Goal: Transaction & Acquisition: Purchase product/service

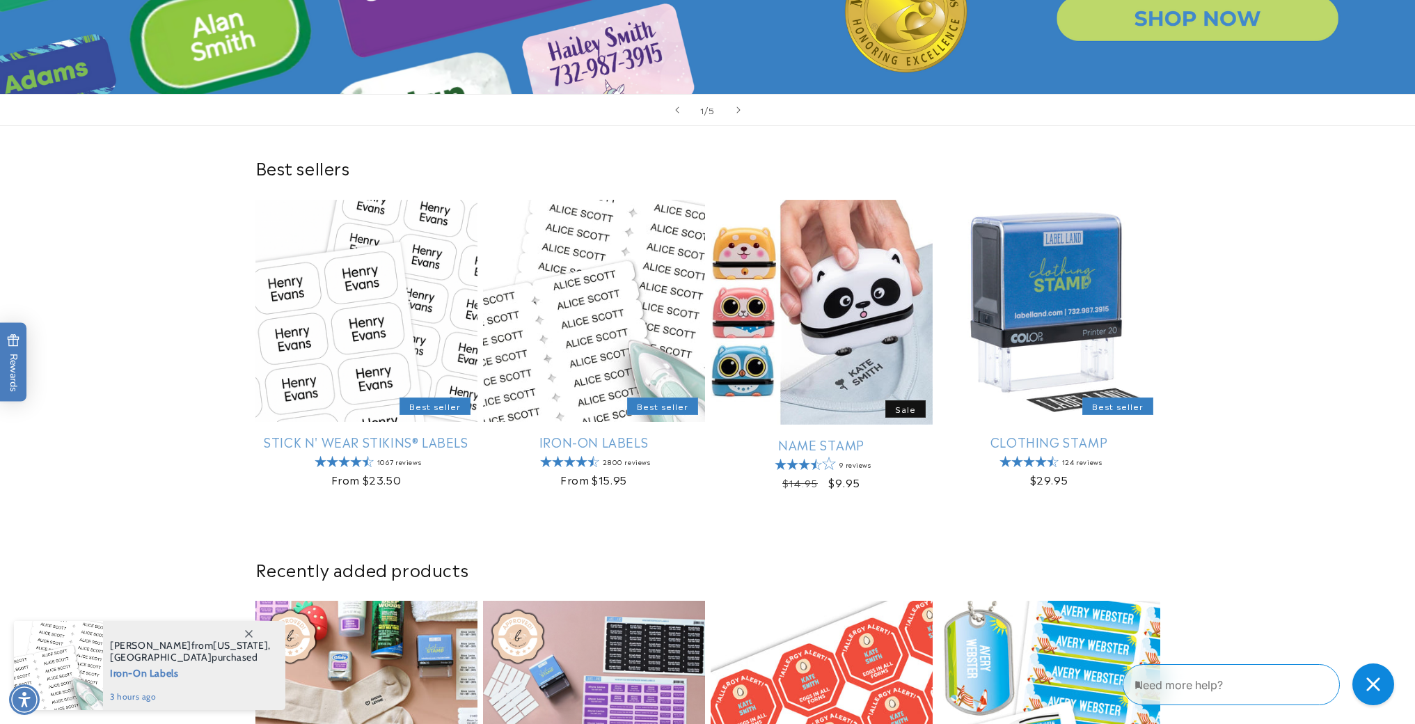
scroll to position [390, 0]
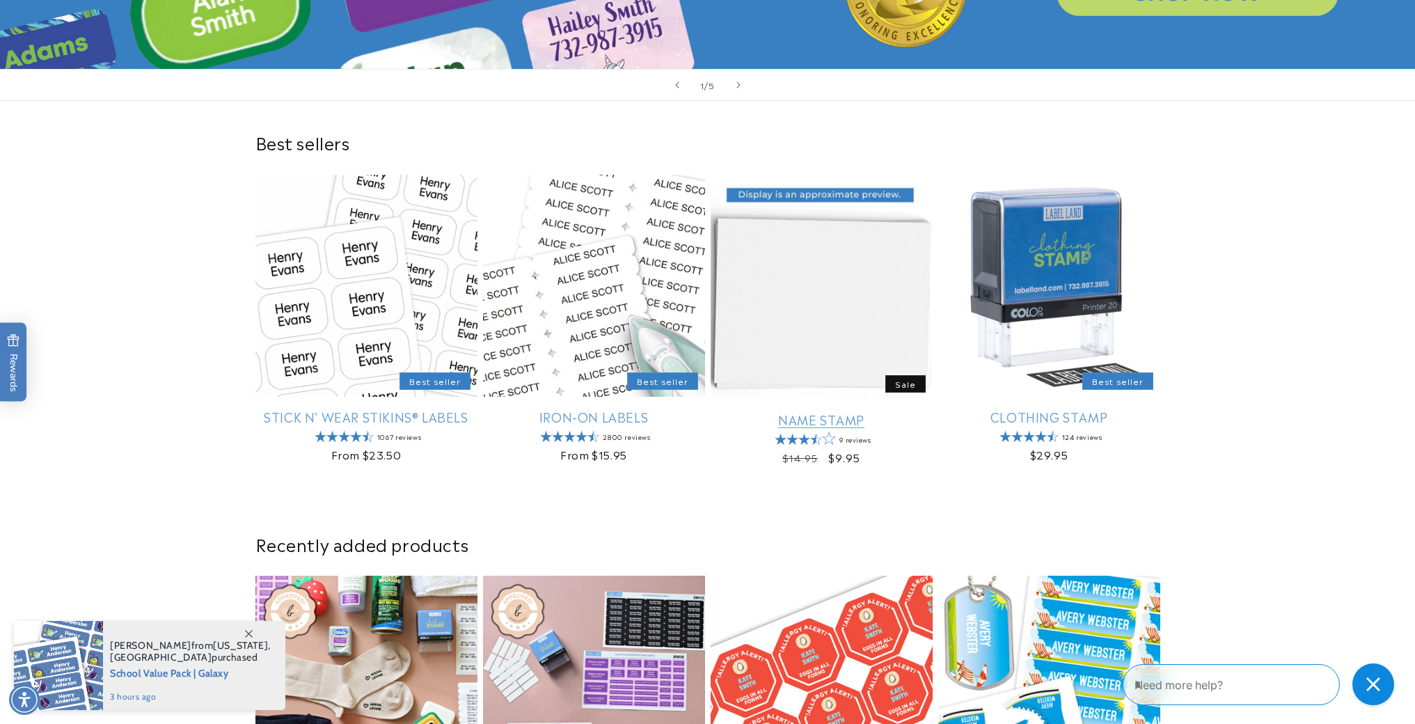
click at [825, 422] on link "Name Stamp" at bounding box center [821, 419] width 222 height 16
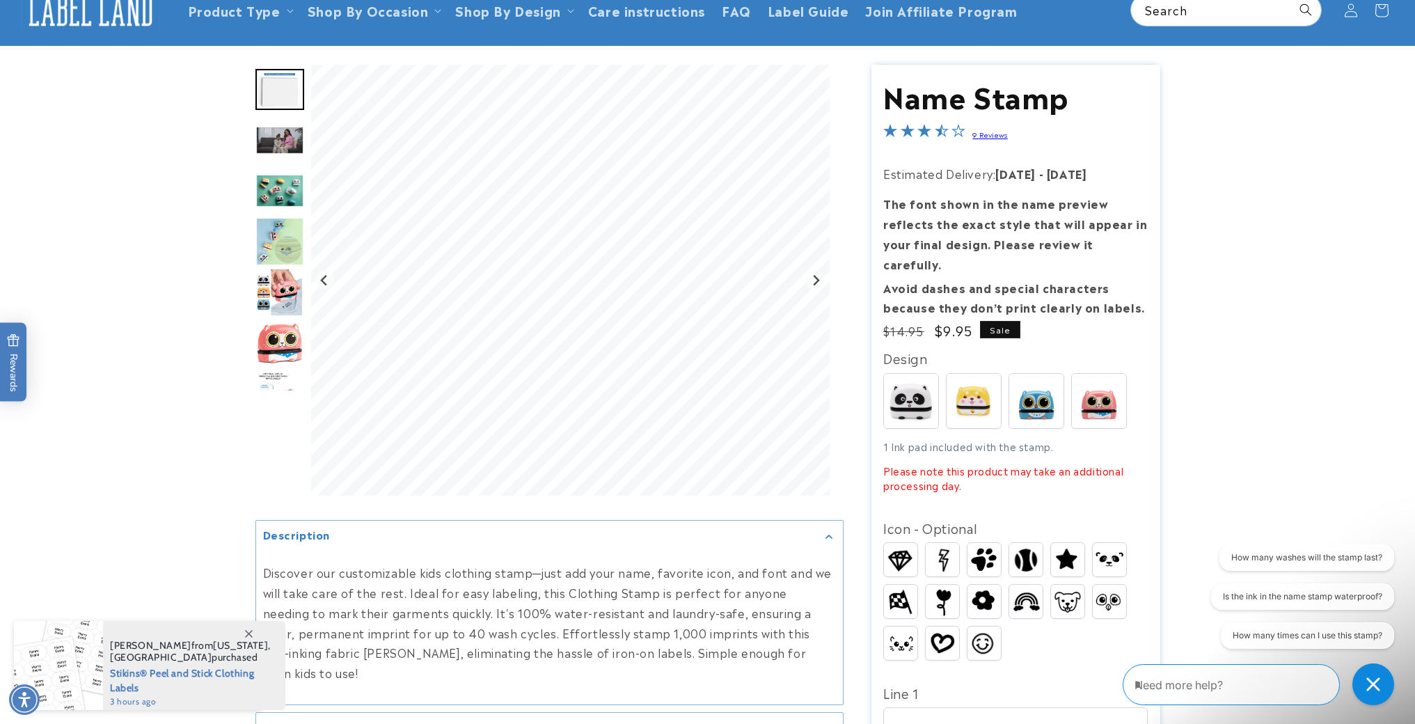
scroll to position [140, 0]
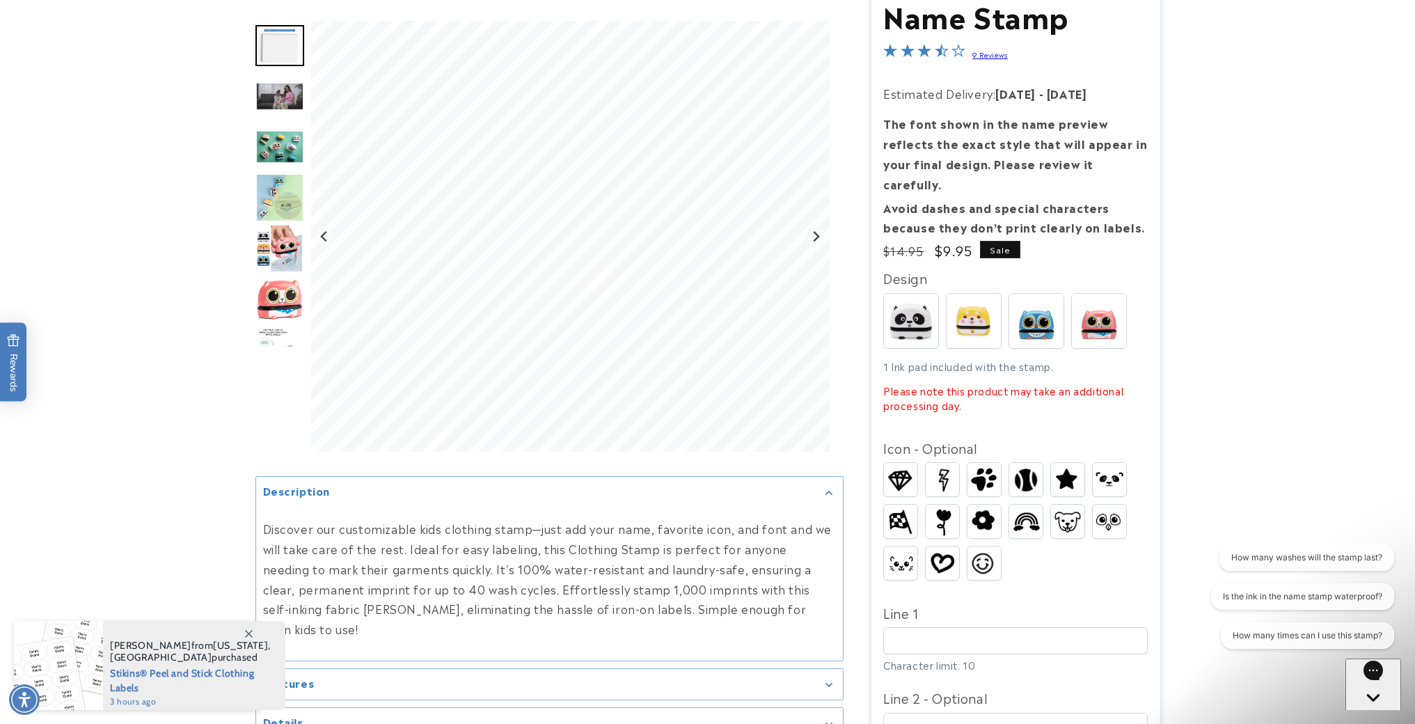
click at [275, 101] on img "Go to slide 3" at bounding box center [279, 95] width 49 height 29
click at [275, 122] on div "Go to slide 4" at bounding box center [279, 146] width 49 height 49
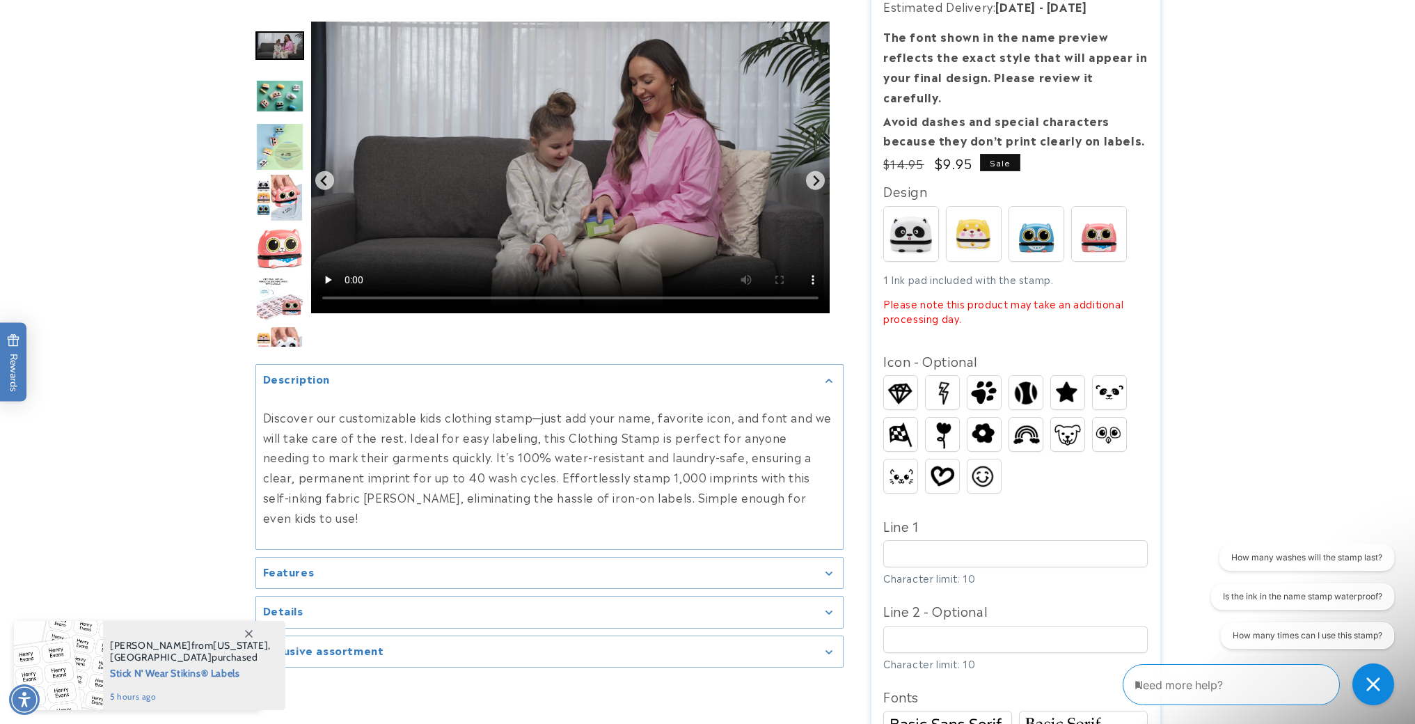
scroll to position [232, 0]
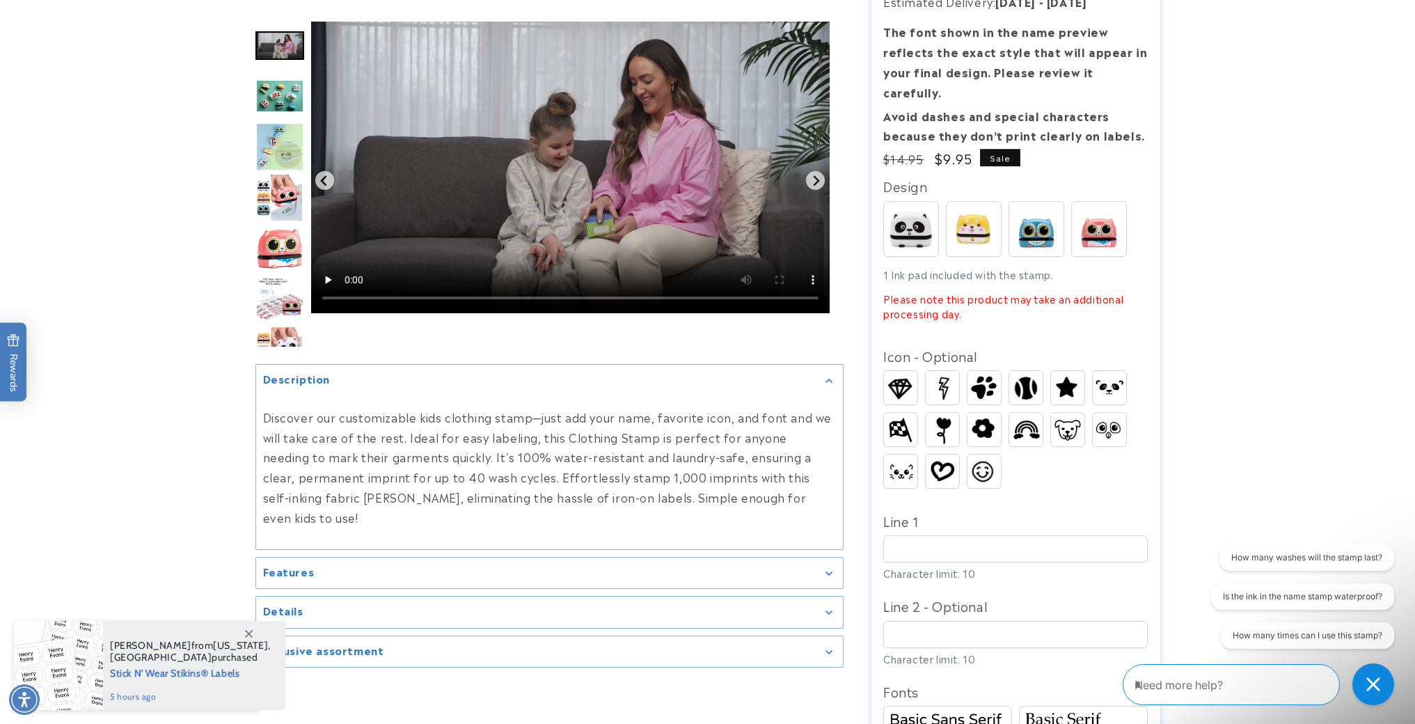
click at [827, 559] on summary "Features" at bounding box center [549, 572] width 587 height 31
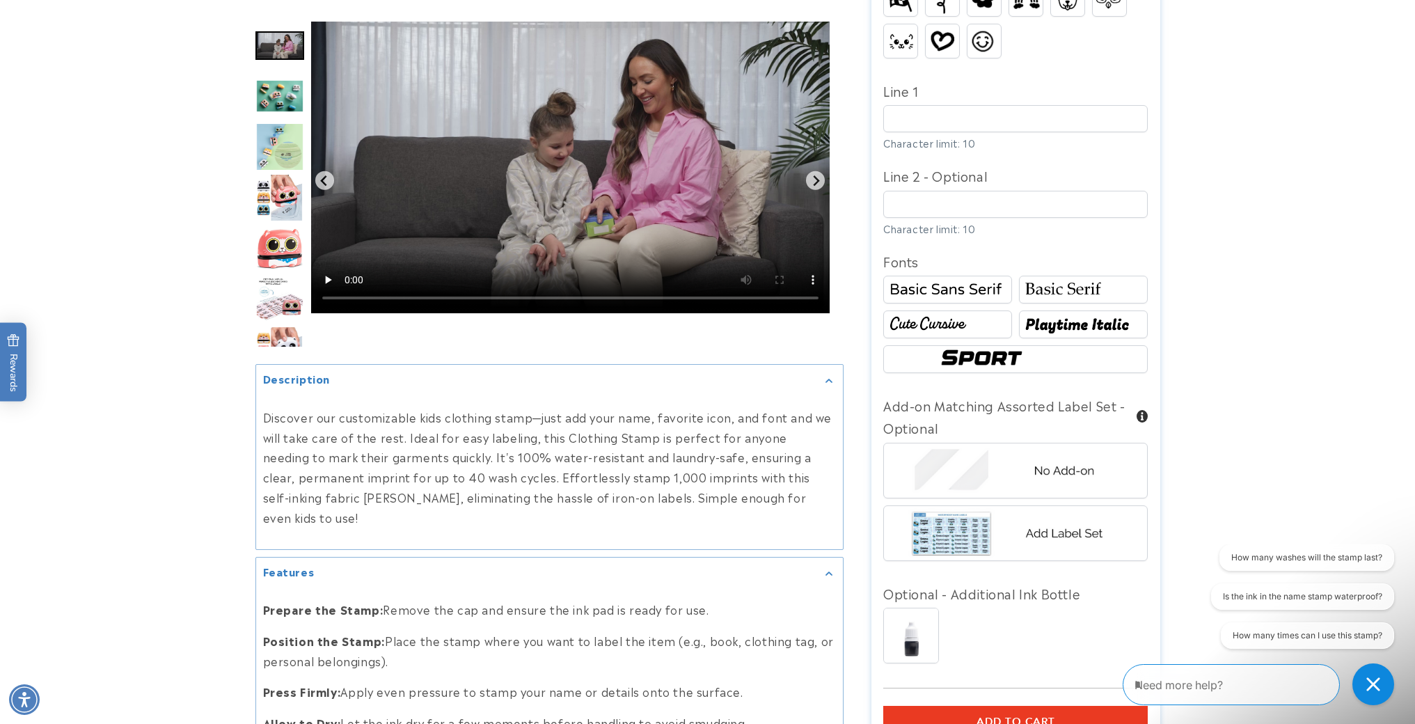
scroll to position [664, 0]
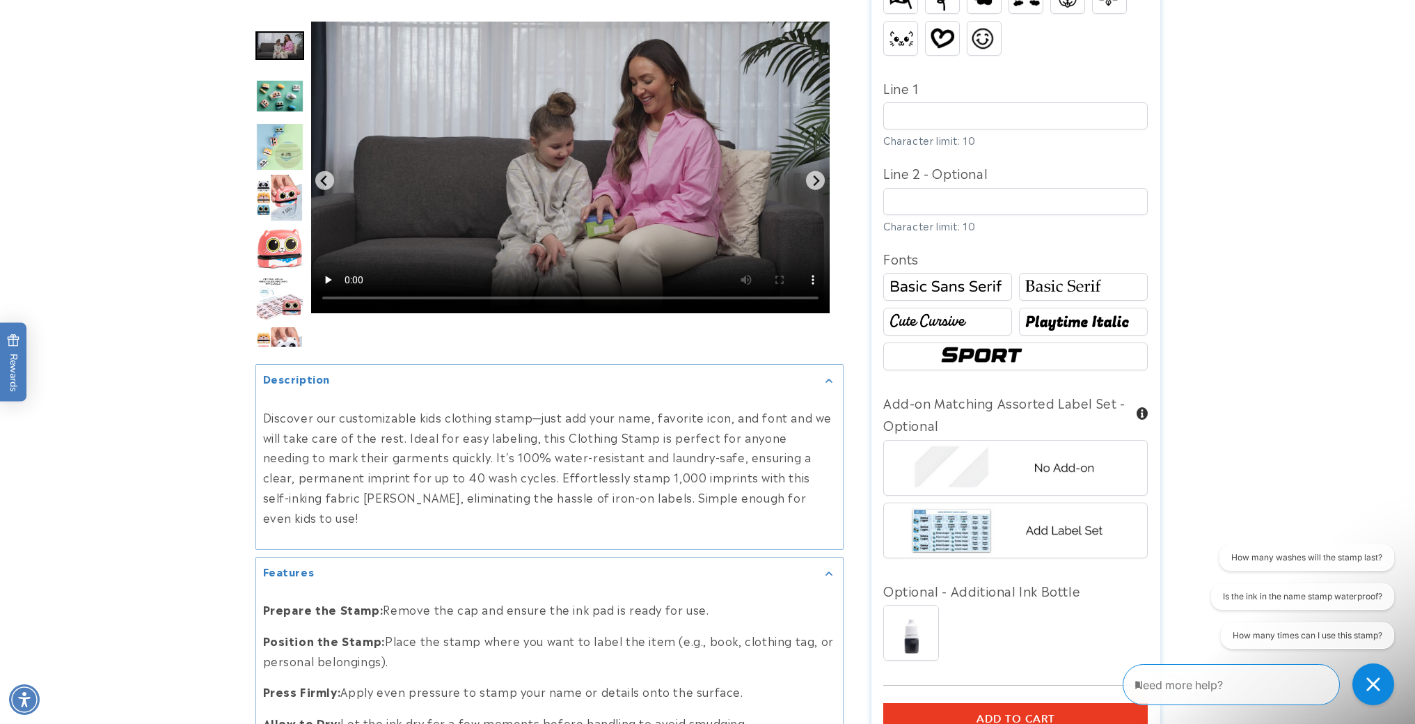
click at [669, 345] on div "Gallery Viewer" at bounding box center [549, 184] width 588 height 326
click at [282, 102] on img "Go to slide 4" at bounding box center [279, 95] width 49 height 33
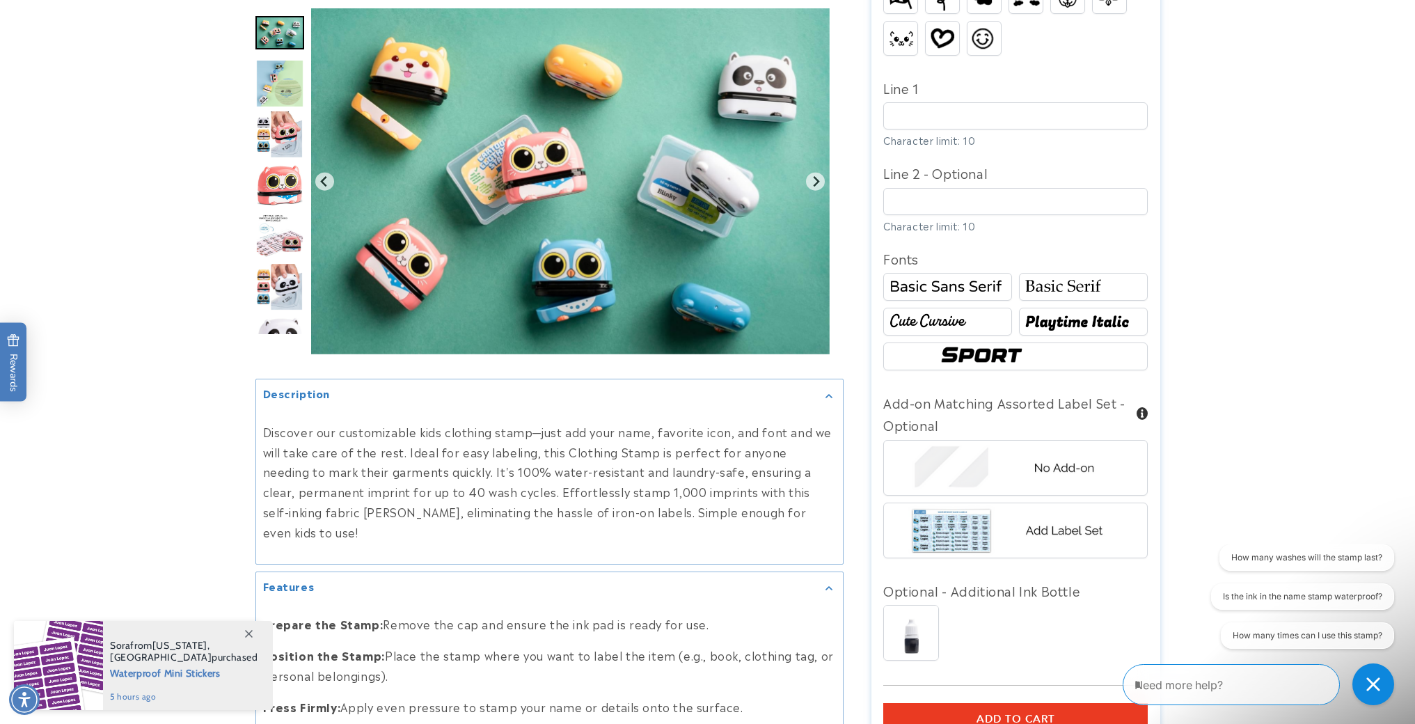
click at [282, 102] on img "Go to slide 5" at bounding box center [279, 84] width 49 height 49
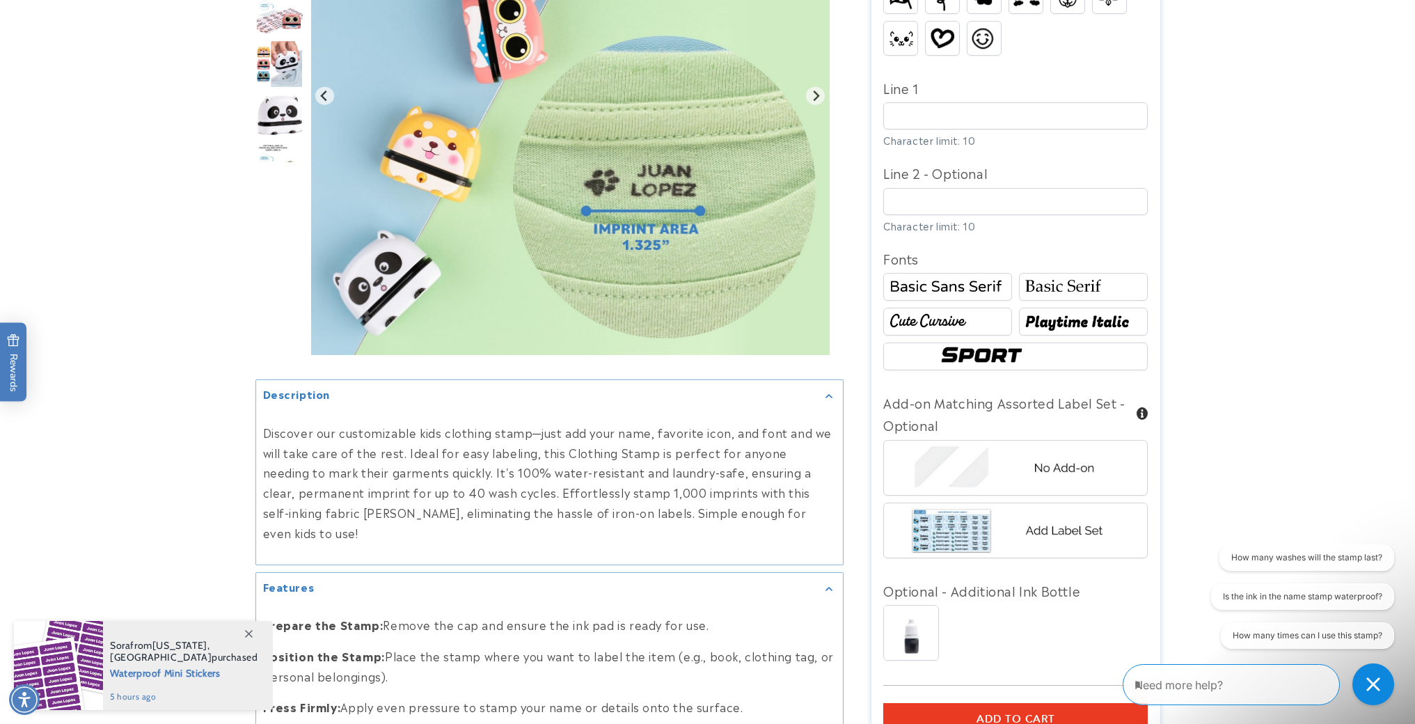
click at [279, 136] on img "Go to slide 10" at bounding box center [279, 114] width 49 height 42
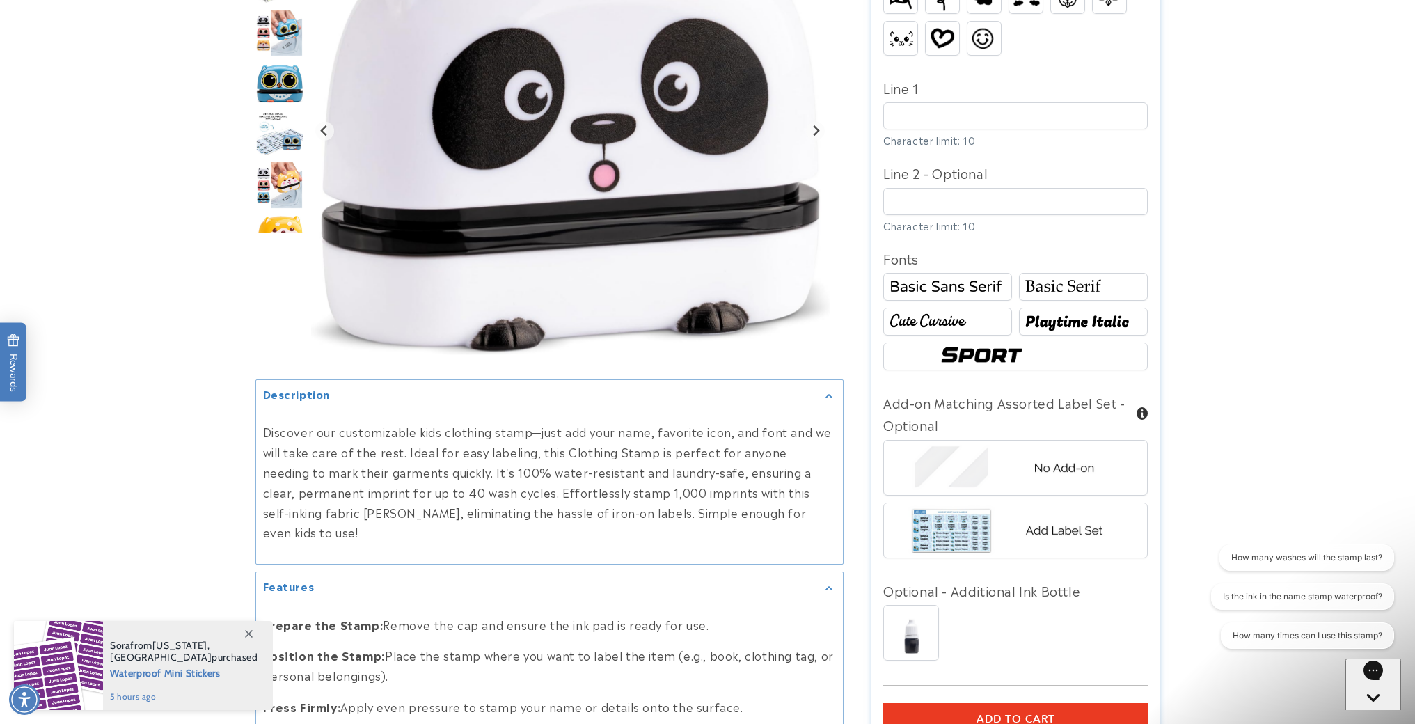
click at [283, 154] on img "Go to slide 14" at bounding box center [279, 134] width 49 height 45
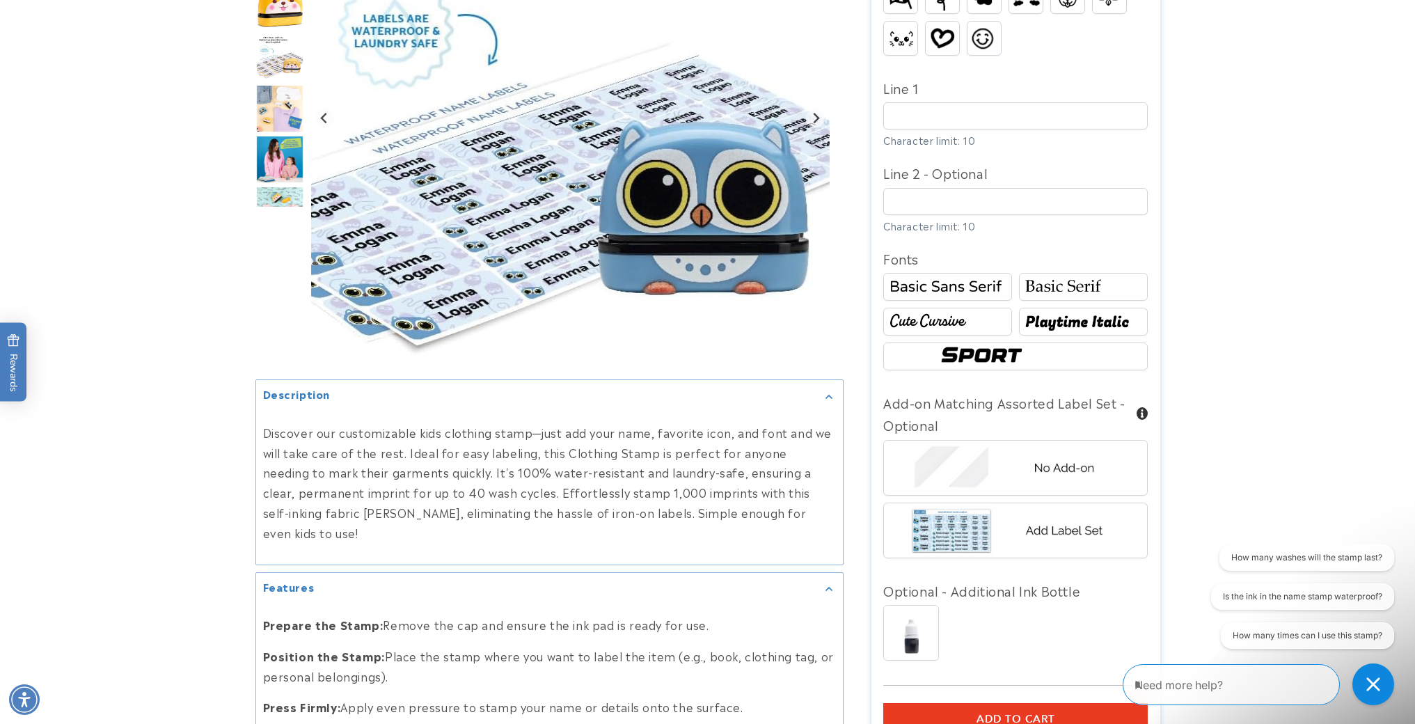
click at [280, 171] on img "Go to slide 19" at bounding box center [279, 159] width 49 height 49
click at [280, 186] on img "Go to slide 20" at bounding box center [279, 210] width 49 height 49
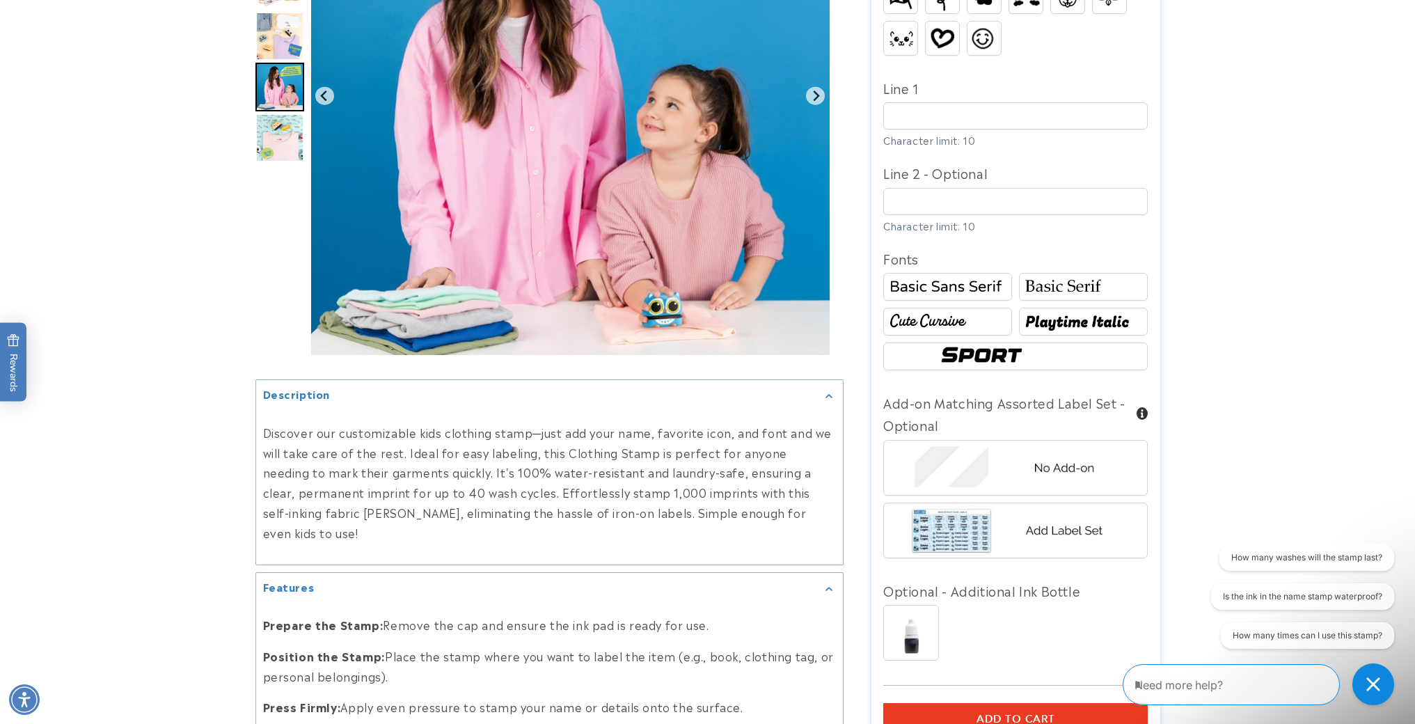
click at [282, 150] on img "Go to slide 20" at bounding box center [279, 137] width 49 height 49
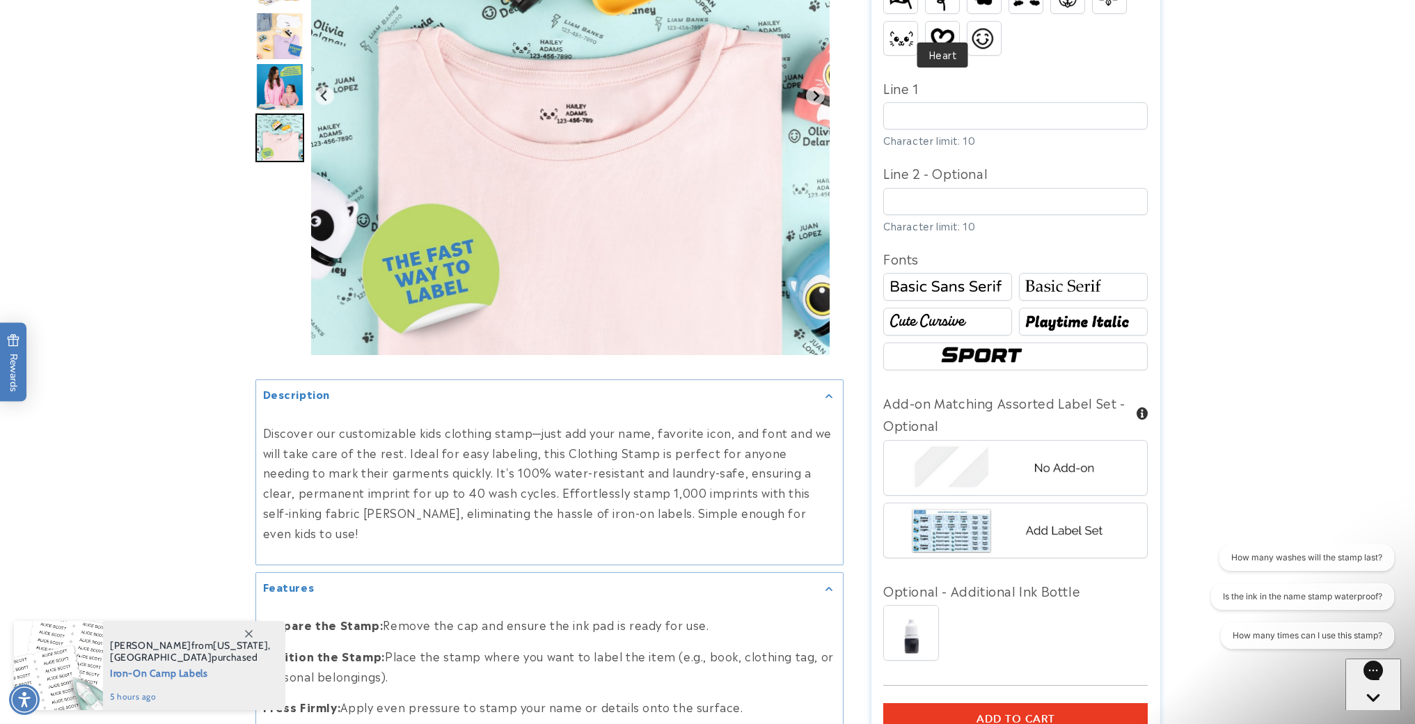
click at [944, 25] on img at bounding box center [941, 38] width 33 height 26
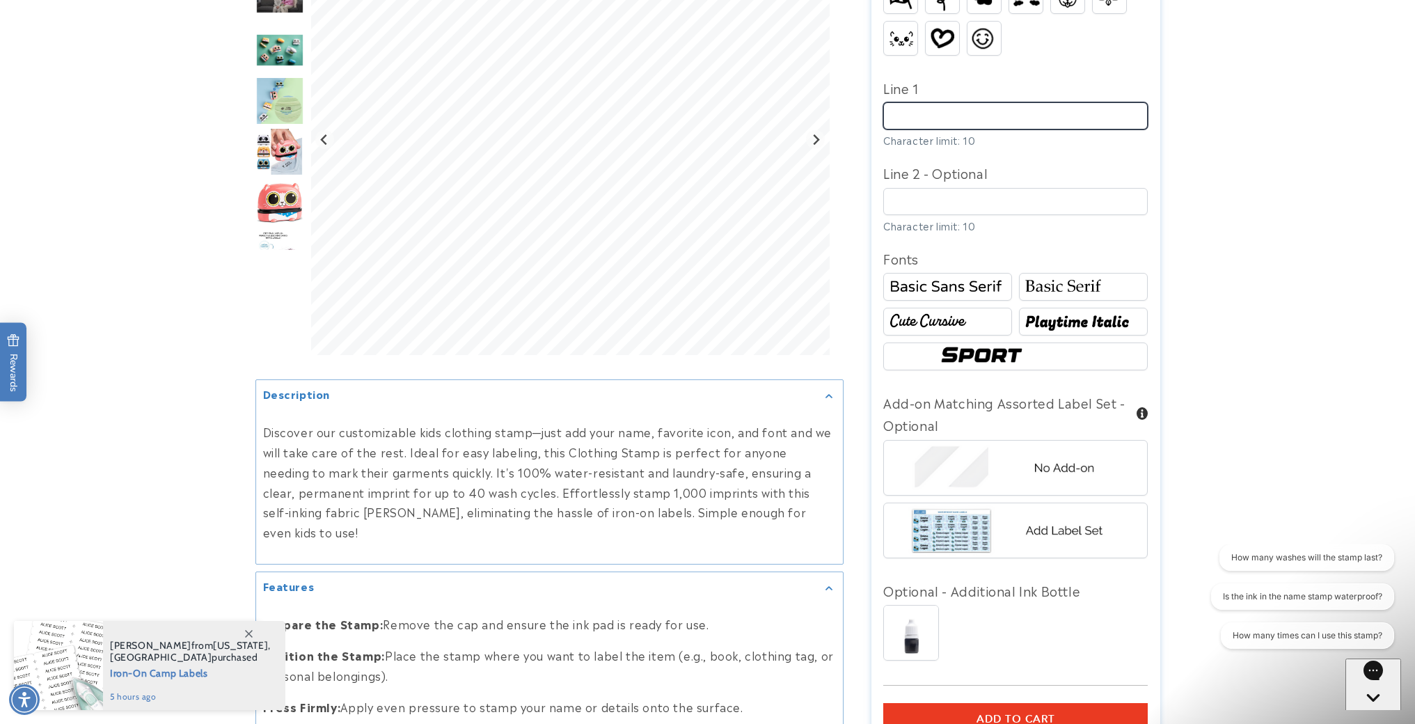
click at [934, 102] on input "Line 1" at bounding box center [1015, 115] width 264 height 27
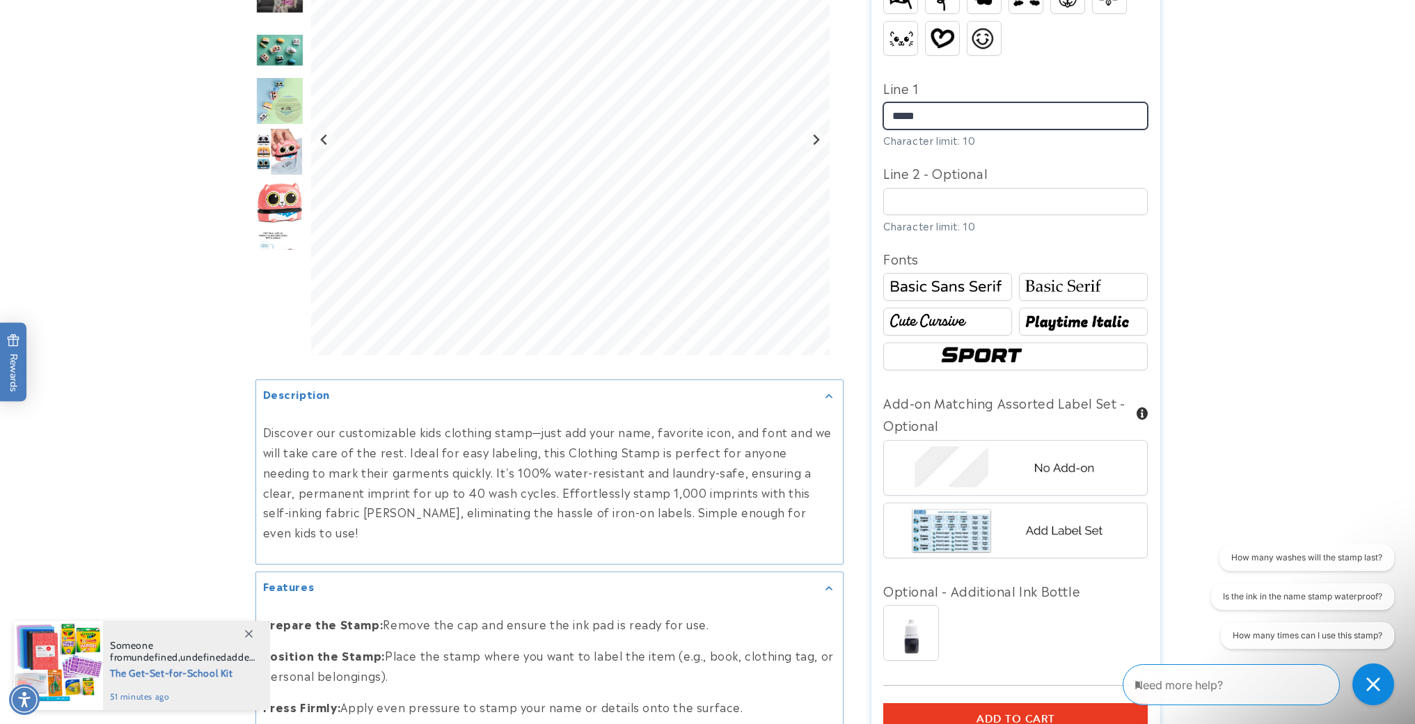
type input "*****"
click at [907, 311] on img at bounding box center [947, 321] width 125 height 21
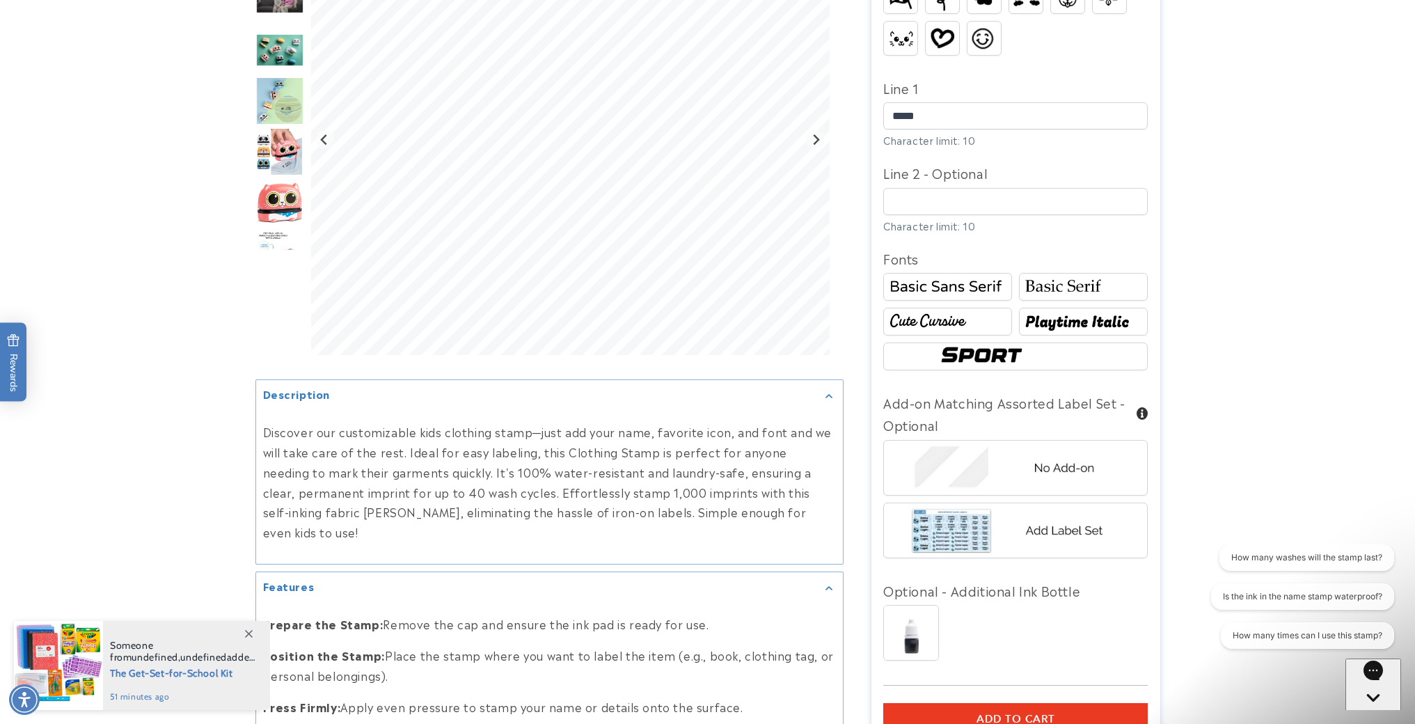
click at [907, 311] on img at bounding box center [947, 321] width 125 height 21
click at [1044, 311] on img at bounding box center [1083, 321] width 125 height 21
click at [1042, 276] on img at bounding box center [1083, 286] width 125 height 21
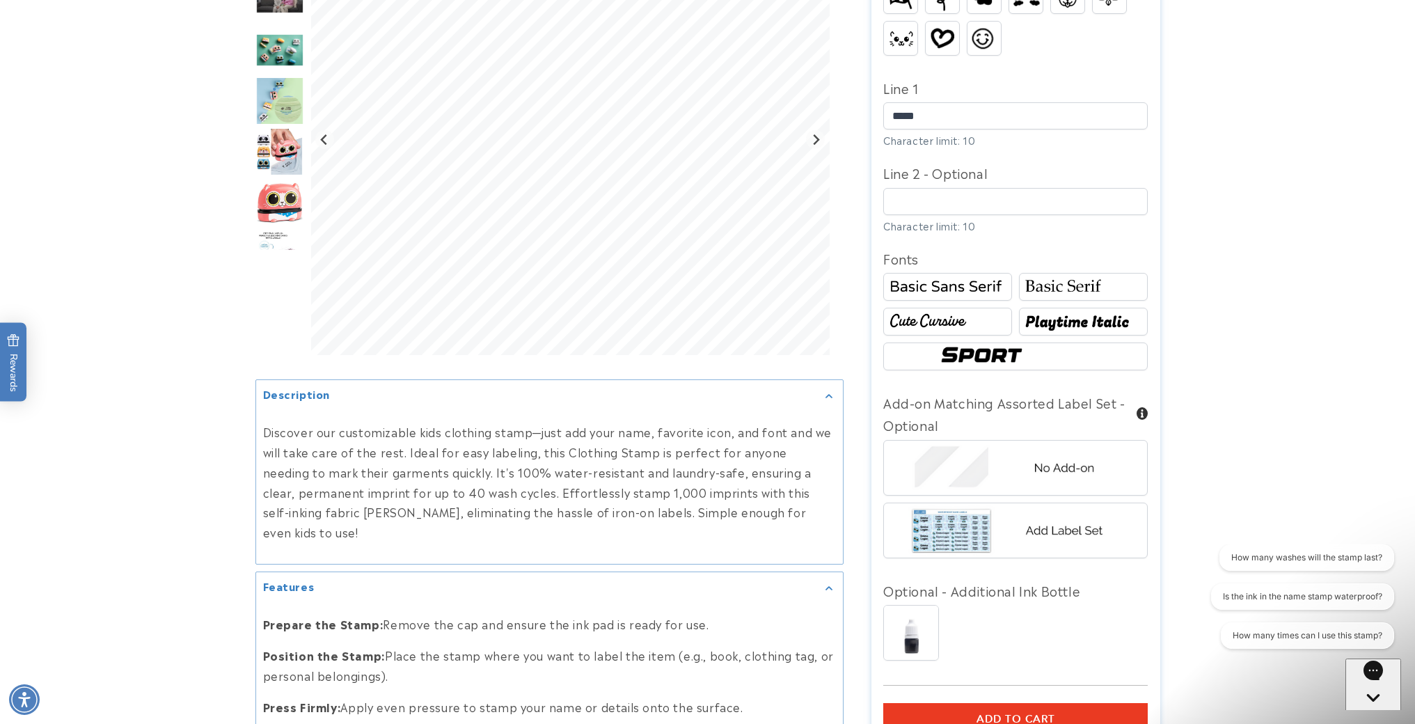
click at [991, 343] on img at bounding box center [1015, 356] width 159 height 26
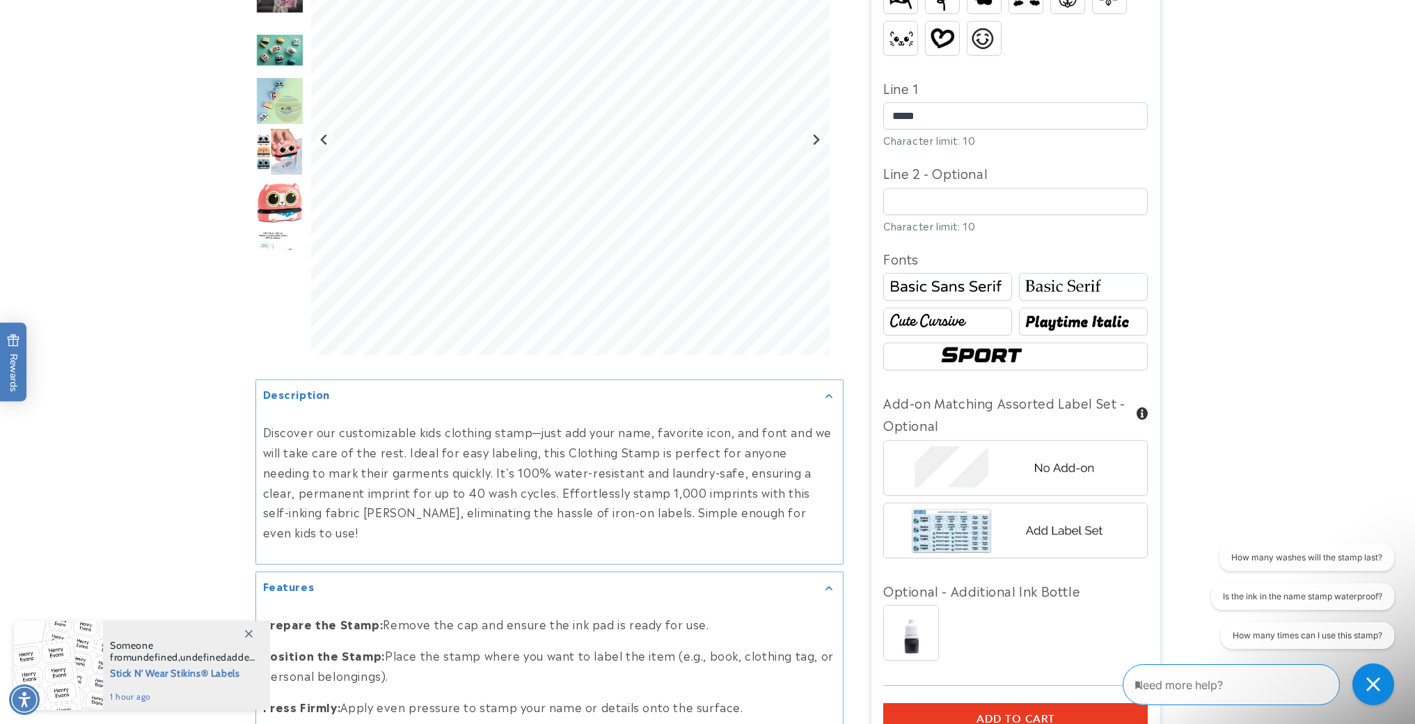
click at [930, 276] on img at bounding box center [947, 286] width 125 height 21
click at [1092, 276] on img at bounding box center [1083, 286] width 125 height 21
click at [961, 311] on img at bounding box center [947, 321] width 125 height 21
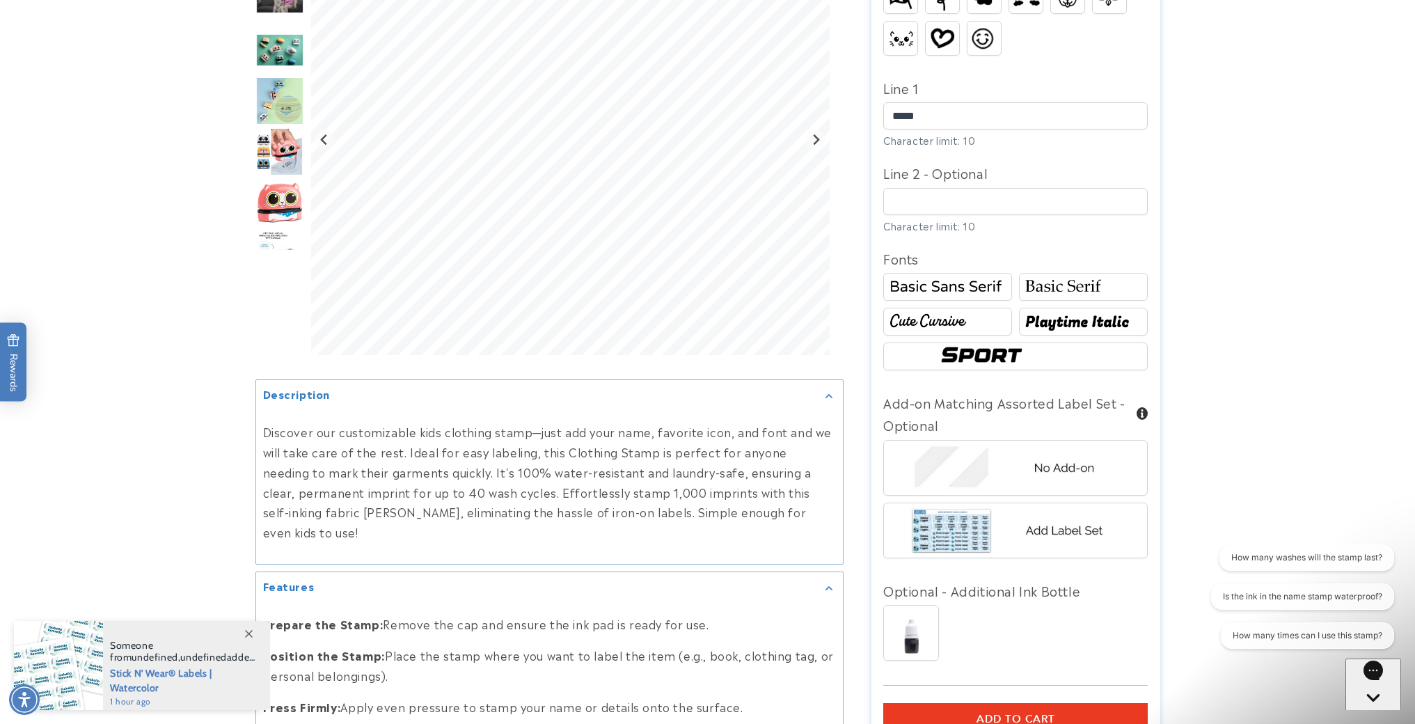
click at [1057, 276] on img at bounding box center [1083, 286] width 125 height 21
click at [1053, 311] on img at bounding box center [1083, 321] width 125 height 21
click at [941, 102] on input "*****" at bounding box center [1015, 115] width 264 height 27
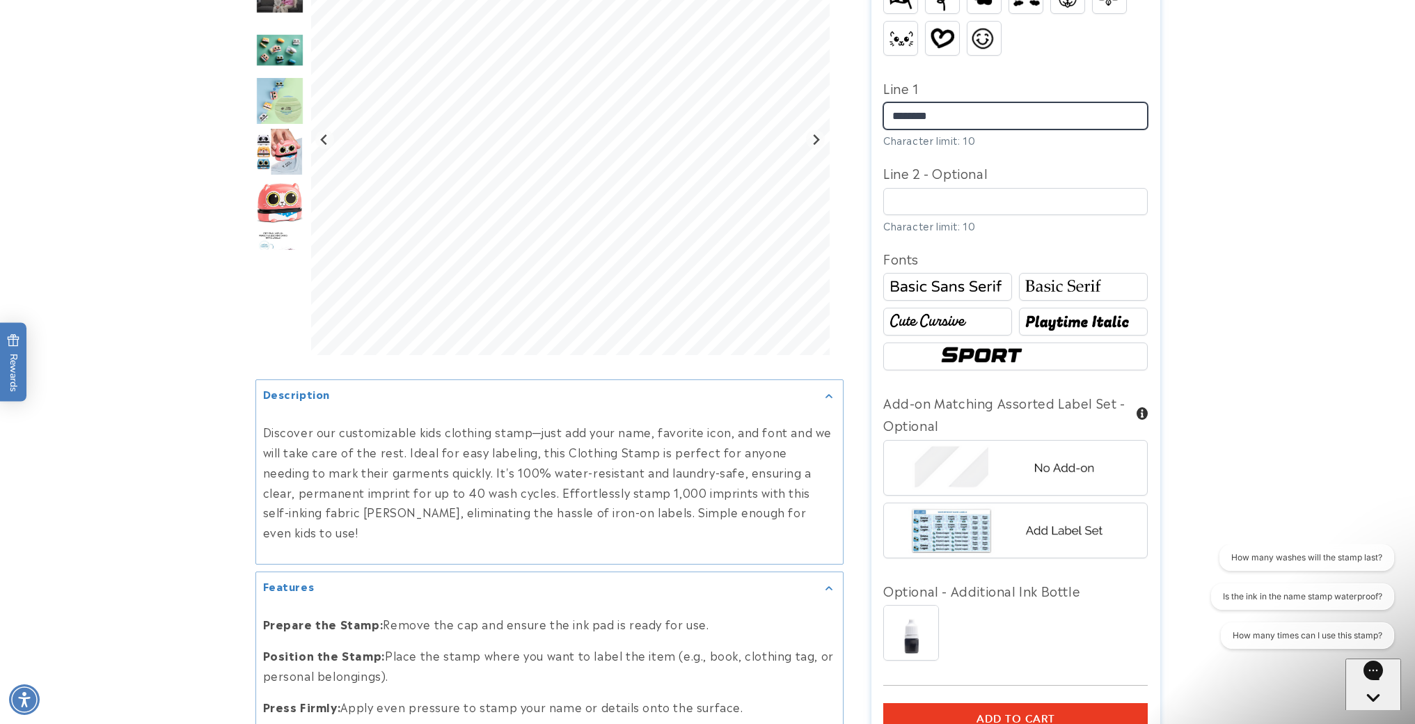
type input "*******"
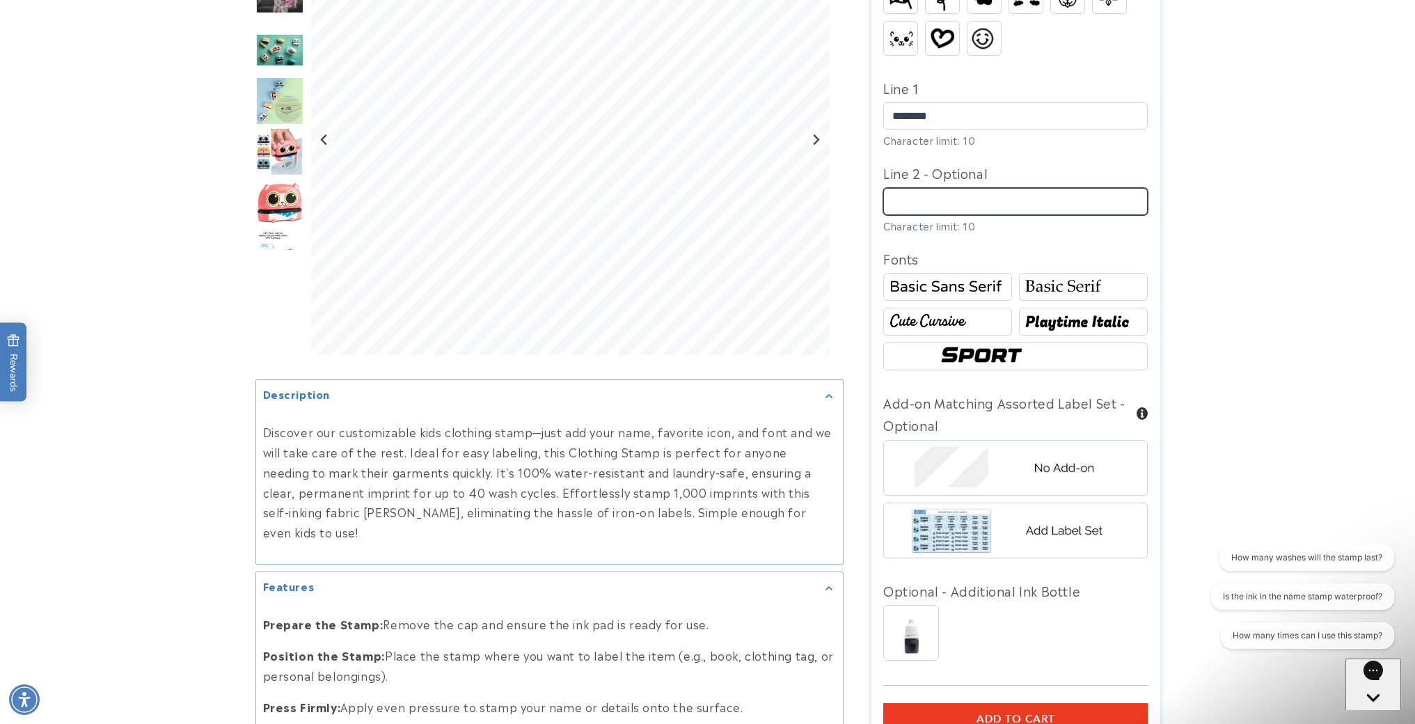
click at [932, 188] on input "Line 2 - Optional" at bounding box center [1015, 201] width 264 height 27
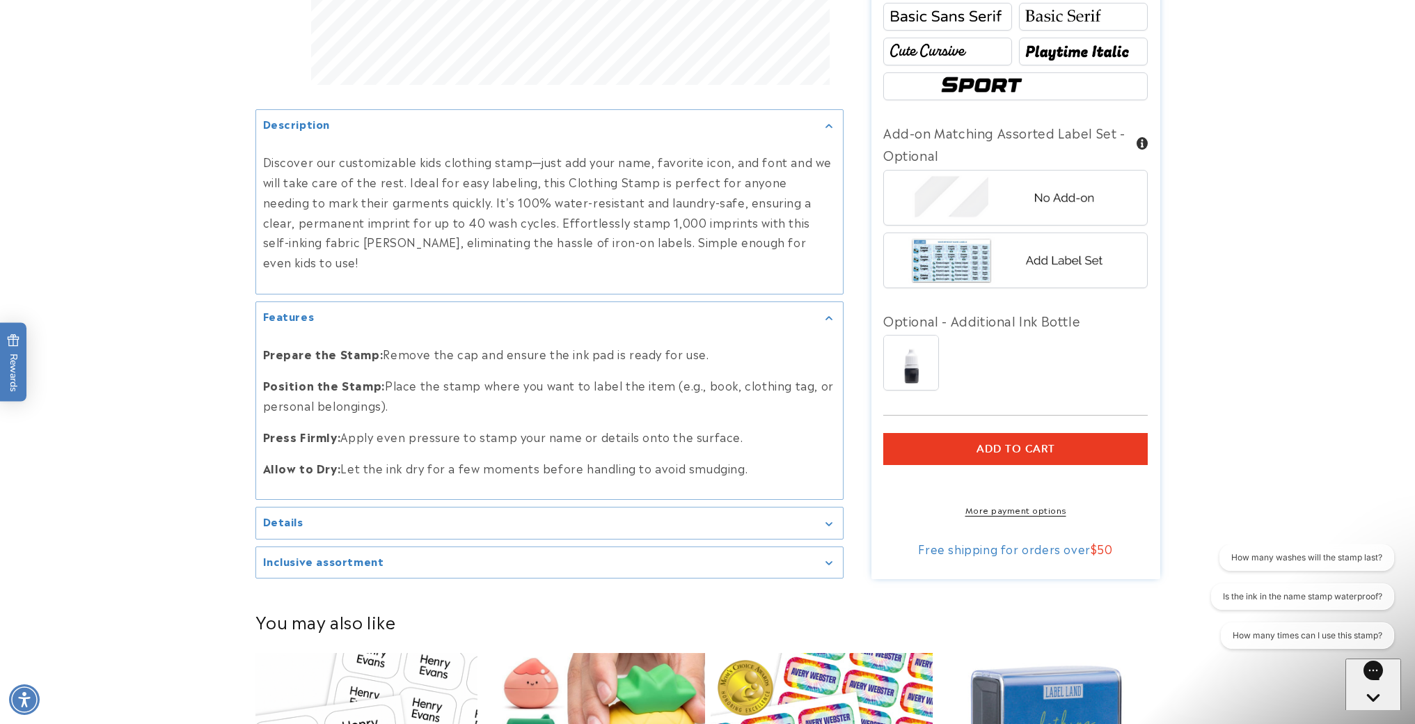
scroll to position [934, 0]
type input "*********"
click at [830, 522] on icon "Gallery Viewer" at bounding box center [828, 523] width 6 height 3
click at [830, 539] on div "A convenient, easy-to-use stamp for quickly labeling personal items. Simply pre…" at bounding box center [549, 580] width 587 height 82
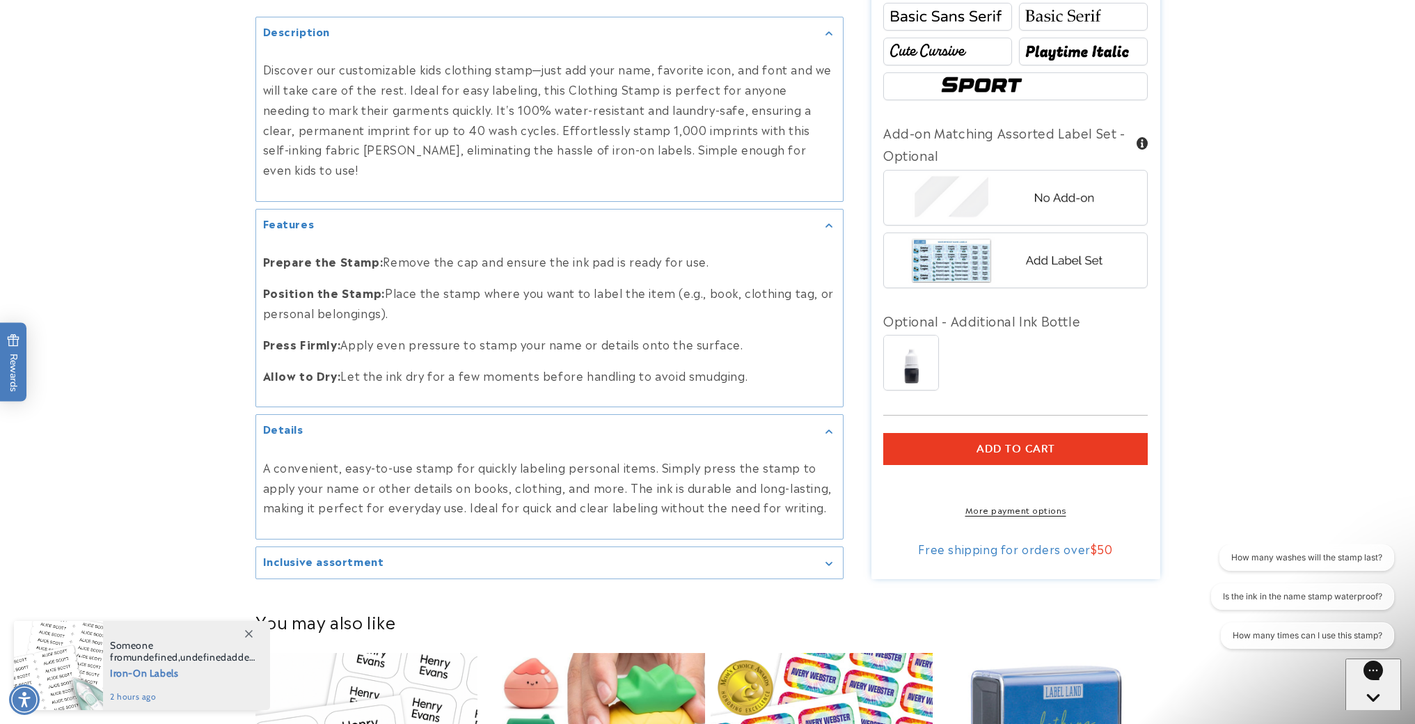
click at [827, 561] on icon "Gallery Viewer" at bounding box center [828, 563] width 7 height 4
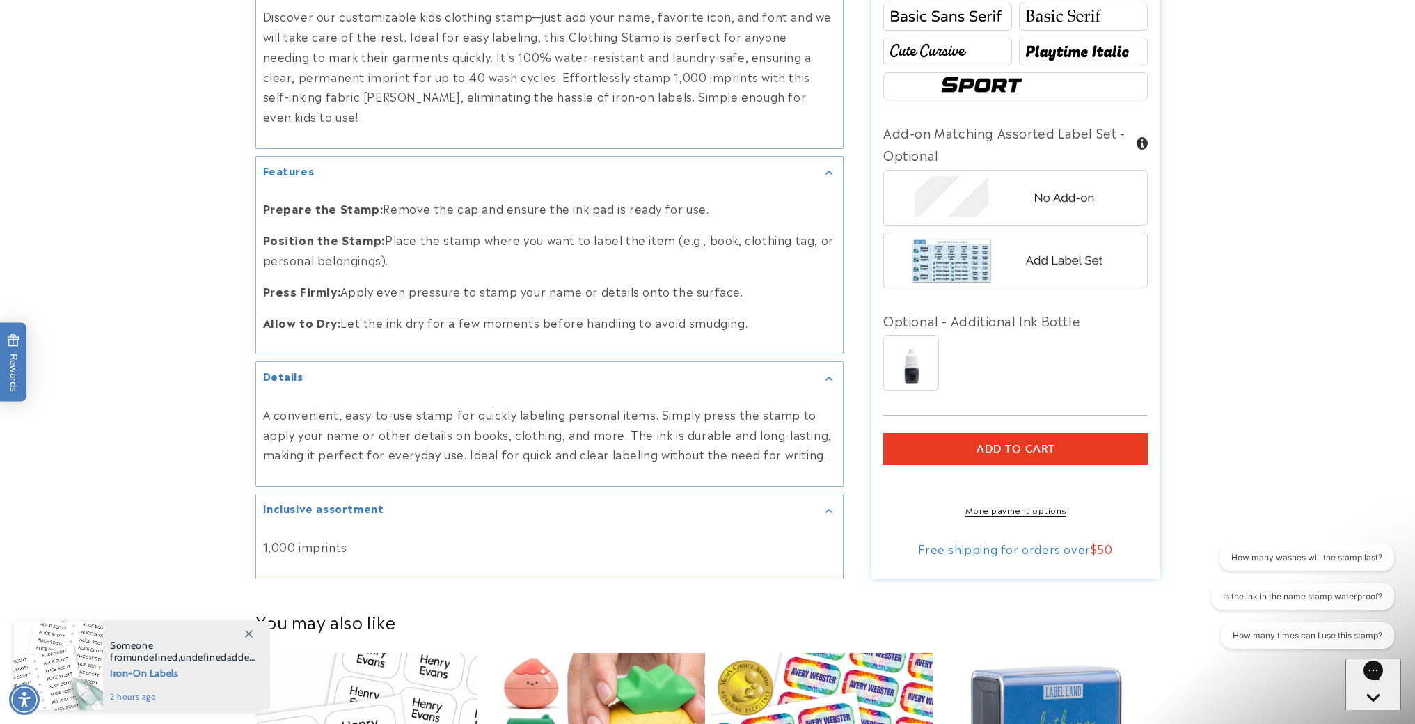
click at [829, 508] on icon "Gallery Viewer" at bounding box center [828, 510] width 7 height 4
click at [829, 464] on p "A convenient, easy-to-use stamp for quickly labeling personal items. Simply pre…" at bounding box center [549, 434] width 573 height 60
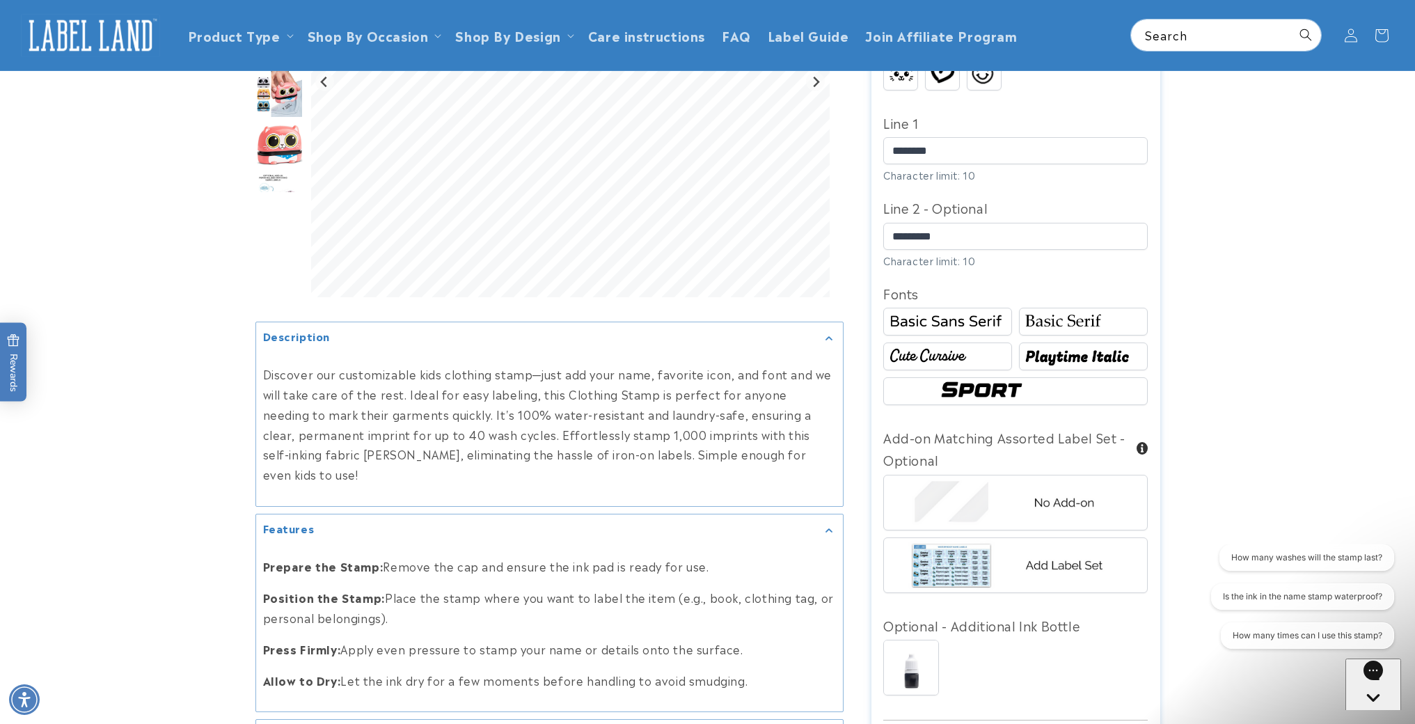
scroll to position [630, 0]
click at [925, 311] on img at bounding box center [947, 321] width 125 height 21
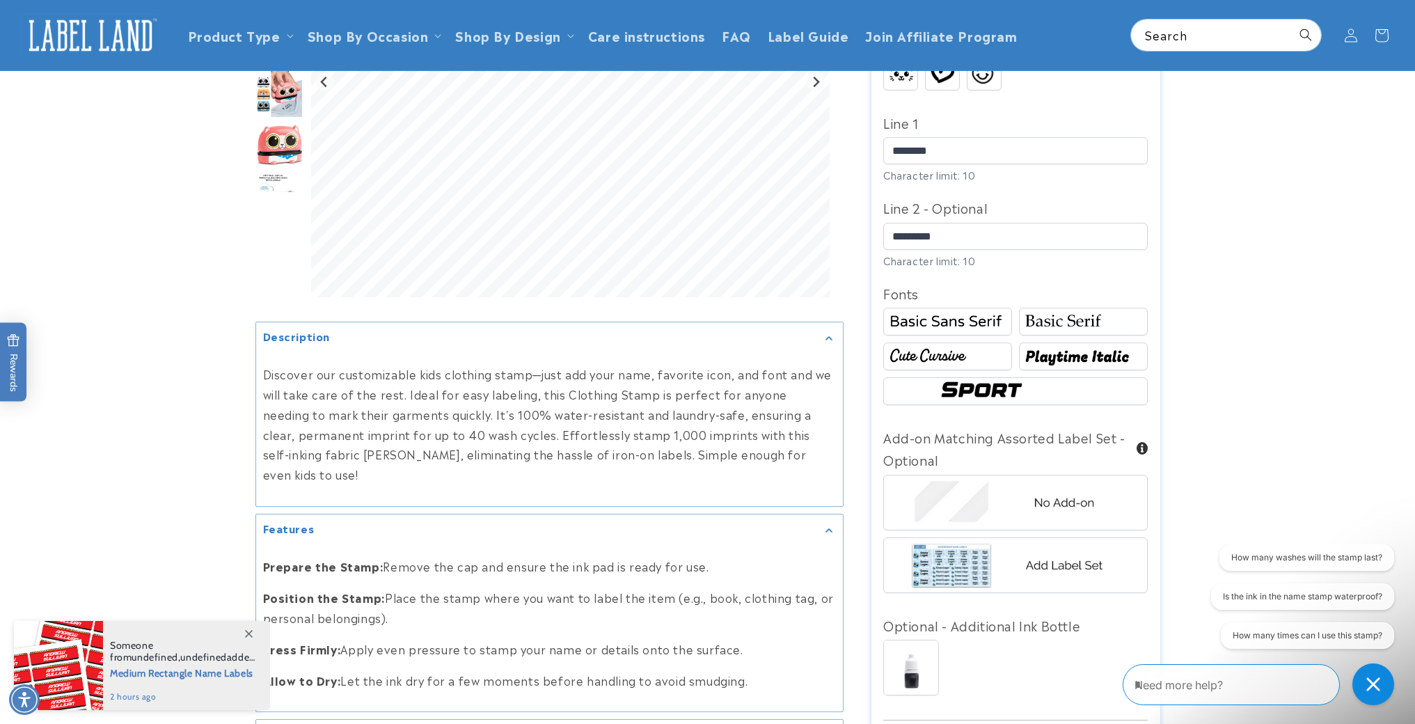
click at [1087, 311] on img at bounding box center [1083, 321] width 125 height 21
click at [972, 346] on img at bounding box center [947, 356] width 125 height 21
click at [1085, 346] on img at bounding box center [1083, 356] width 125 height 21
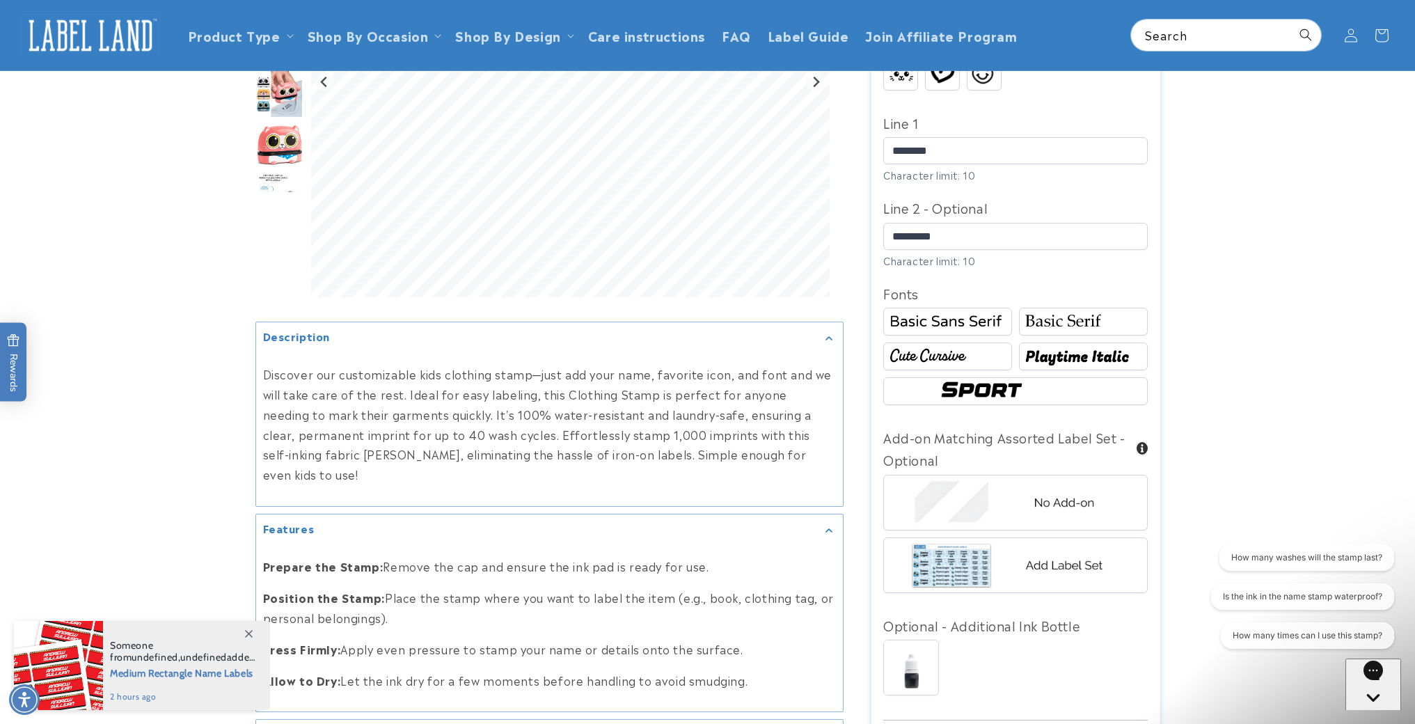
click at [1085, 346] on img at bounding box center [1083, 356] width 125 height 21
click at [1030, 378] on img at bounding box center [1015, 391] width 159 height 26
click at [1065, 346] on img at bounding box center [1083, 356] width 125 height 21
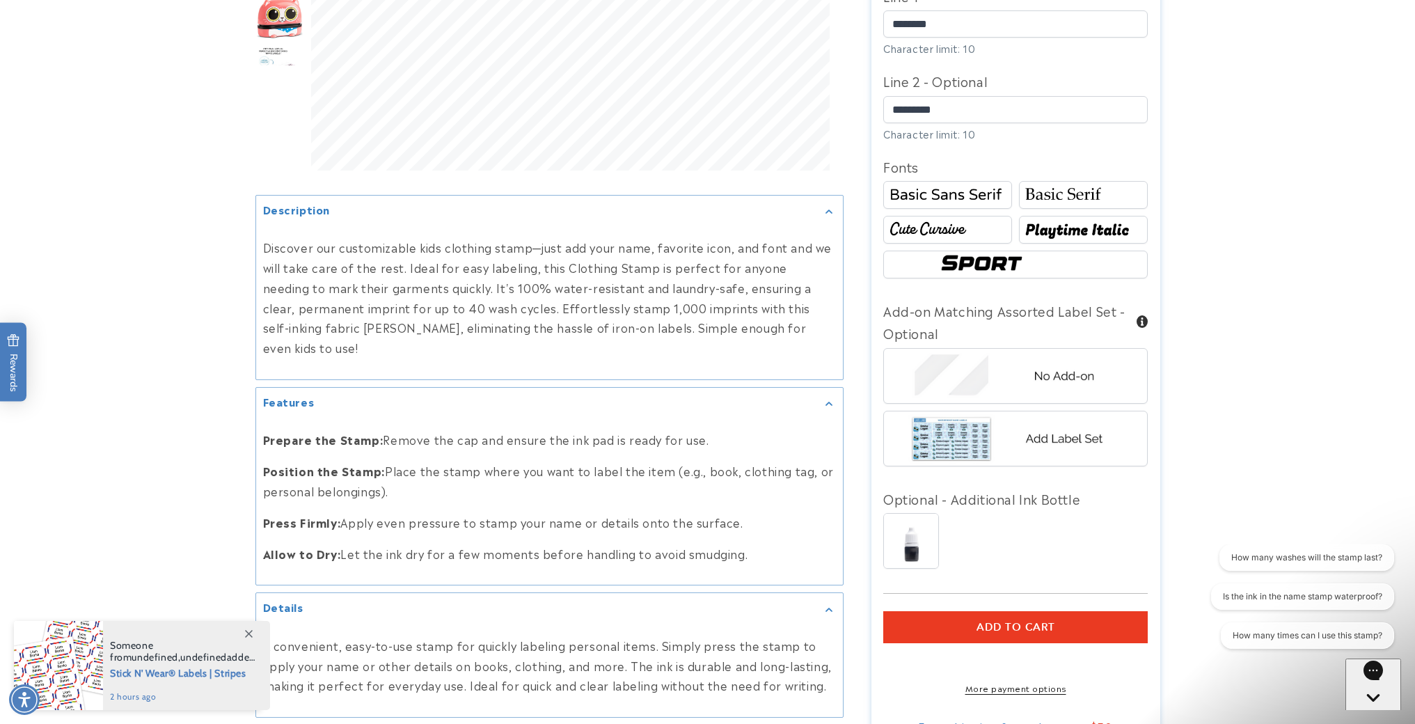
scroll to position [756, 0]
click at [1002, 373] on img at bounding box center [1015, 376] width 217 height 54
click at [975, 612] on button "Add to cart" at bounding box center [1015, 627] width 264 height 32
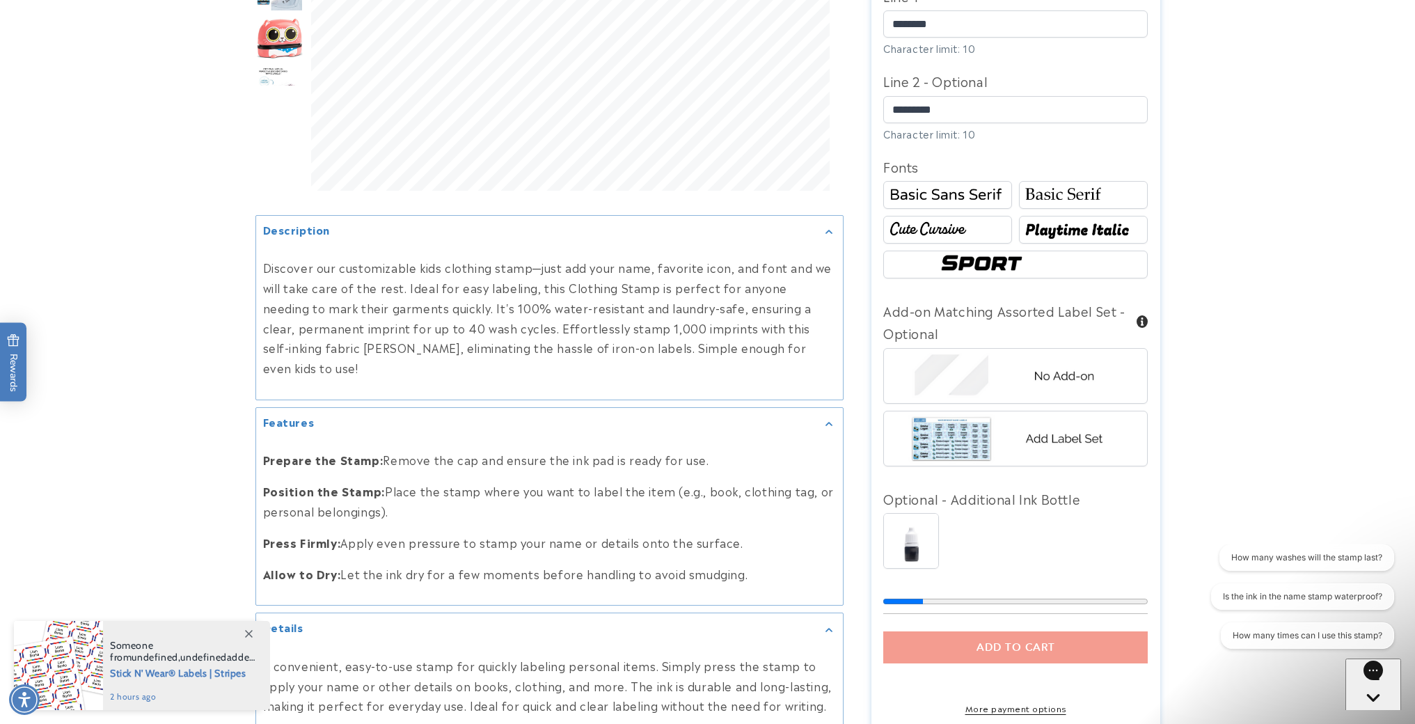
click at [975, 612] on section "Name Stamp Name Stamp 9 Reviews Estimated Delivery: Aug 21 - Aug 27 The font sh…" at bounding box center [1015, 72] width 289 height 1408
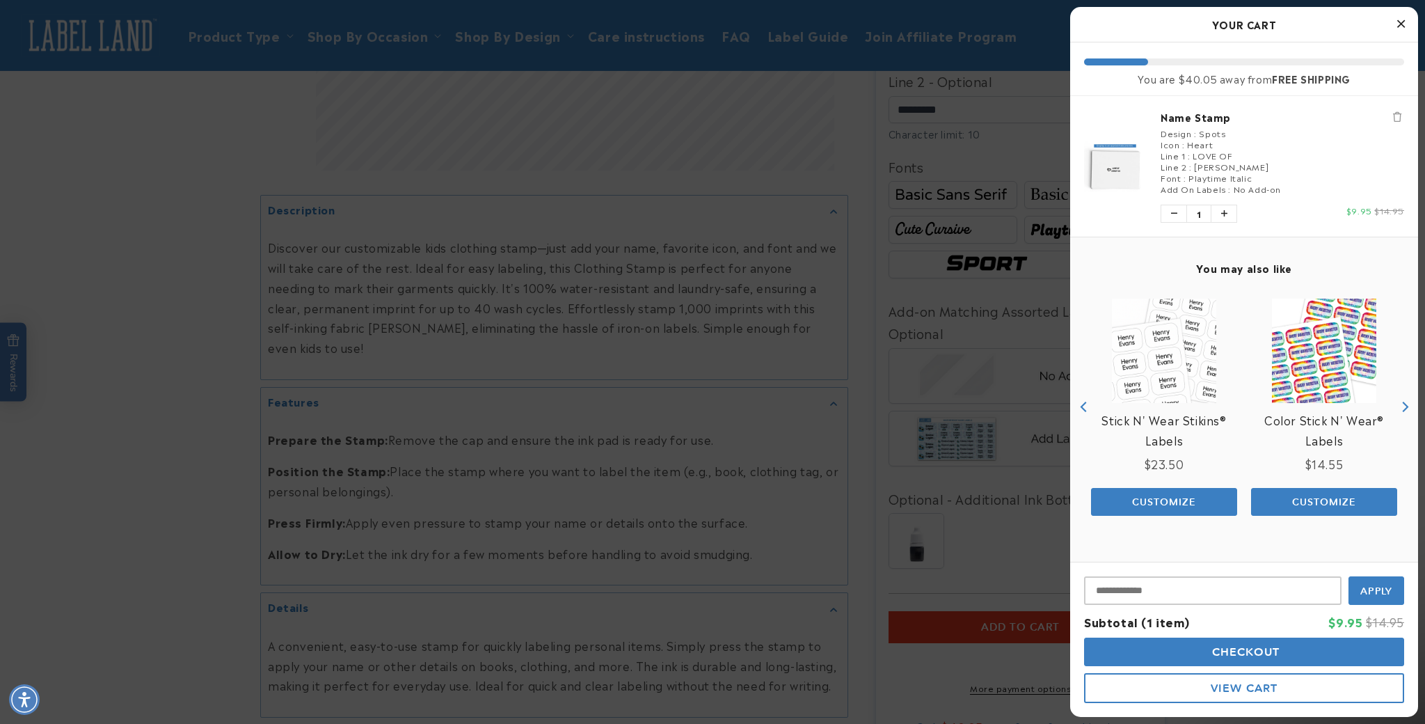
click at [1397, 19] on icon "Close Cart" at bounding box center [1401, 23] width 8 height 13
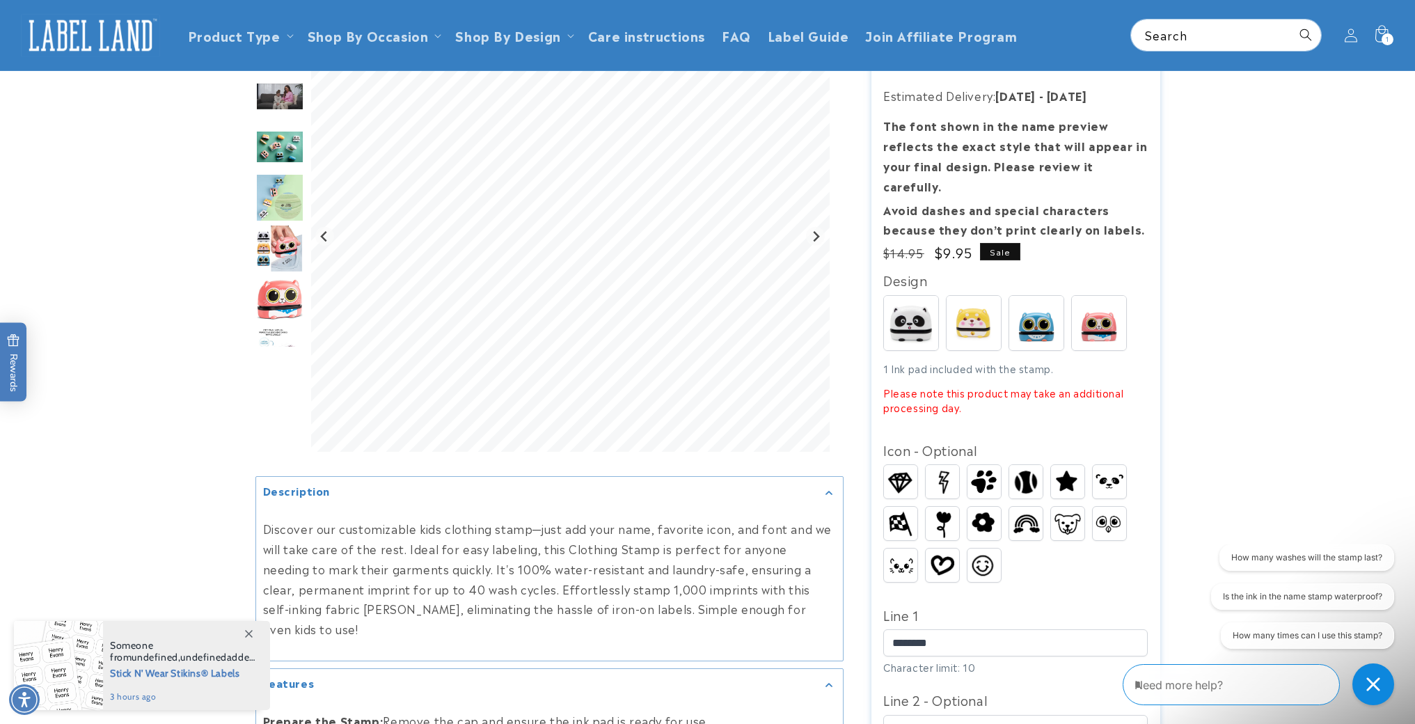
scroll to position [136, 0]
click at [979, 301] on img at bounding box center [973, 324] width 54 height 54
click at [1040, 310] on img at bounding box center [1036, 324] width 54 height 54
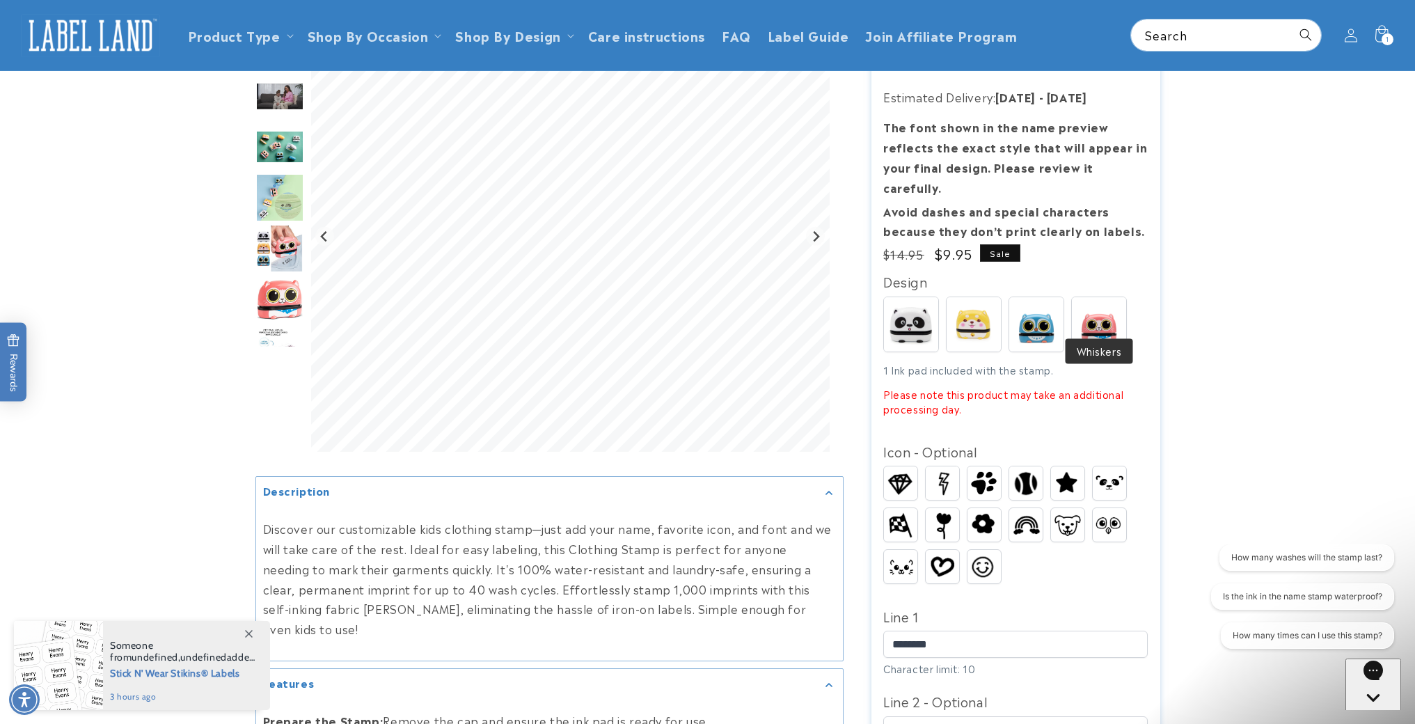
click at [1117, 305] on img at bounding box center [1099, 324] width 54 height 54
click at [978, 316] on img at bounding box center [973, 324] width 54 height 54
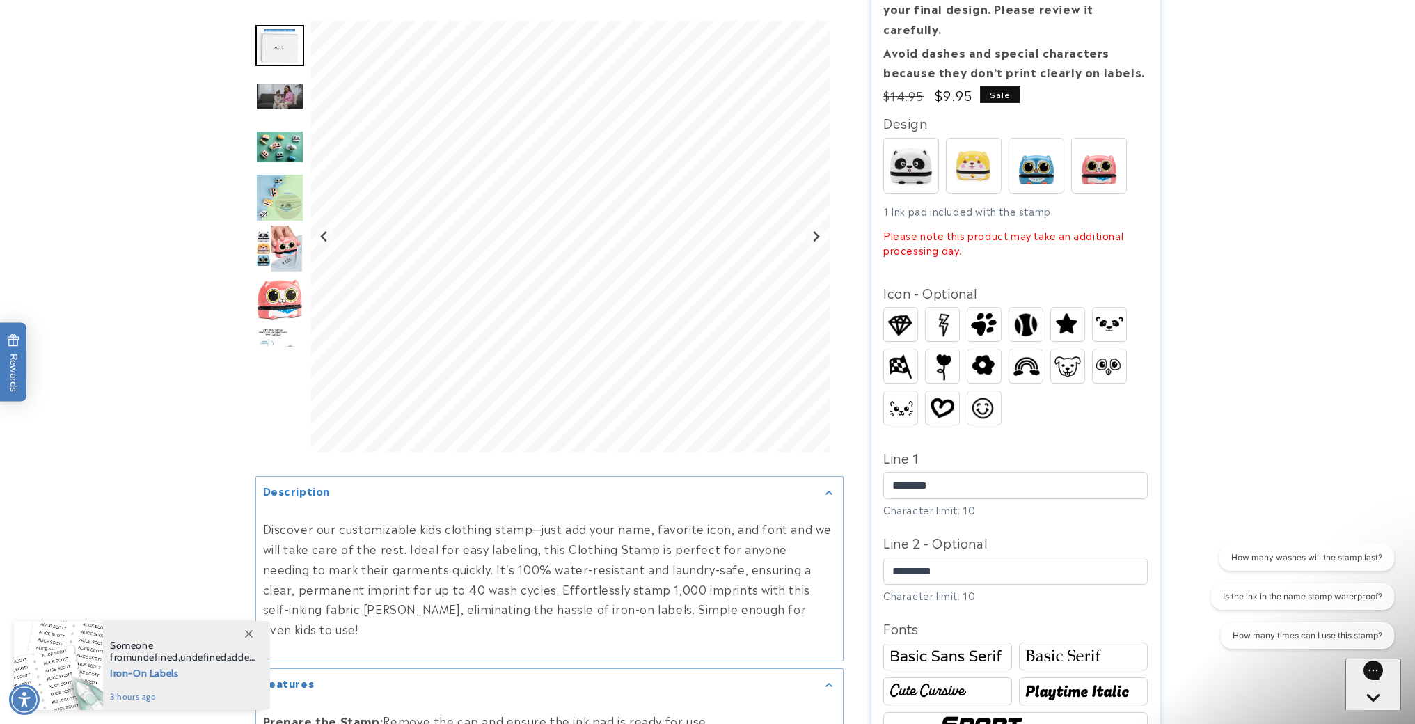
scroll to position [299, 0]
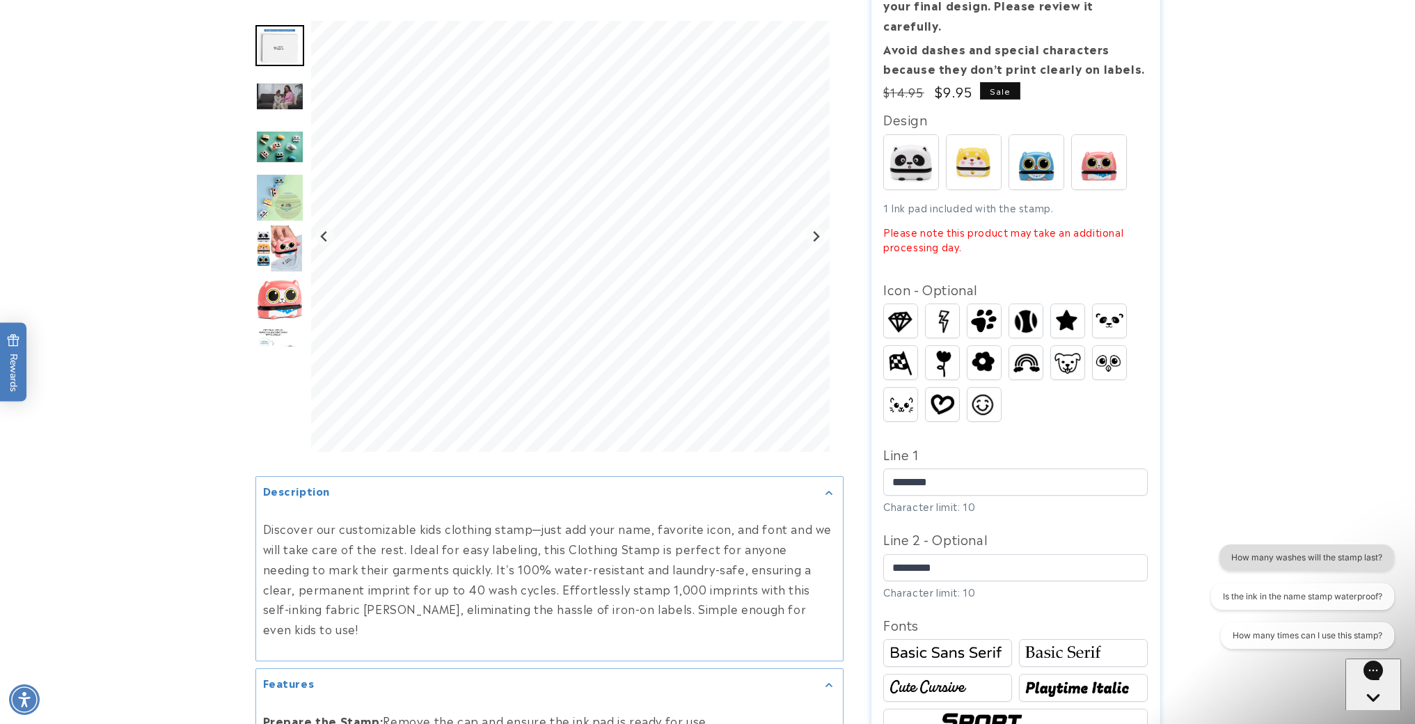
click at [1284, 559] on button "How many washes will the stamp last?" at bounding box center [1305, 557] width 175 height 26
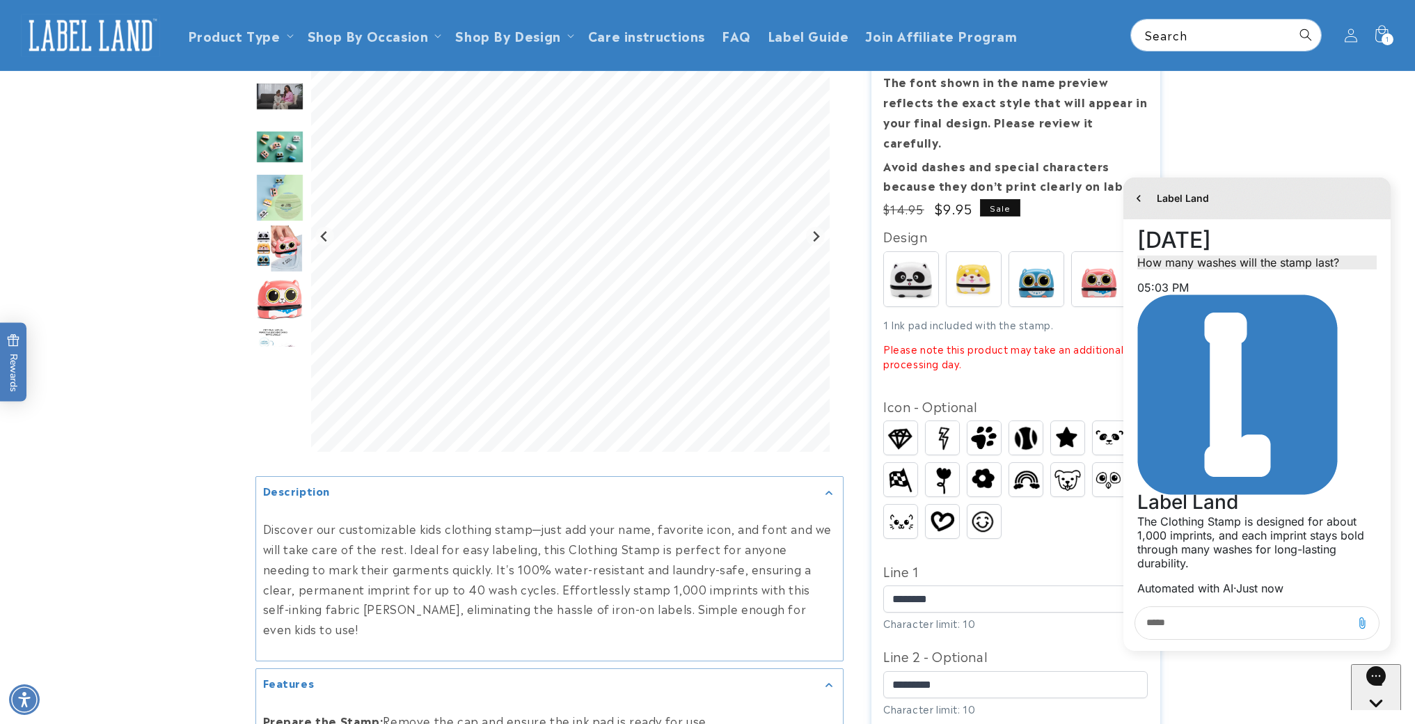
scroll to position [168, 0]
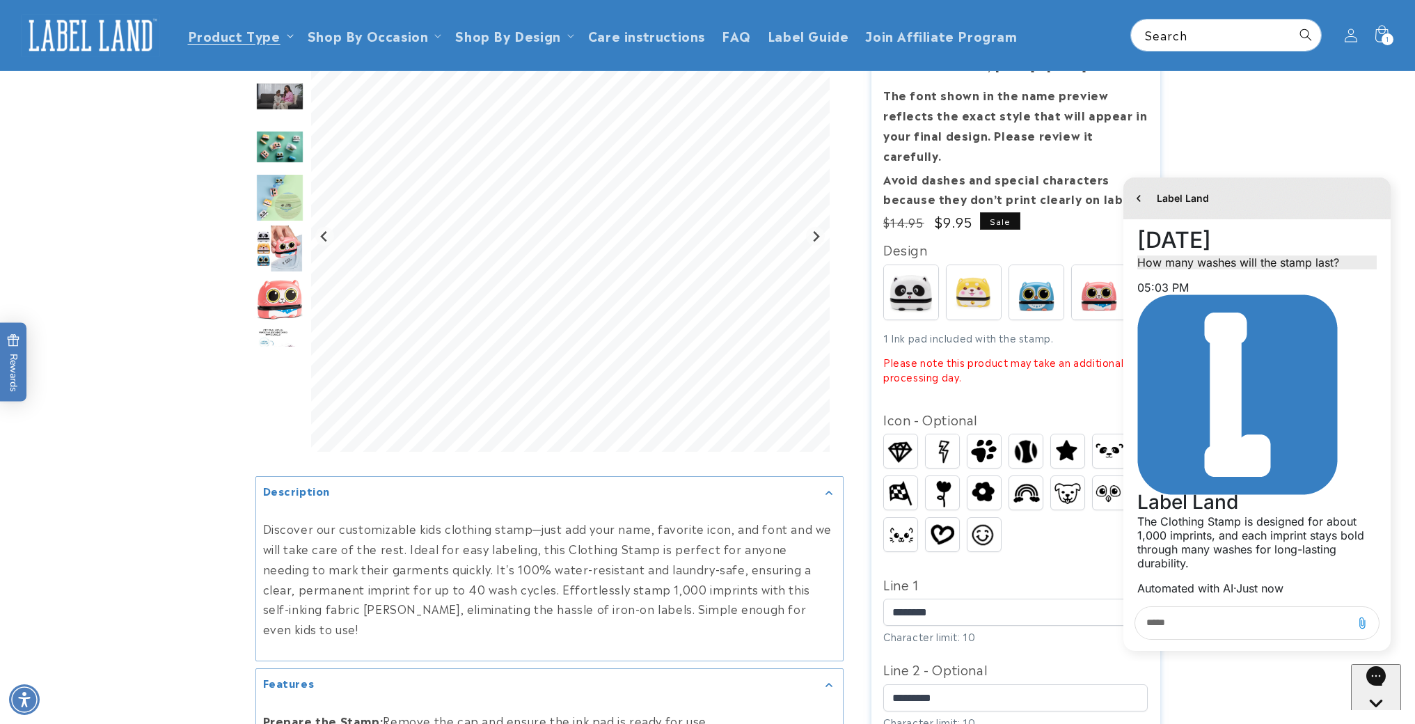
click at [287, 35] on header "Product Type Product Type Clothing Labels Clothing Stamps Logo Decals Multi-Use…" at bounding box center [707, 35] width 1415 height 70
click at [287, 35] on icon at bounding box center [290, 35] width 6 height 3
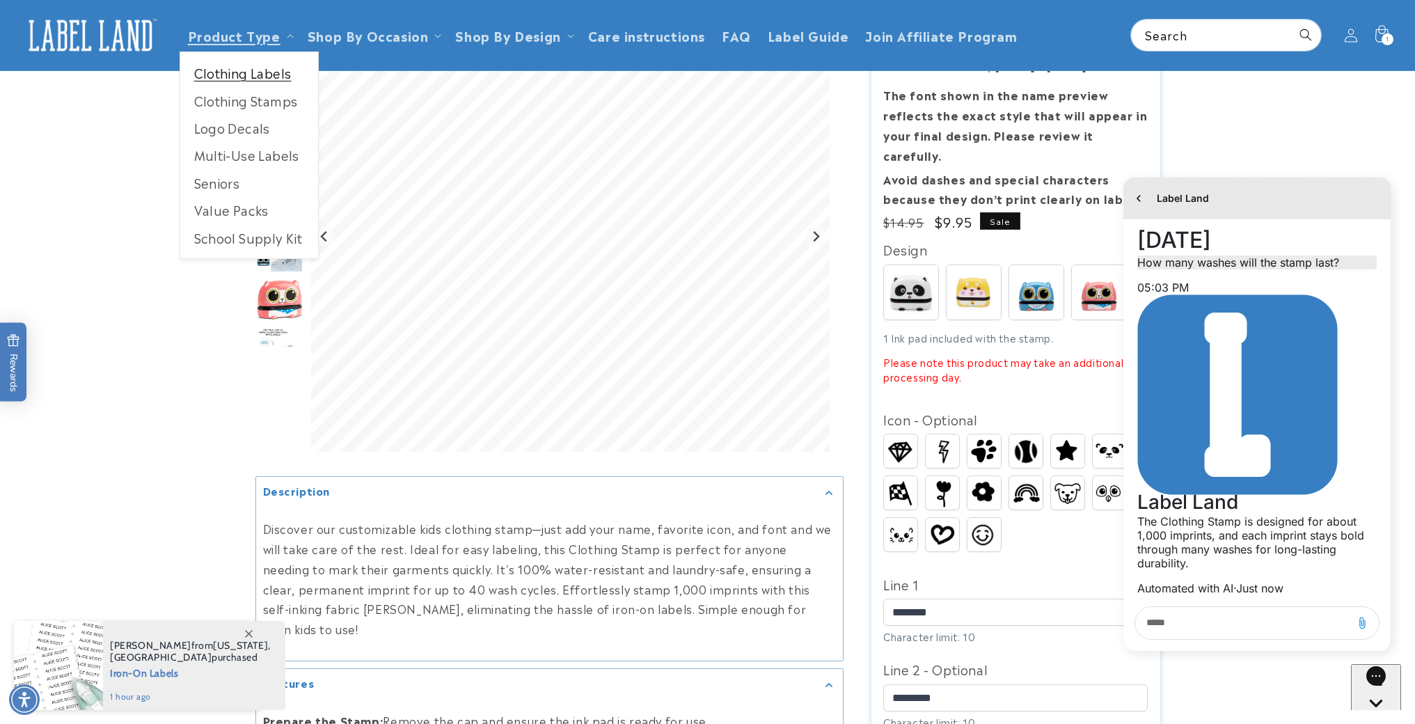
click at [255, 77] on link "Clothing Labels" at bounding box center [249, 72] width 138 height 27
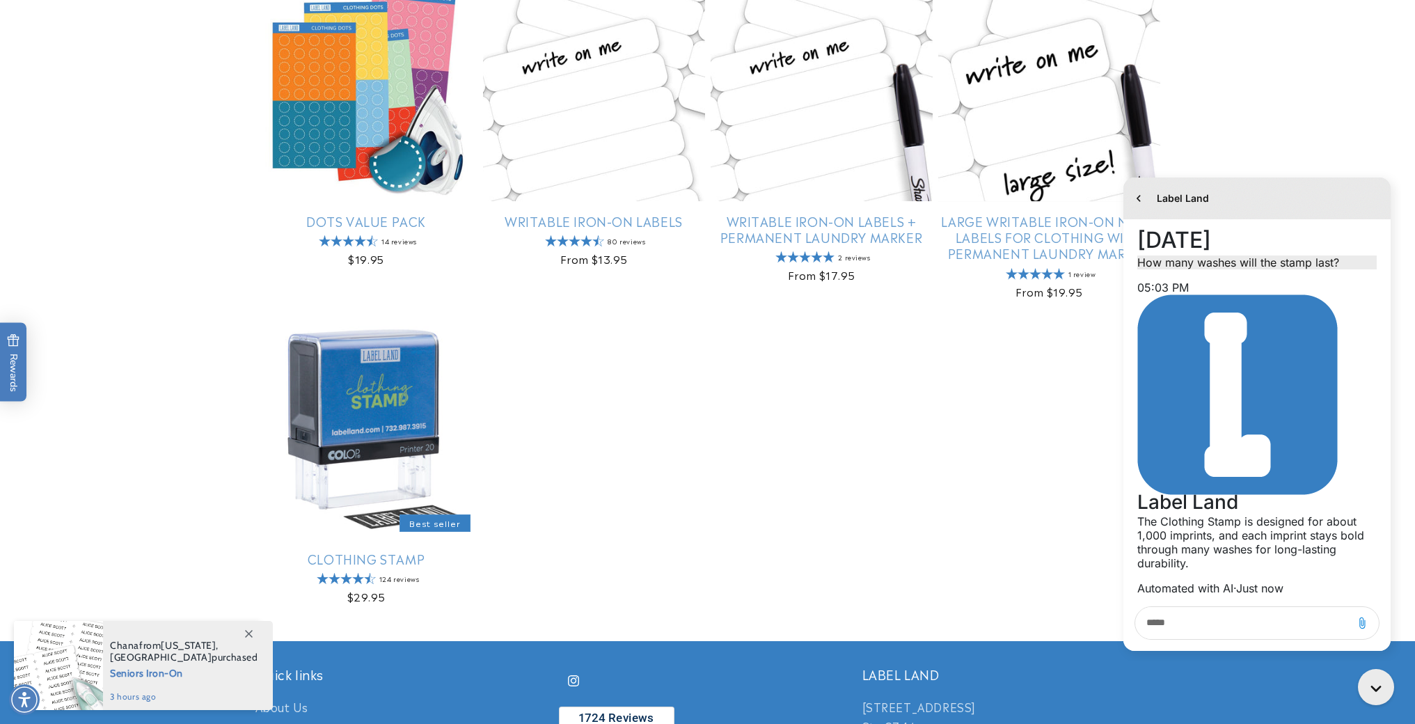
scroll to position [910, 0]
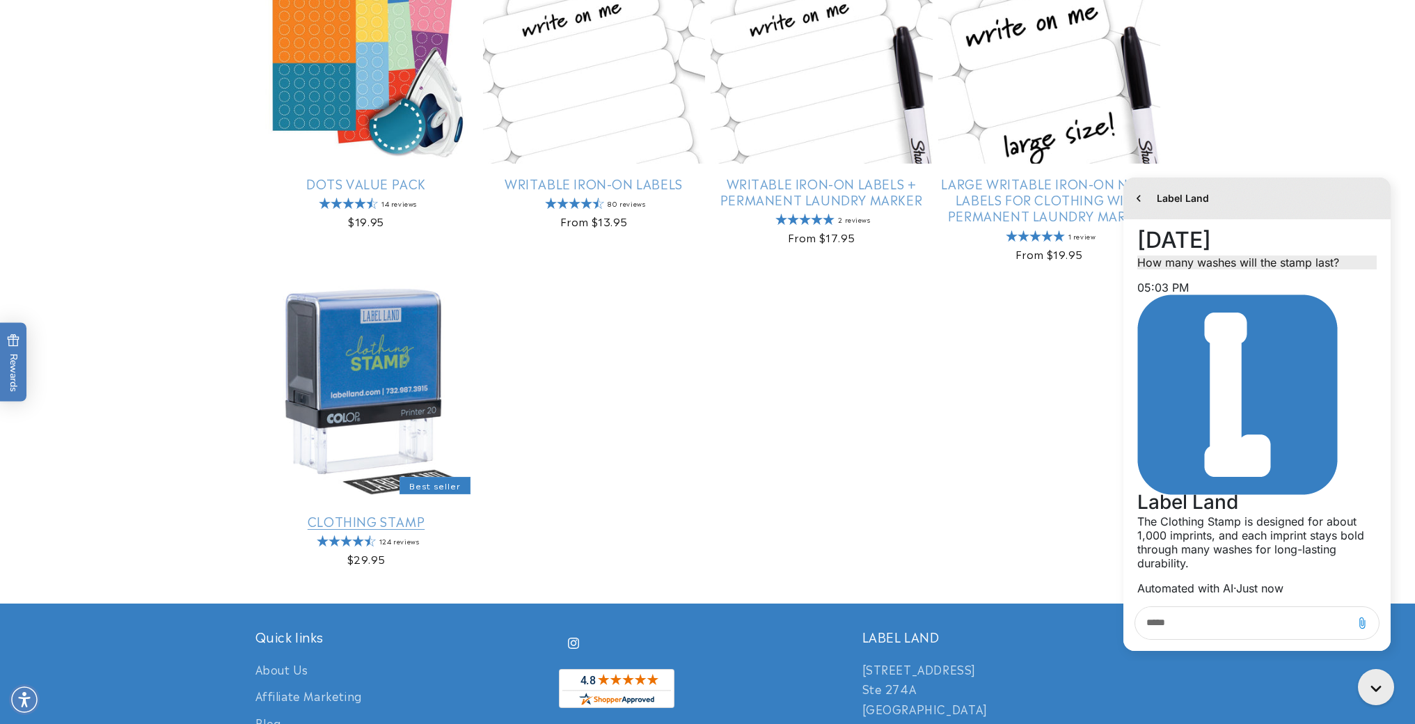
click at [445, 513] on link "Clothing Stamp" at bounding box center [366, 521] width 222 height 16
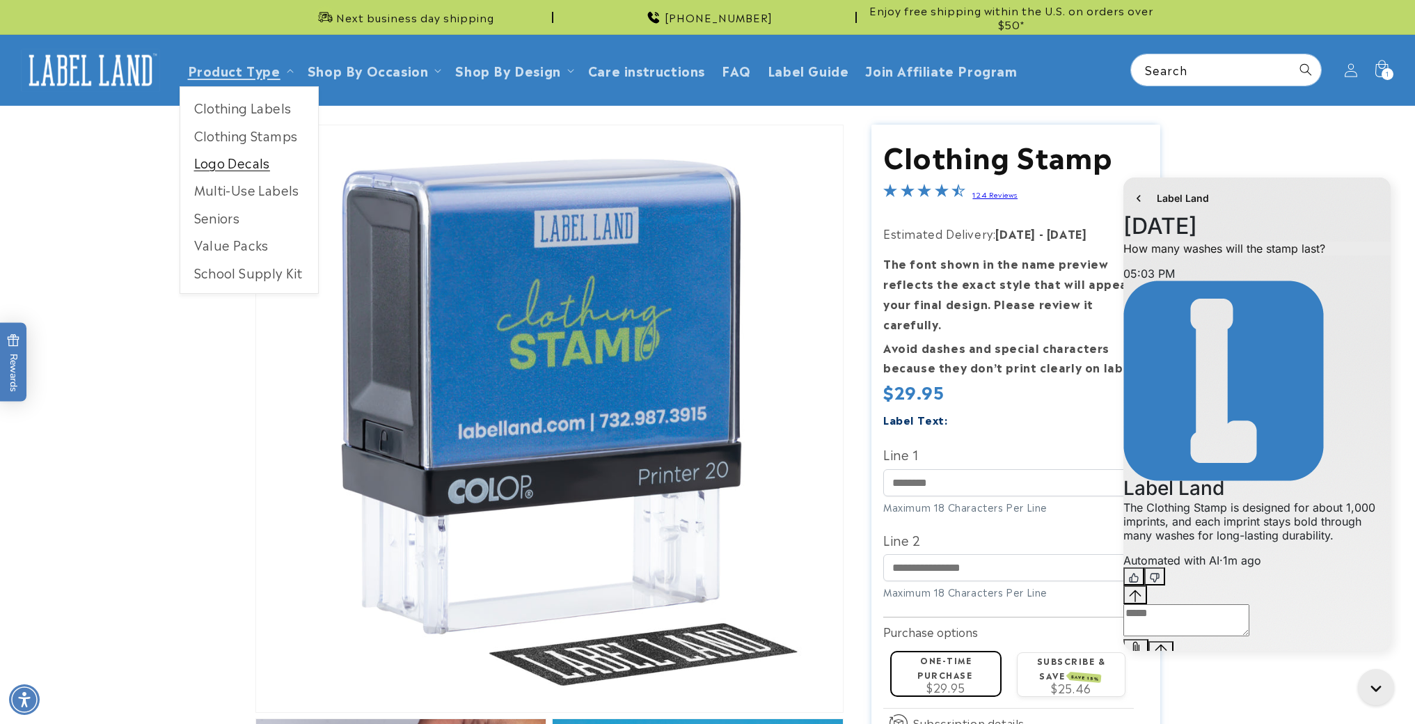
click at [245, 164] on link "Logo Decals" at bounding box center [249, 162] width 138 height 27
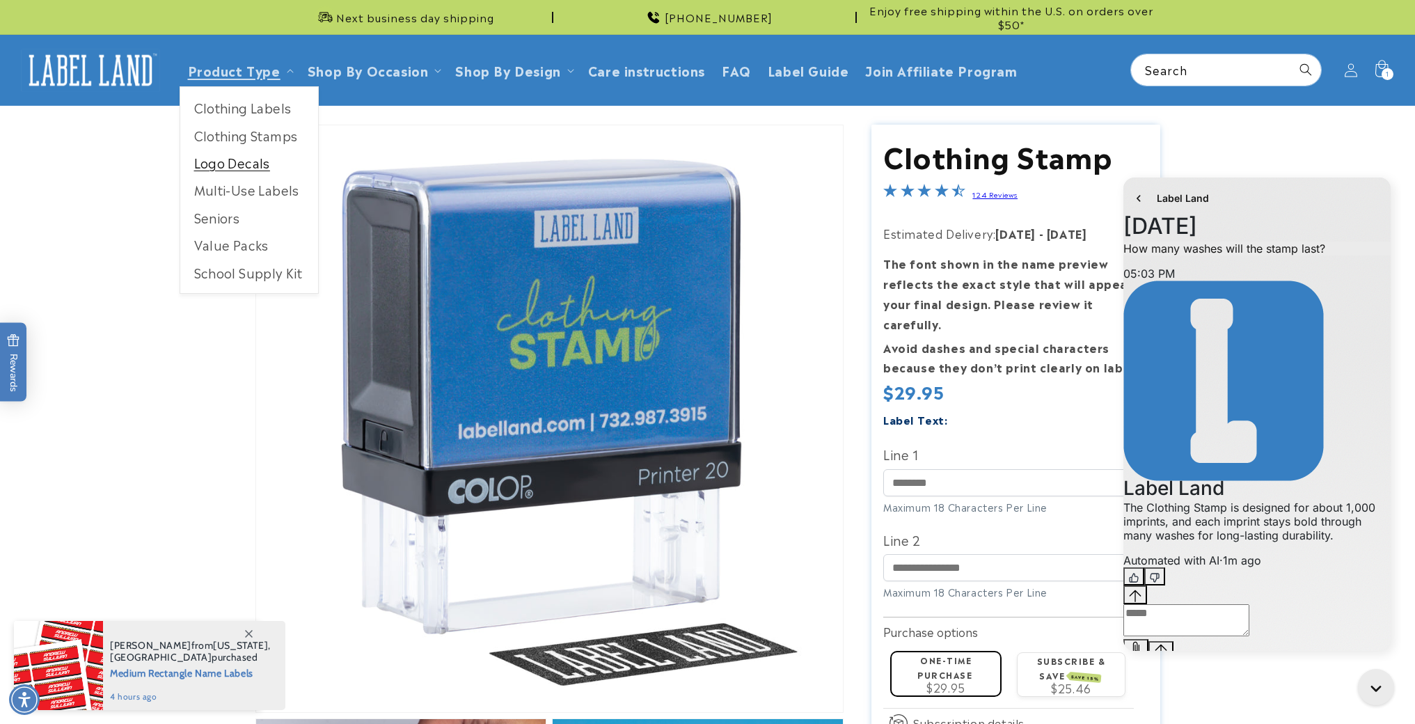
click at [245, 164] on link "Logo Decals" at bounding box center [249, 162] width 138 height 27
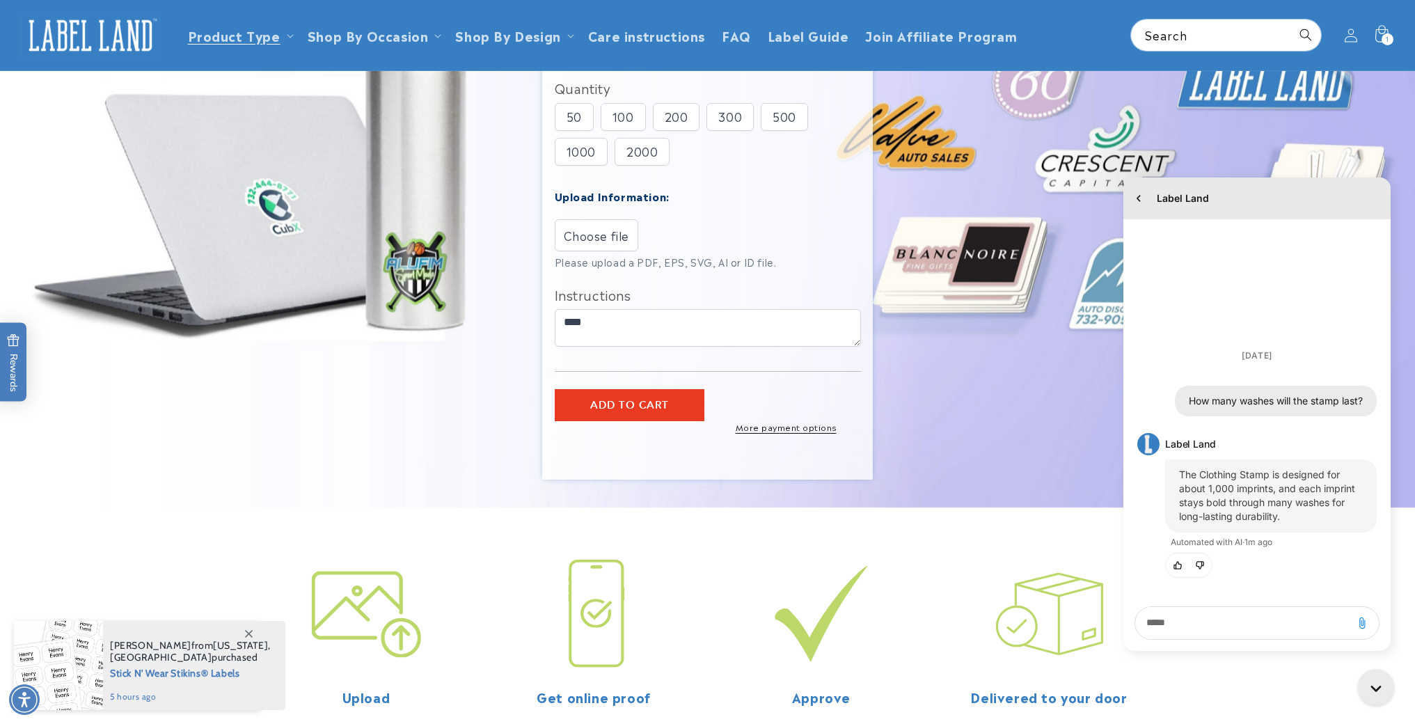
scroll to position [13, 0]
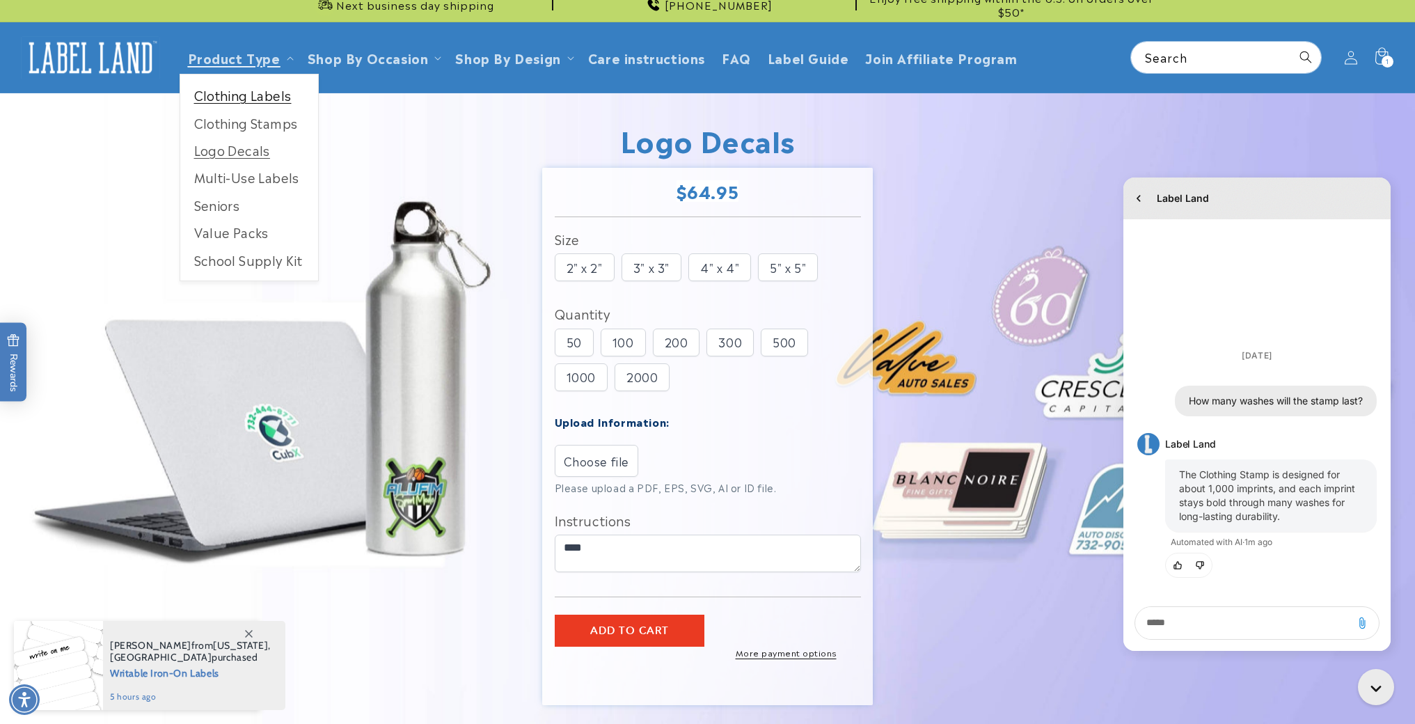
click at [251, 104] on link "Clothing Labels" at bounding box center [249, 94] width 138 height 27
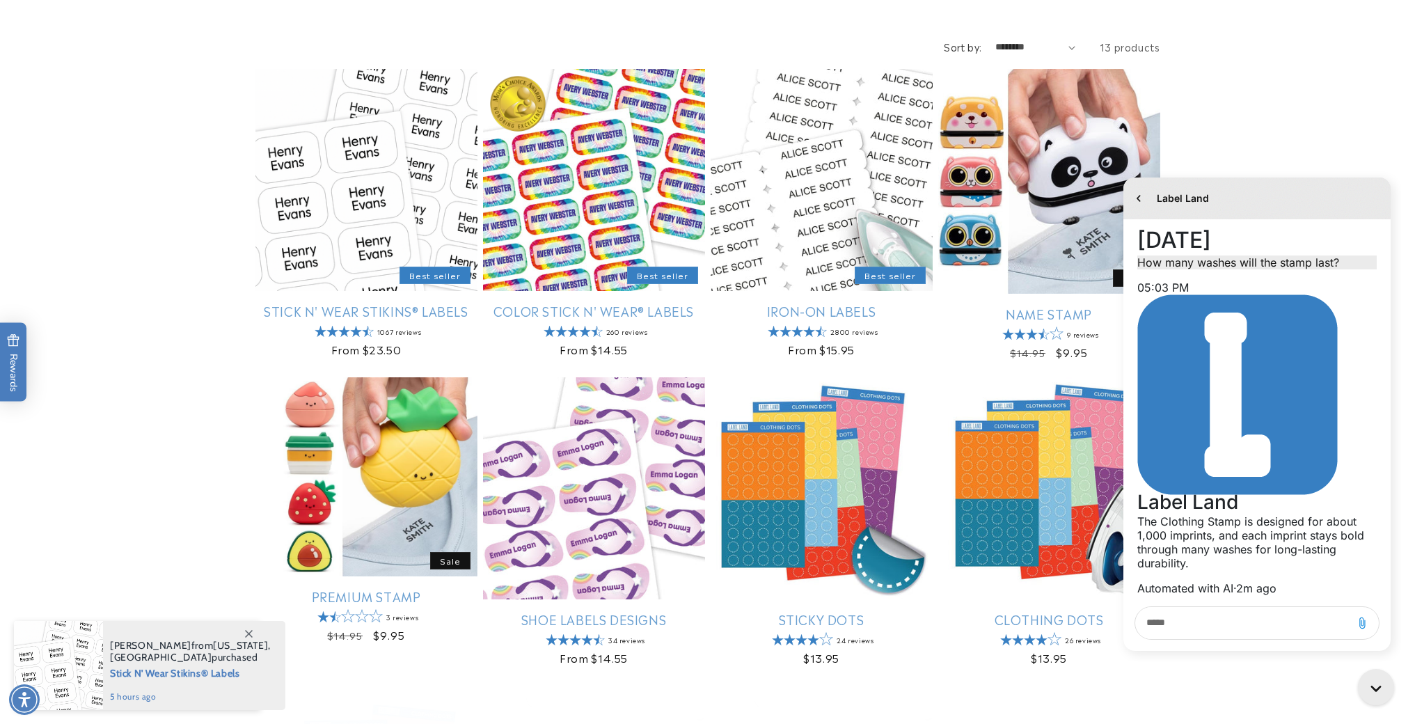
scroll to position [170, 0]
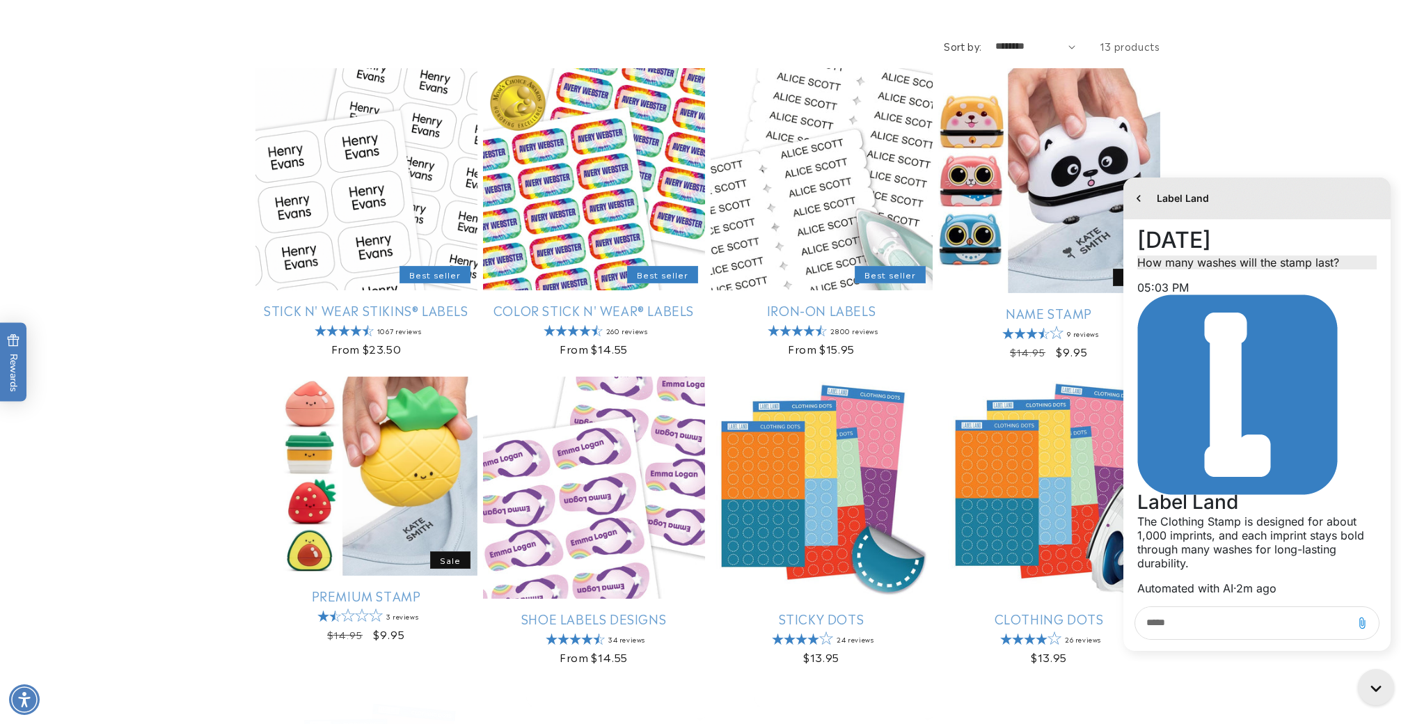
click at [1158, 595] on button "Like" at bounding box center [1147, 604] width 21 height 18
click at [1358, 240] on span "×" at bounding box center [1356, 240] width 11 height 20
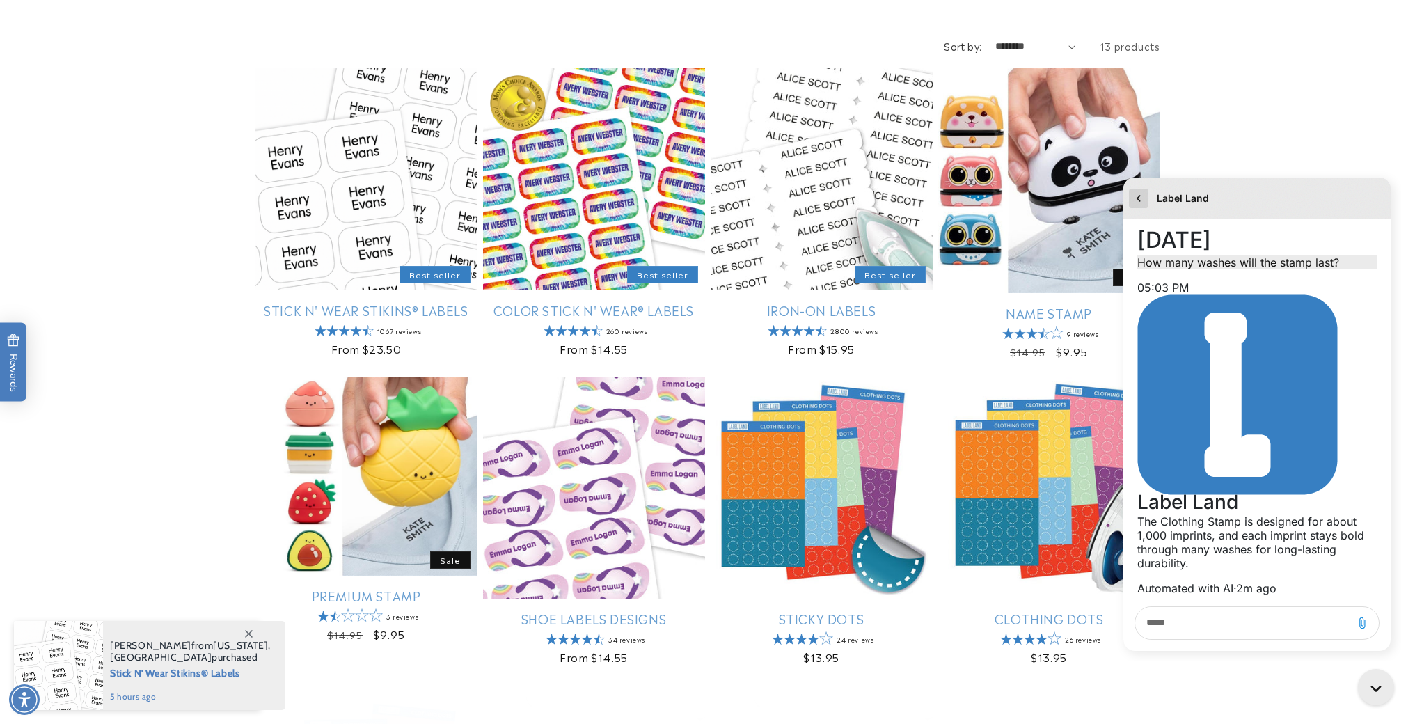
click at [1137, 200] on icon "go to home page" at bounding box center [1138, 198] width 14 height 17
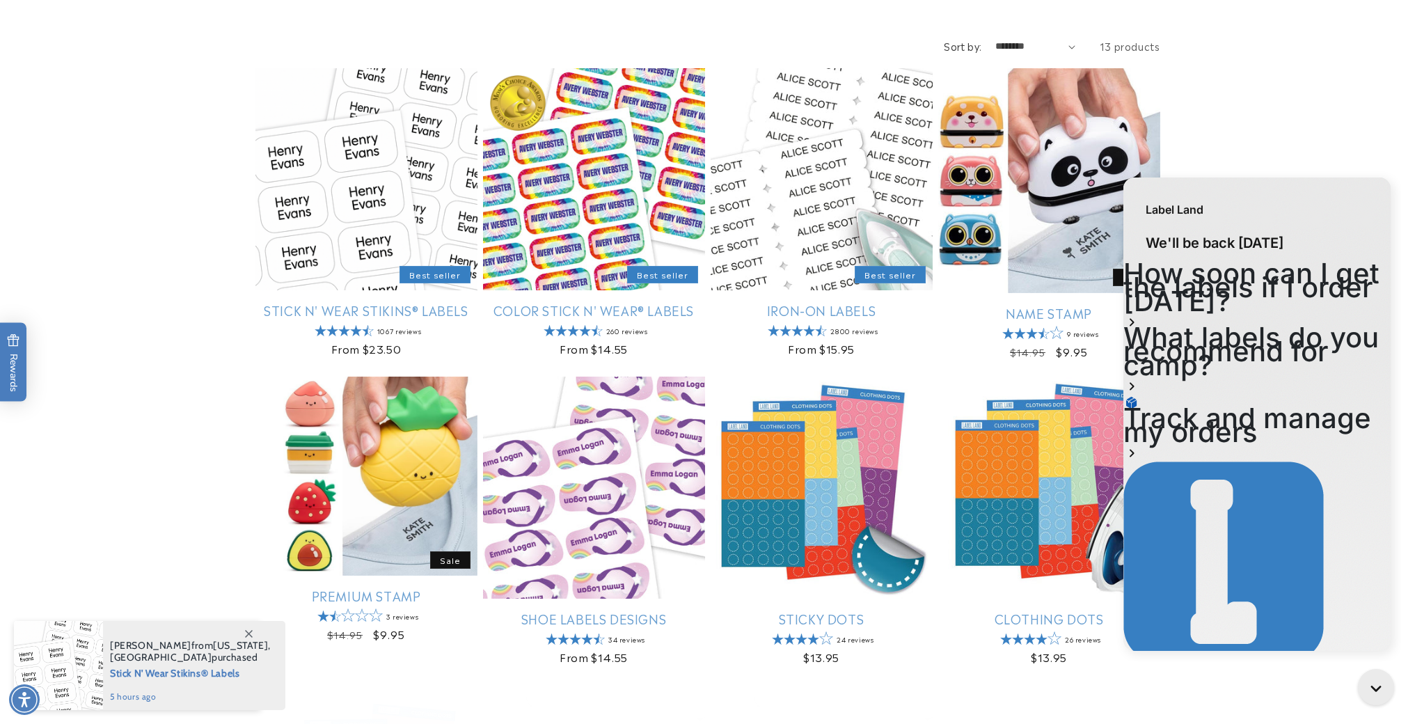
click at [1137, 200] on div "Label Land" at bounding box center [1256, 202] width 267 height 50
click at [1320, 136] on div "Stick N' Wear Stikins® Labels Best seller Stick N' Wear Stikins® Labels 1067 re…" at bounding box center [707, 693] width 1415 height 1250
click at [795, 302] on link "Iron-On Labels" at bounding box center [821, 310] width 222 height 16
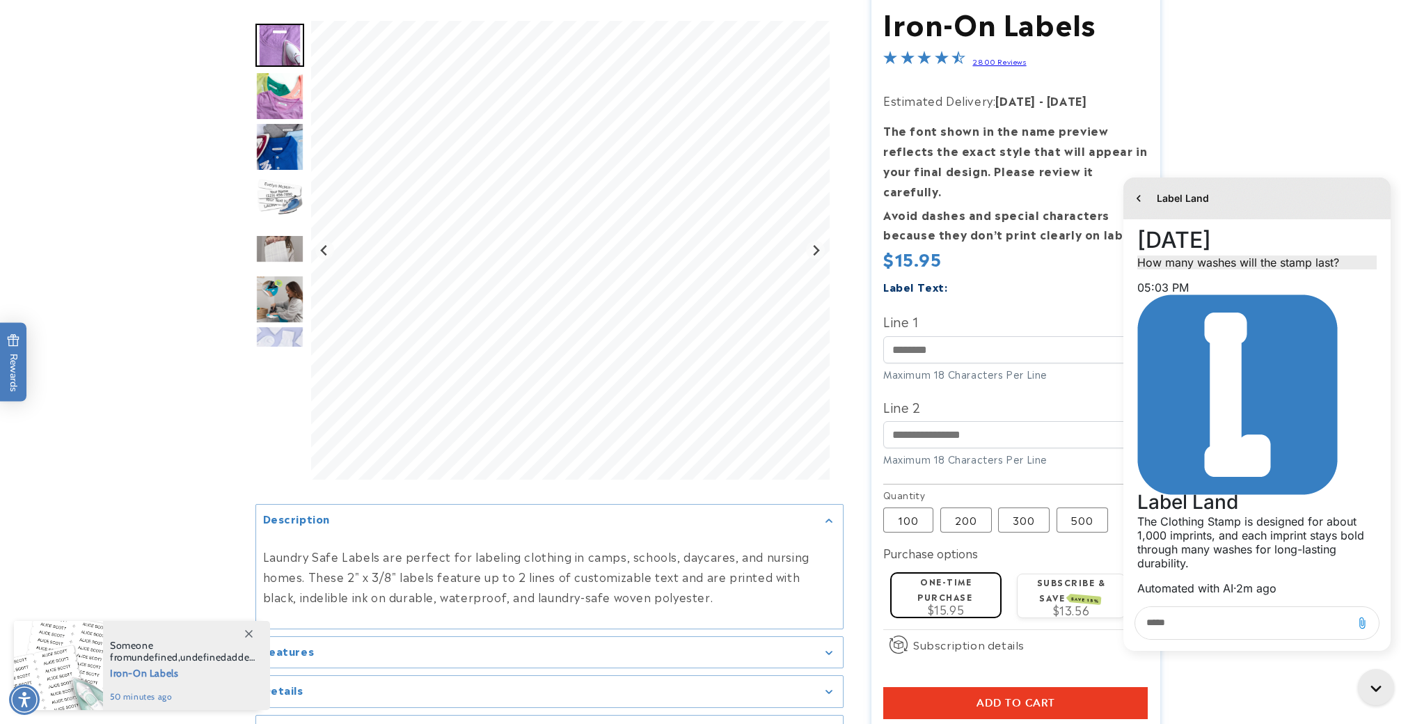
scroll to position [143, 0]
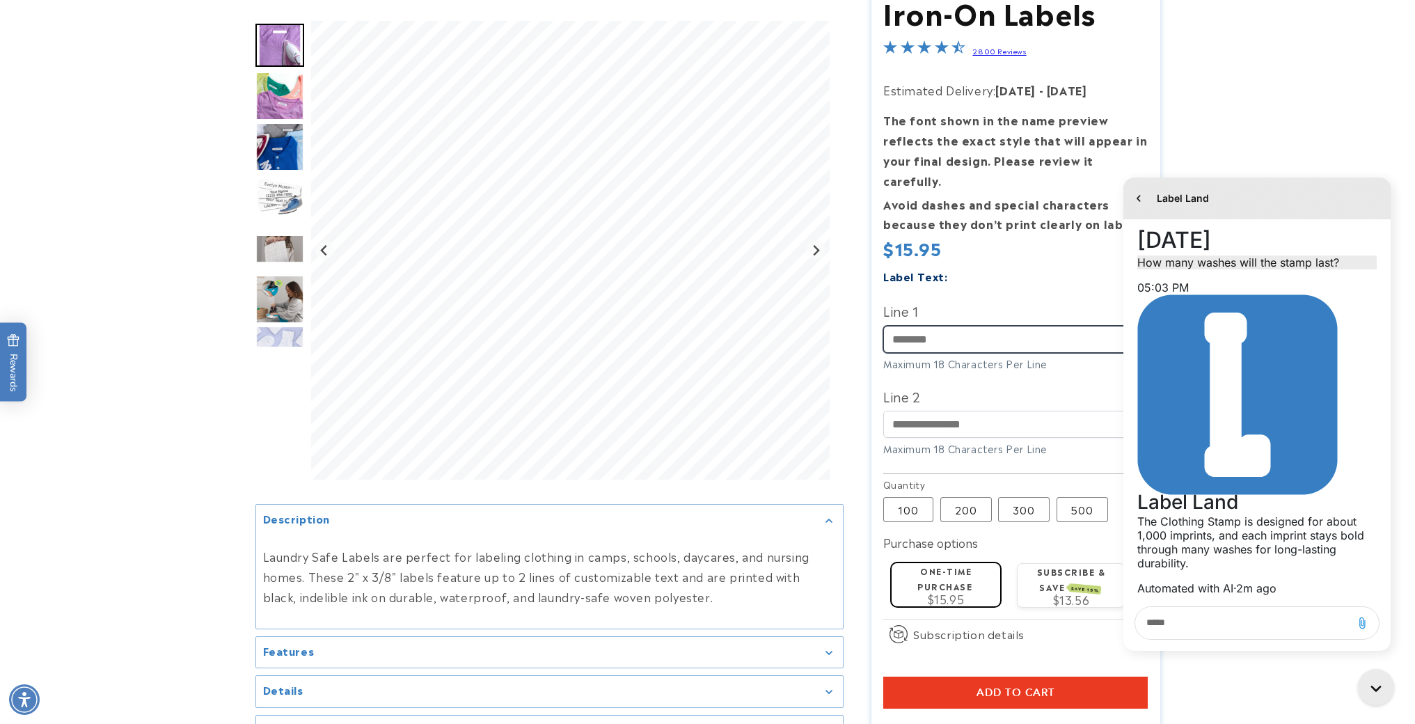
click at [968, 326] on input "Line 1" at bounding box center [1015, 339] width 264 height 27
type input "*******"
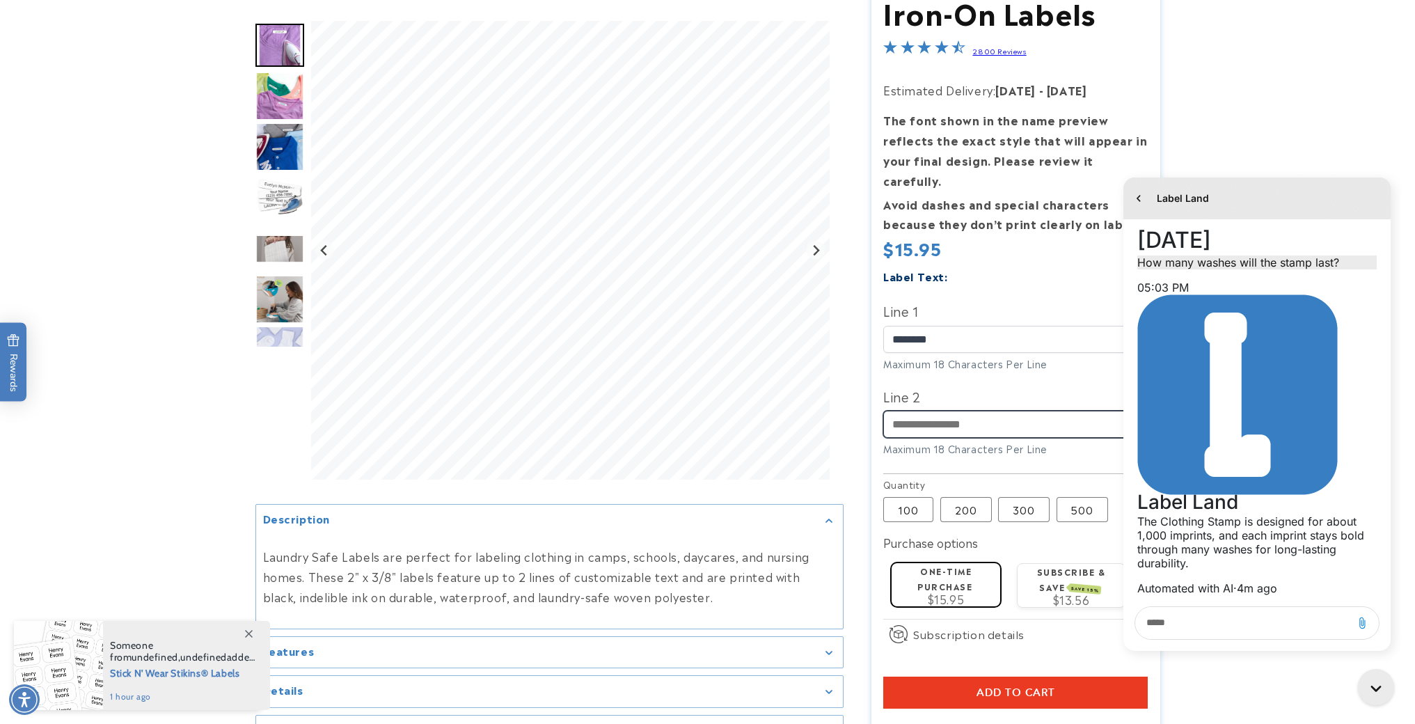
click at [943, 411] on input "Line 2" at bounding box center [1015, 424] width 264 height 27
type input "*********"
click at [995, 441] on div "Label Text: Line 1 ******* Maximum 18 Characters Per Line Line 2 *********" at bounding box center [1015, 367] width 264 height 203
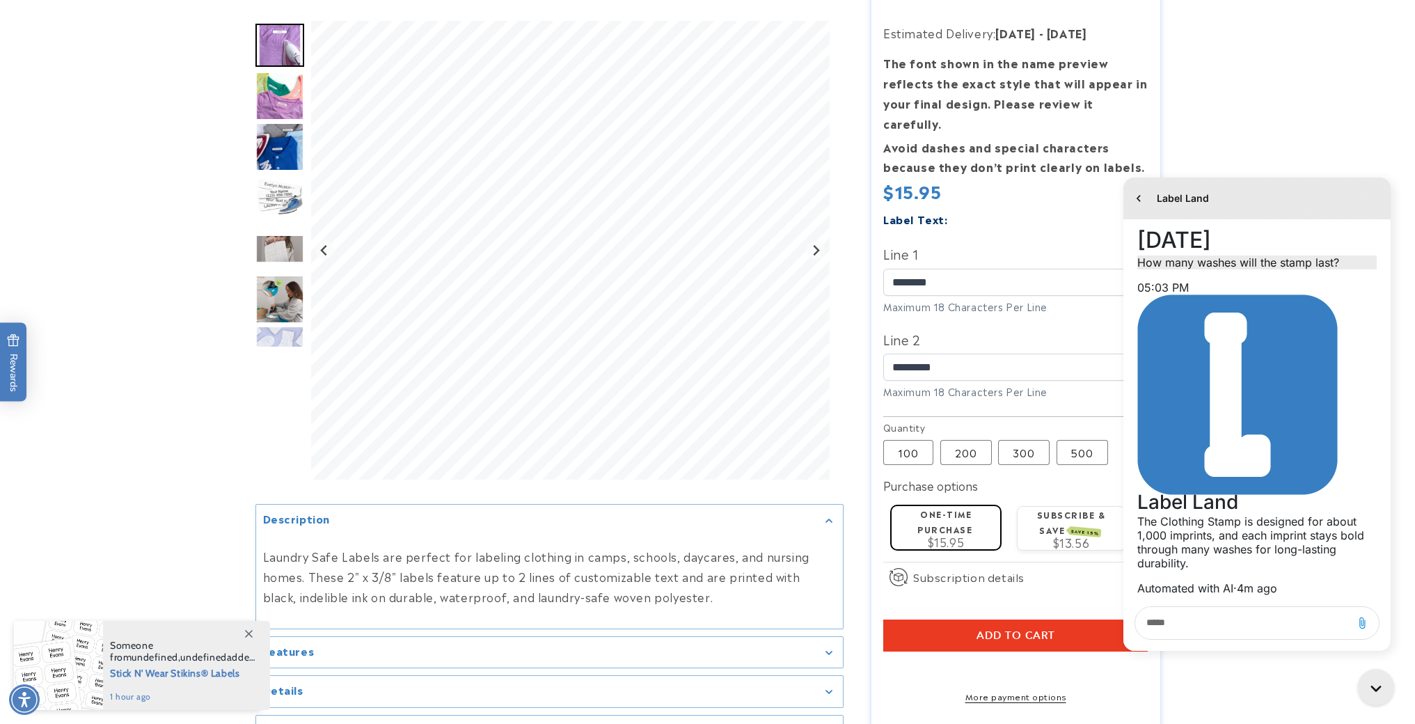
scroll to position [201, 0]
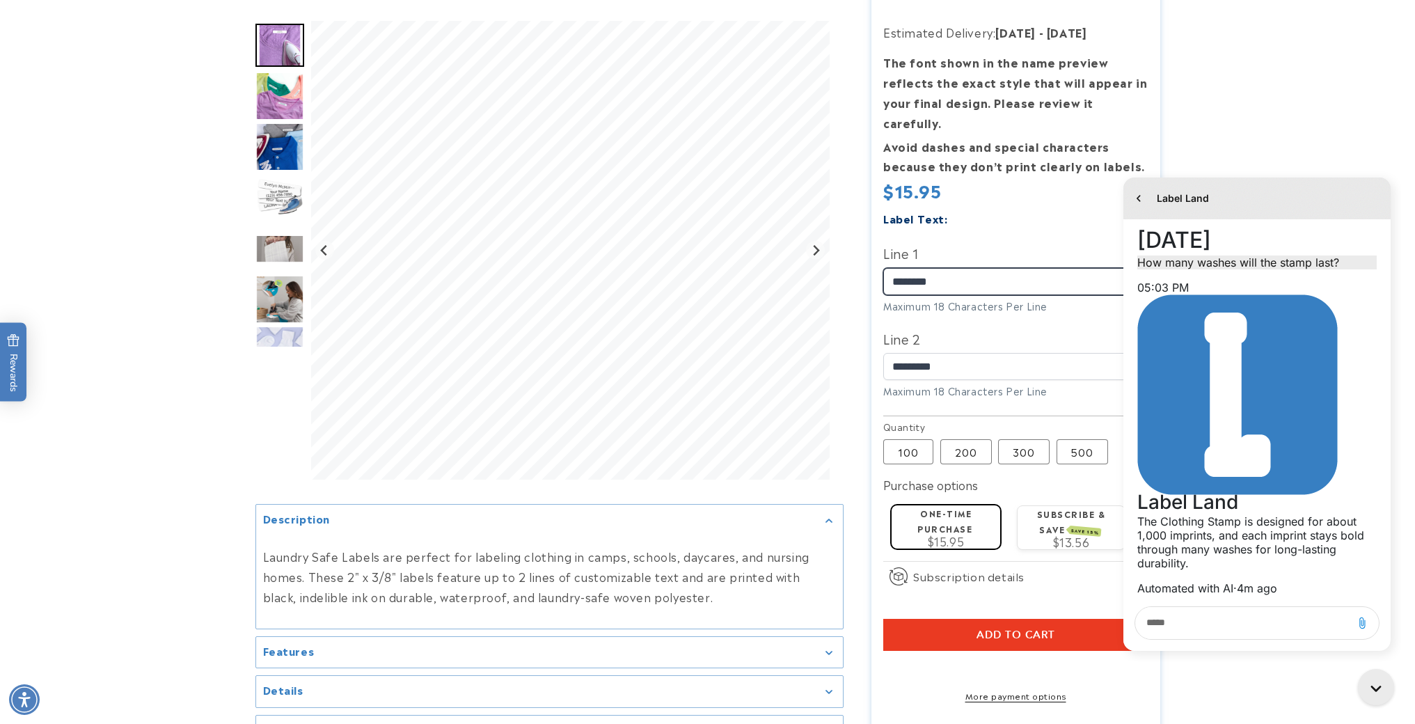
click at [957, 268] on input "*******" at bounding box center [1015, 281] width 264 height 27
type input "**********"
click at [962, 353] on input "*********" at bounding box center [1015, 366] width 264 height 27
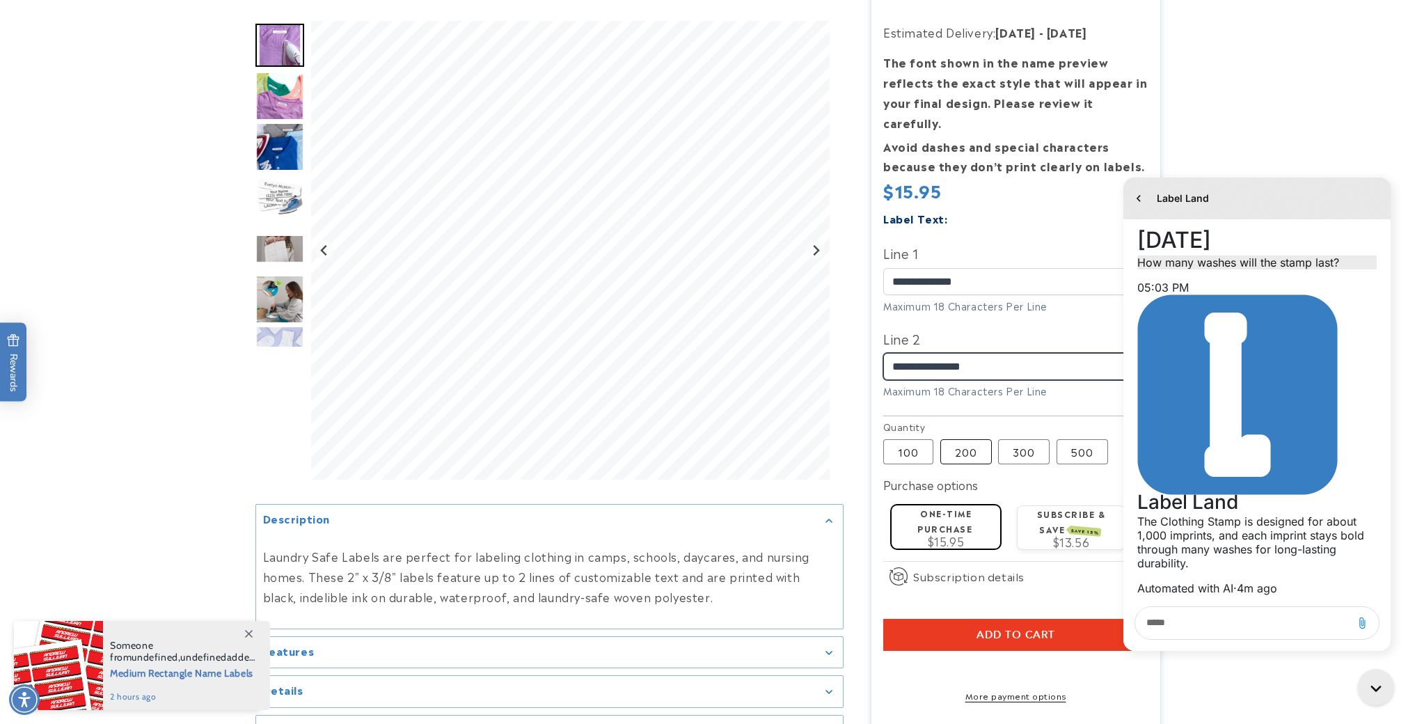
type input "**********"
click at [956, 439] on label "200 Variant sold out or unavailable" at bounding box center [965, 451] width 51 height 25
click at [1010, 439] on label "300 Variant sold out or unavailable" at bounding box center [1023, 451] width 51 height 25
click at [1065, 439] on label "500 Variant sold out or unavailable" at bounding box center [1081, 451] width 51 height 25
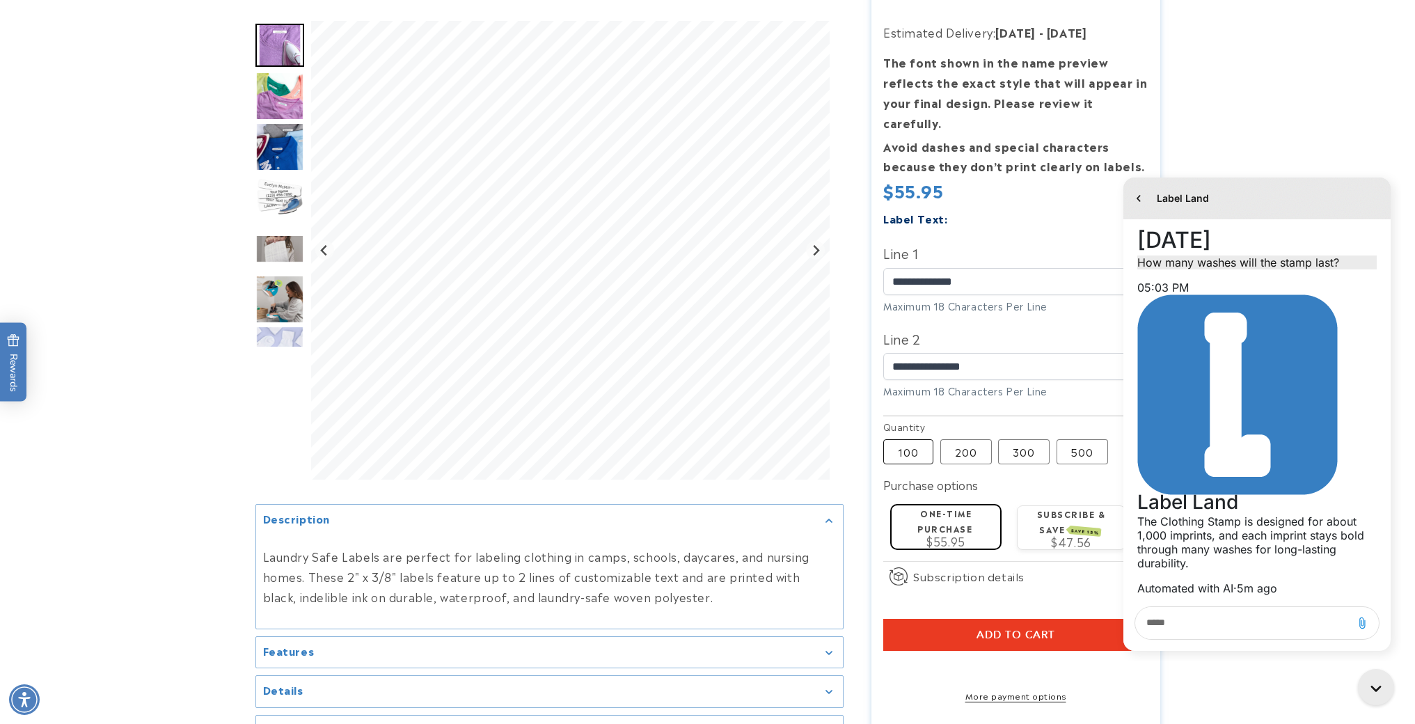
click at [912, 439] on label "100 Variant sold out or unavailable" at bounding box center [908, 451] width 50 height 25
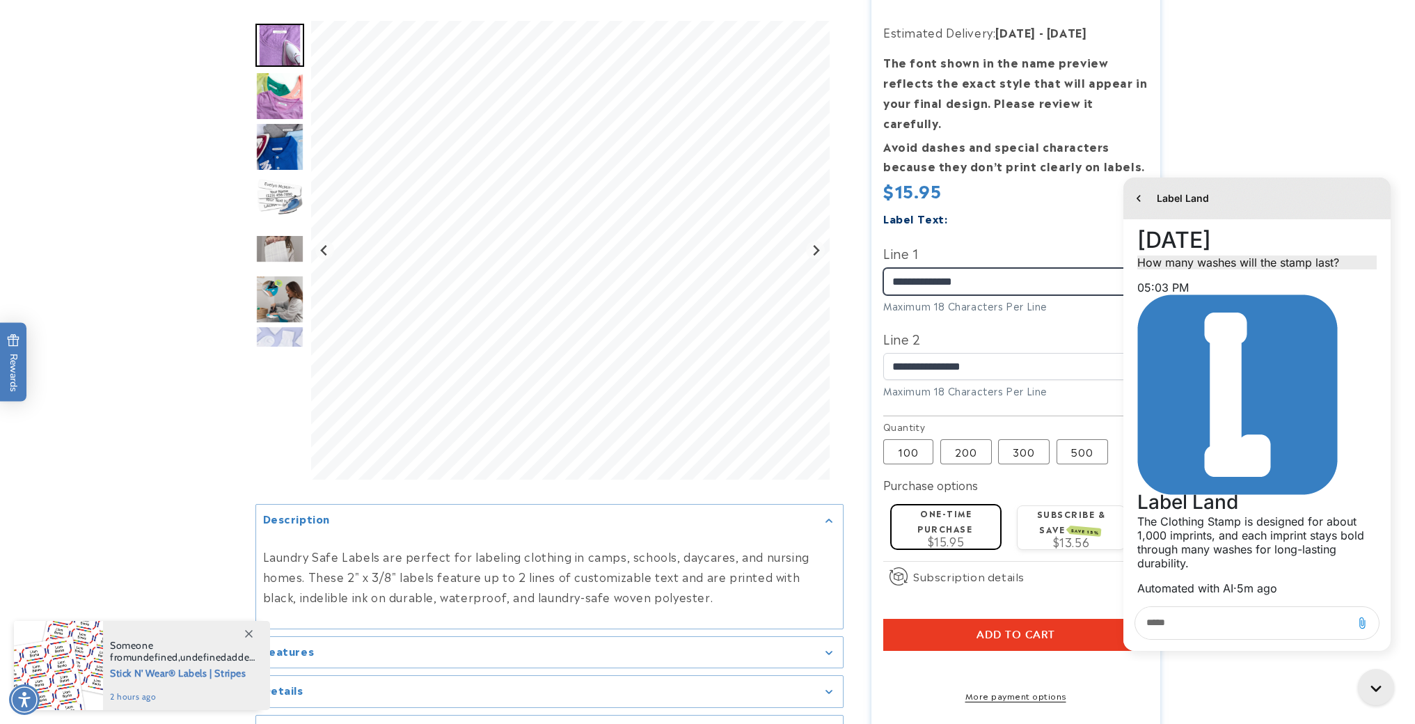
click at [1006, 268] on input "**********" at bounding box center [1015, 281] width 264 height 27
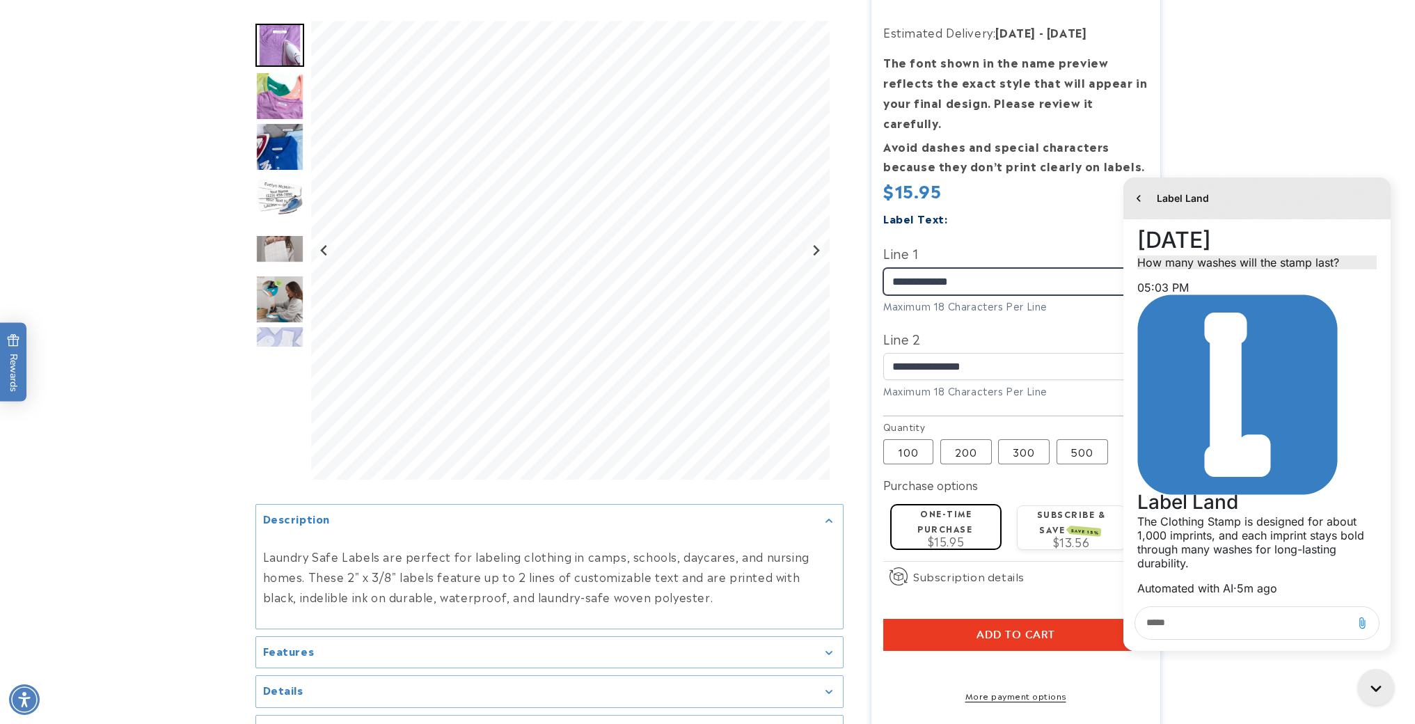
type input "**********"
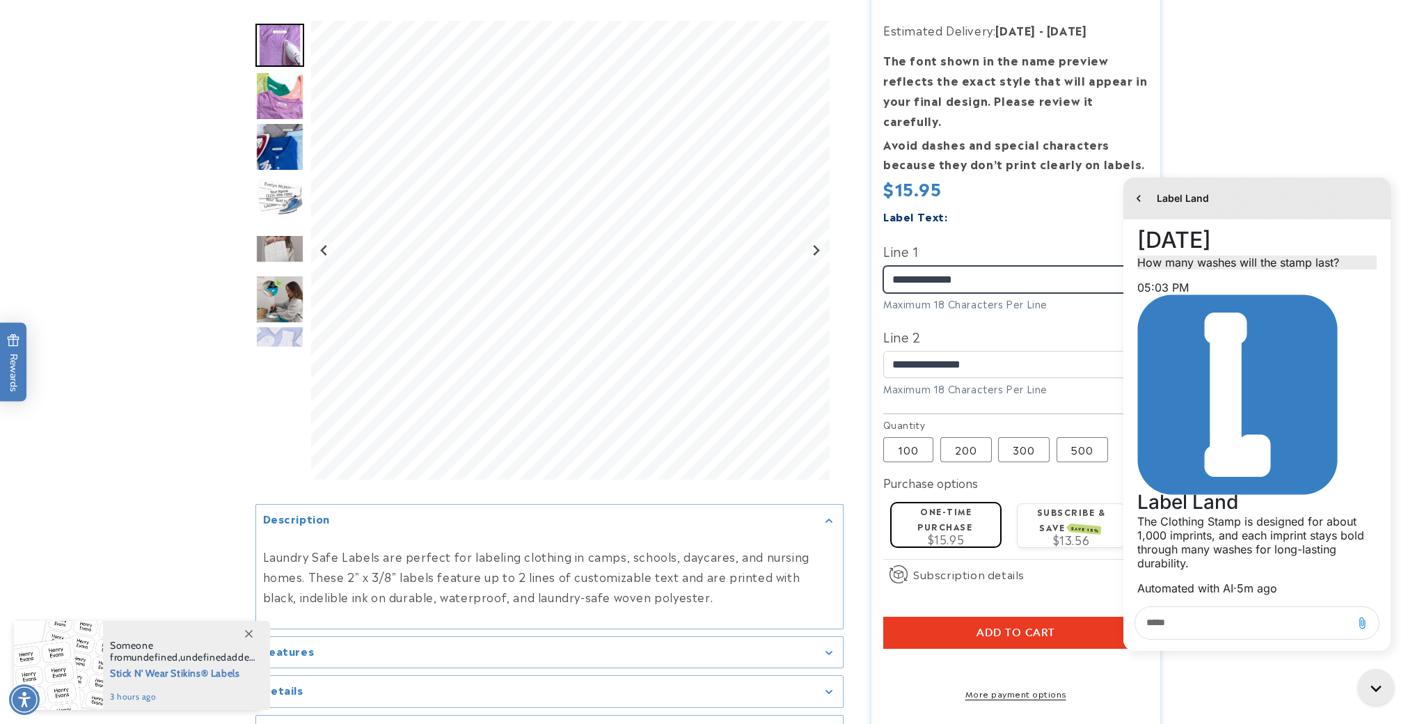
scroll to position [204, 0]
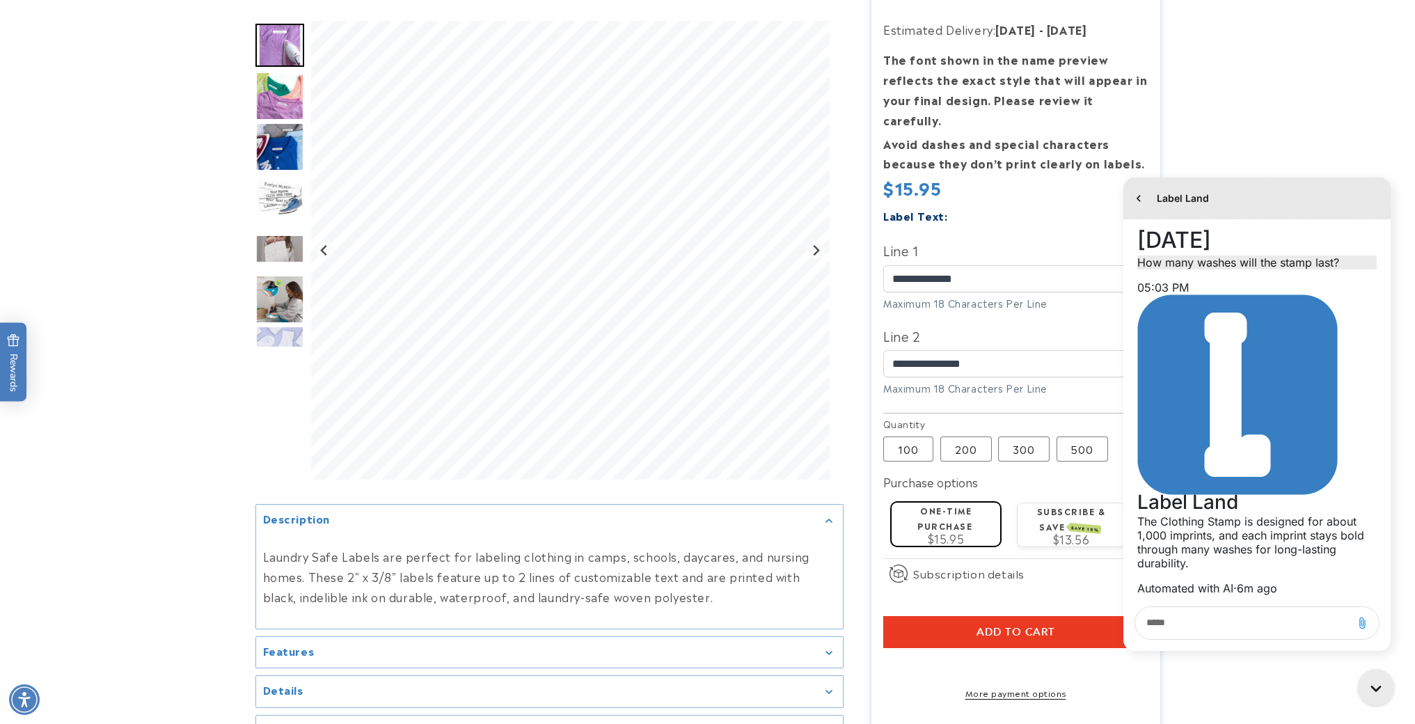
click at [955, 624] on button "Add to cart" at bounding box center [1015, 632] width 264 height 32
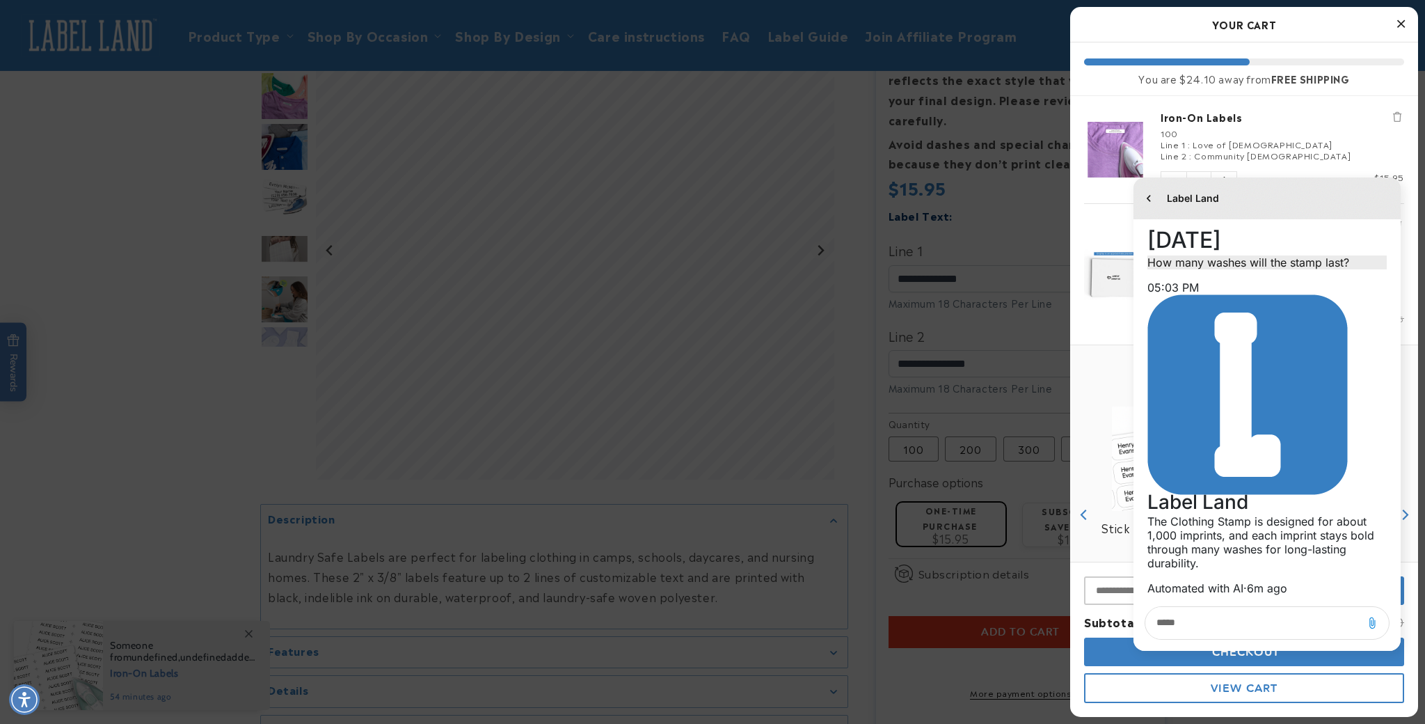
click at [1090, 224] on li "Name Stamp Design : Spots Icon : Heart Line 1 : LOVE OF Line 2 : CHRIST CC Font…" at bounding box center [1244, 273] width 320 height 141
click at [1335, 191] on div "Label Land" at bounding box center [1266, 198] width 267 height 42
click at [1149, 200] on icon "go to home page" at bounding box center [1148, 198] width 3 height 6
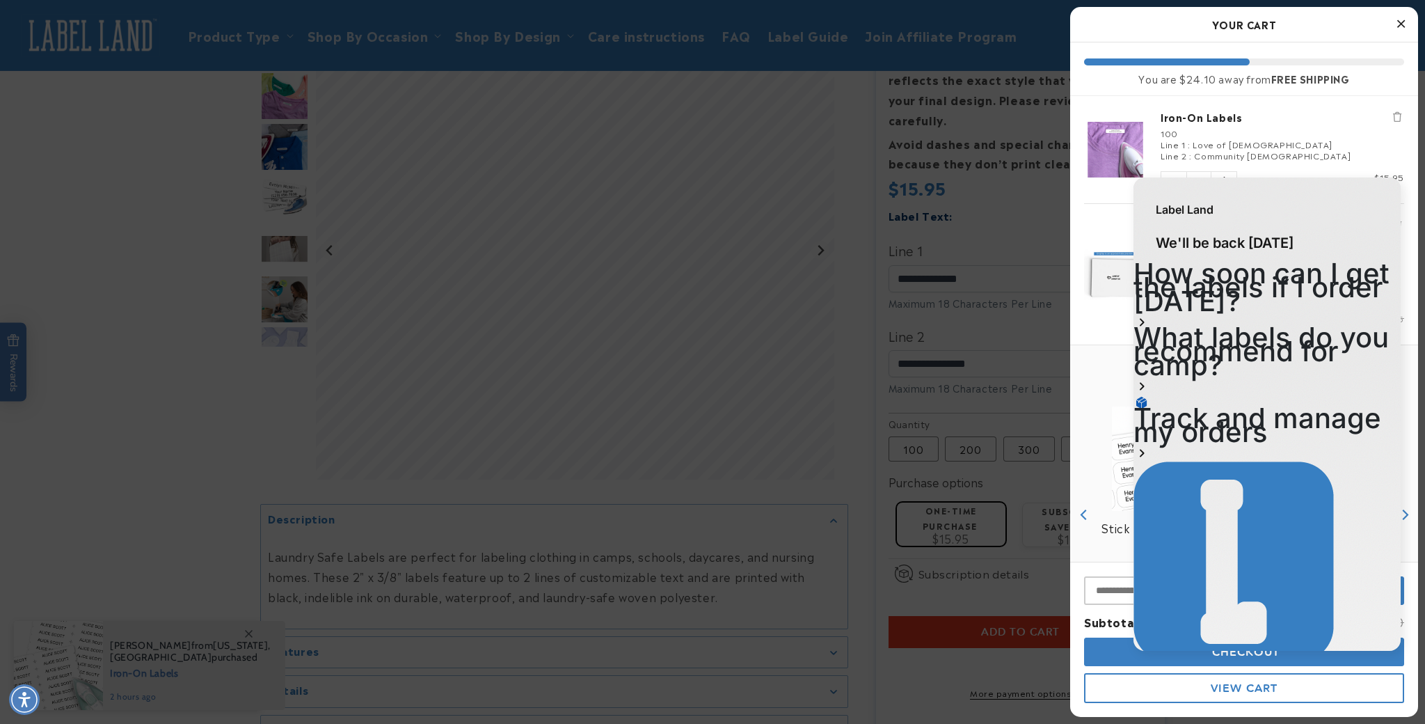
click at [1307, 184] on div "Label Land" at bounding box center [1266, 202] width 267 height 50
drag, startPoint x: 1268, startPoint y: 182, endPoint x: 519, endPoint y: 79, distance: 755.8
click at [1123, 170] on html "Label Land We'll be back tomorrow How soon can I get the labels if I order toda…" at bounding box center [1267, 415] width 288 height 491
drag, startPoint x: 1154, startPoint y: 14, endPoint x: 719, endPoint y: -22, distance: 436.4
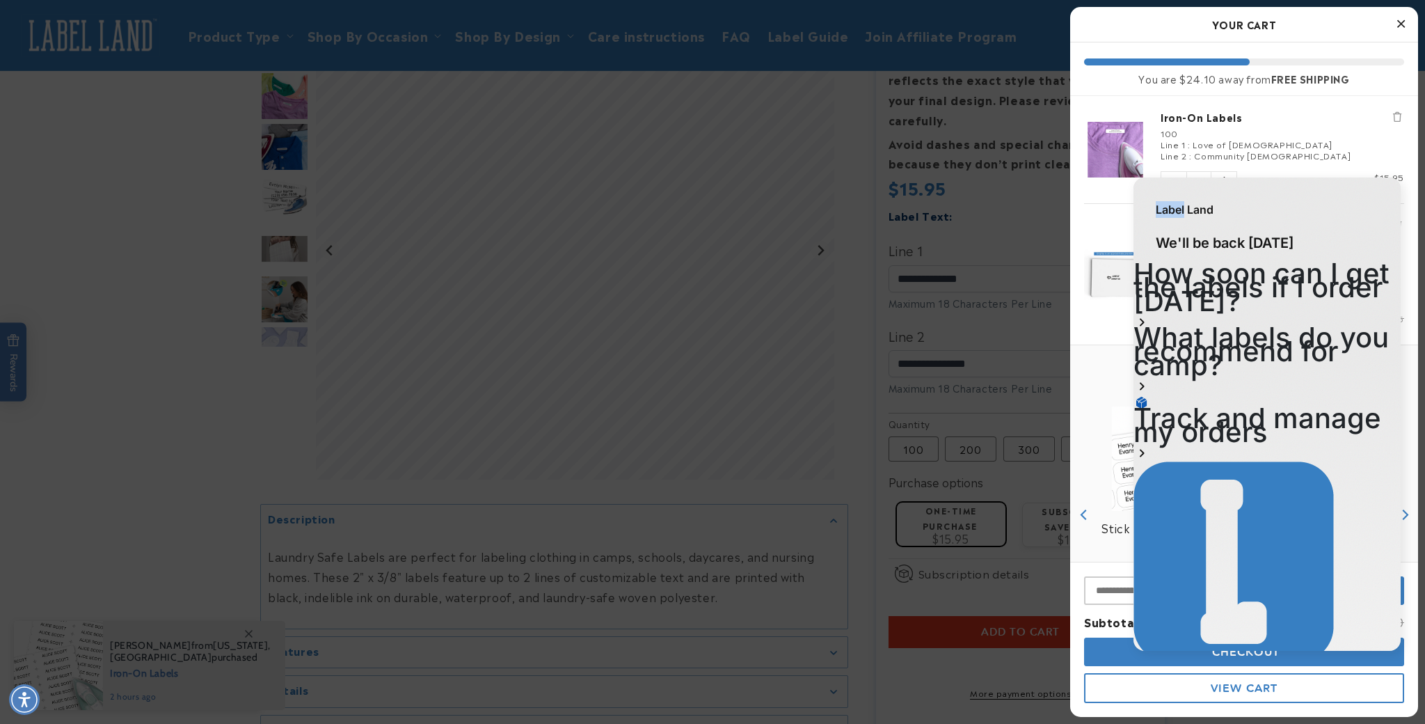
click at [719, 0] on html "Skip to main content Enable accessibility for low vision Open the accessibility…" at bounding box center [712, 158] width 1425 height 724
click at [1313, 122] on link "Iron-On Labels" at bounding box center [1283, 117] width 244 height 14
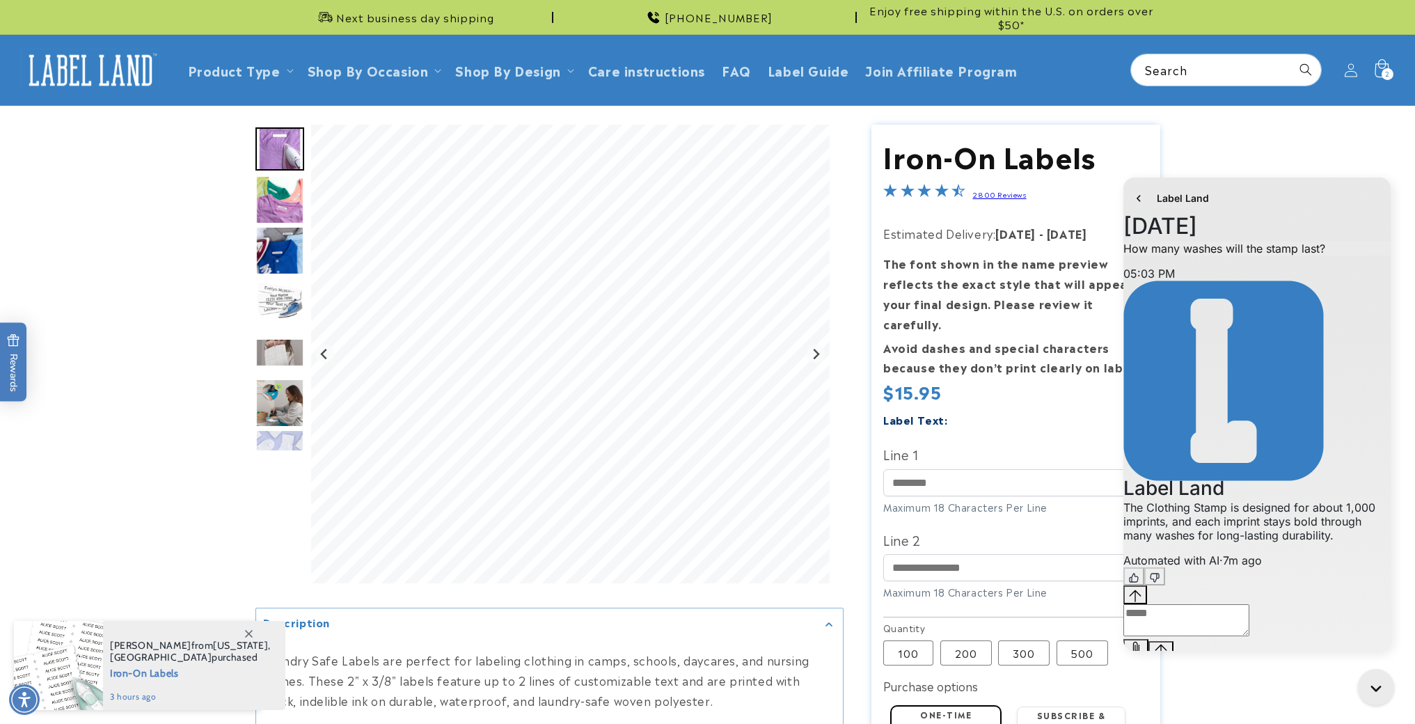
click at [1391, 67] on icon at bounding box center [1380, 70] width 33 height 33
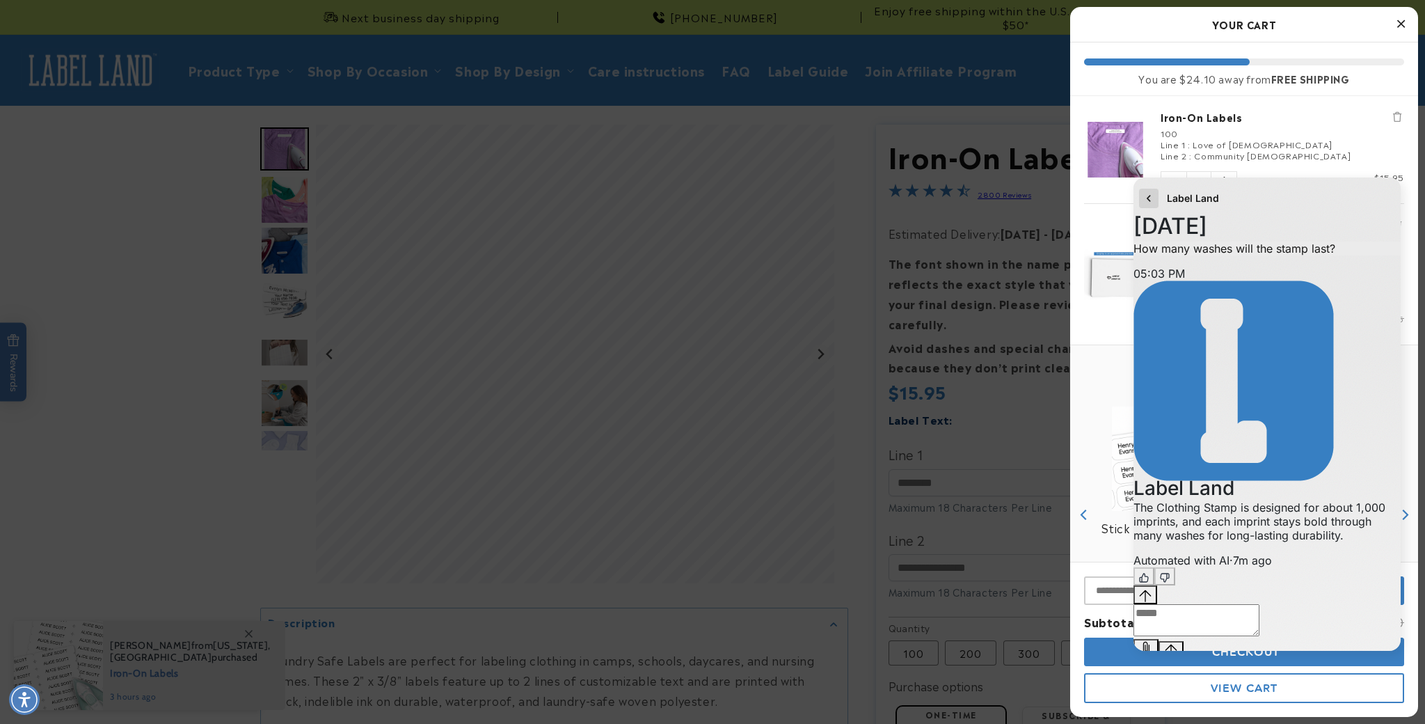
click at [1148, 198] on icon "go to home page" at bounding box center [1149, 198] width 14 height 17
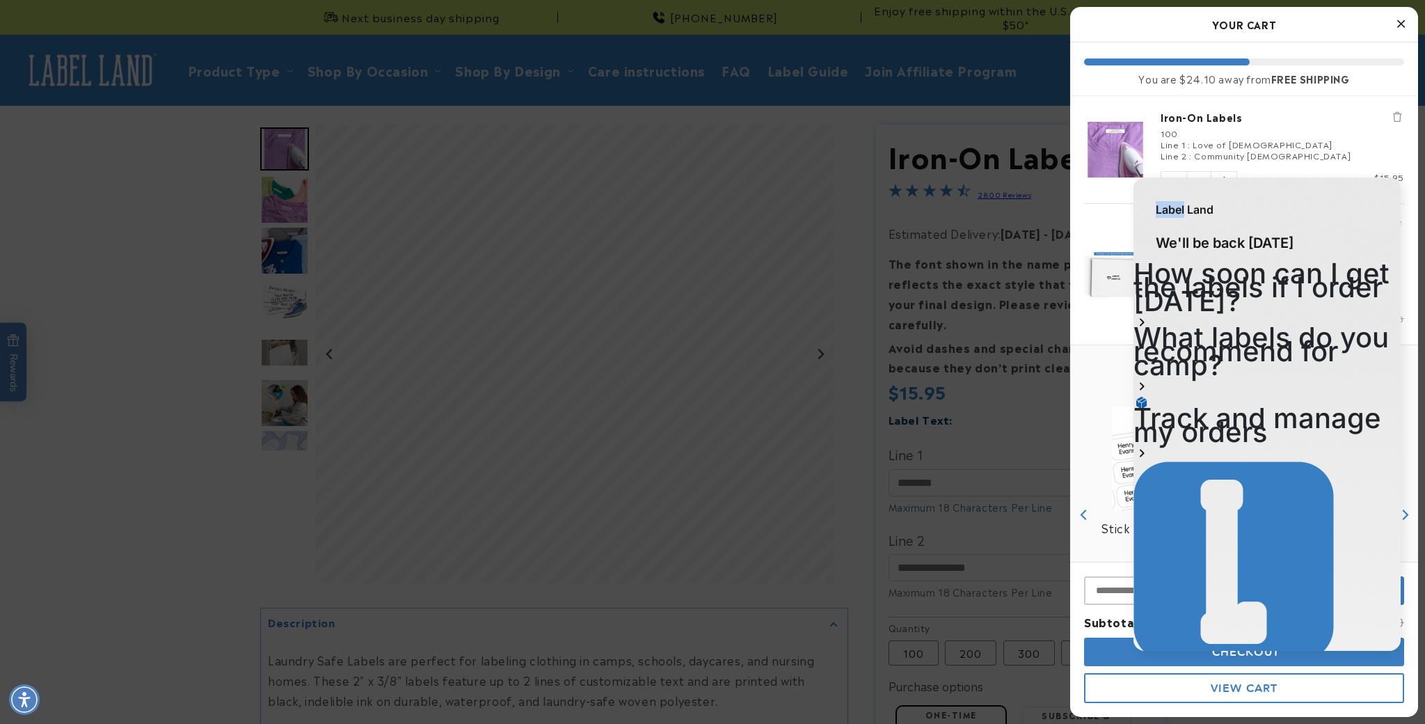
click at [1148, 198] on div "Label Land" at bounding box center [1266, 202] width 267 height 50
click at [1400, 22] on icon "Close Cart" at bounding box center [1401, 23] width 8 height 13
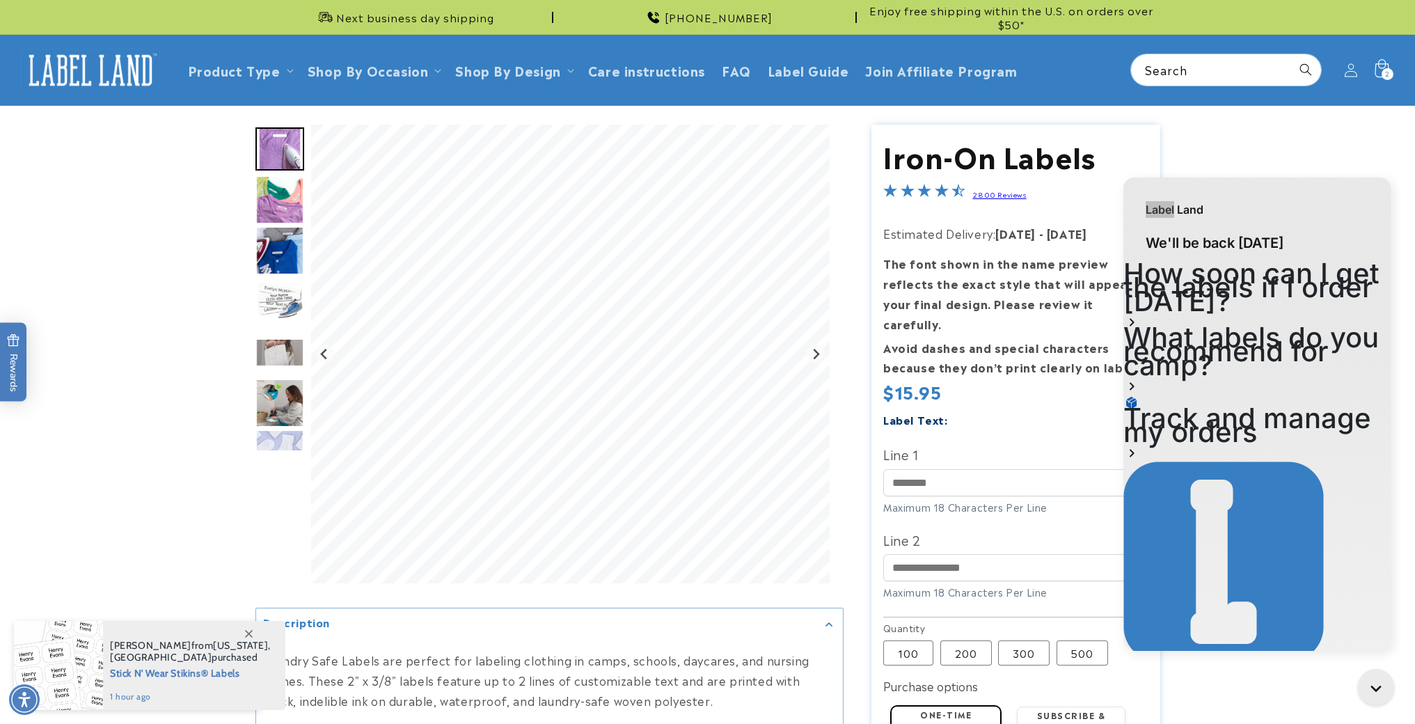
click at [1383, 65] on icon at bounding box center [1380, 70] width 33 height 33
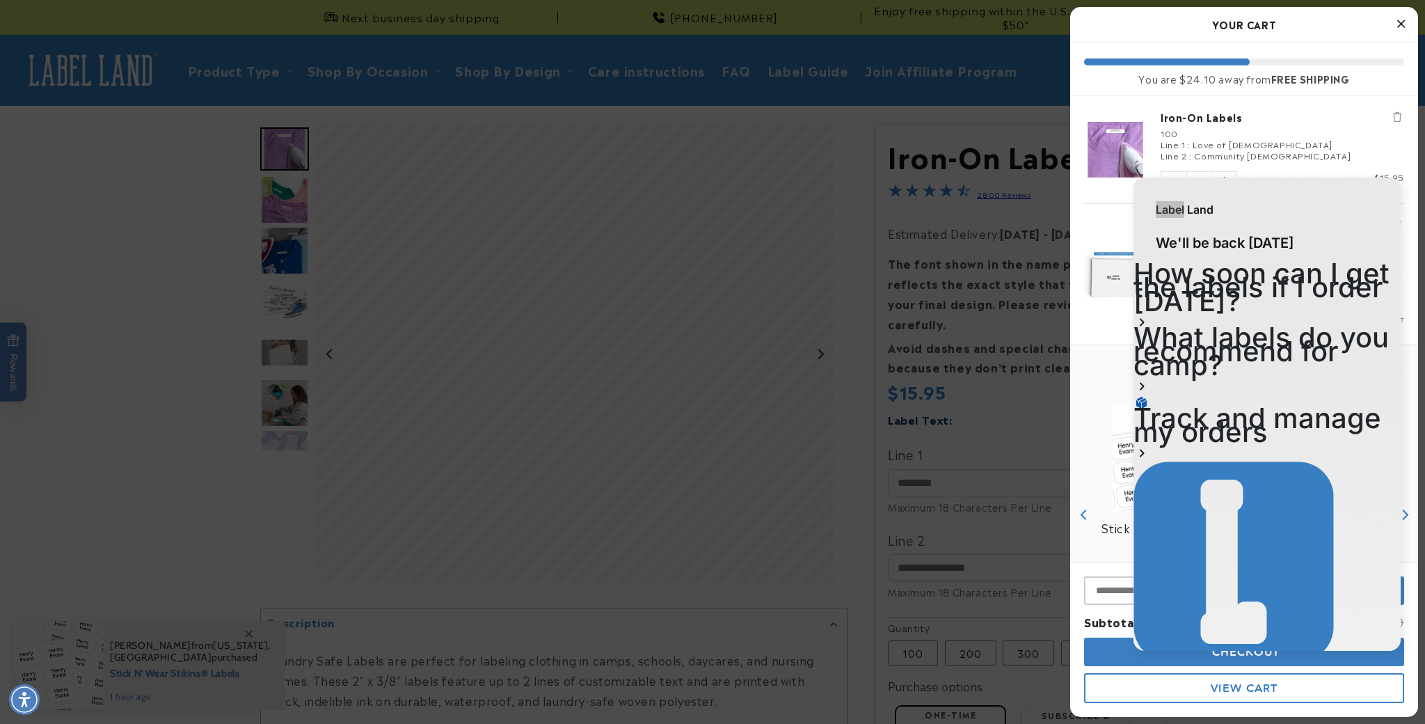
click at [1383, 65] on div at bounding box center [712, 362] width 1425 height 724
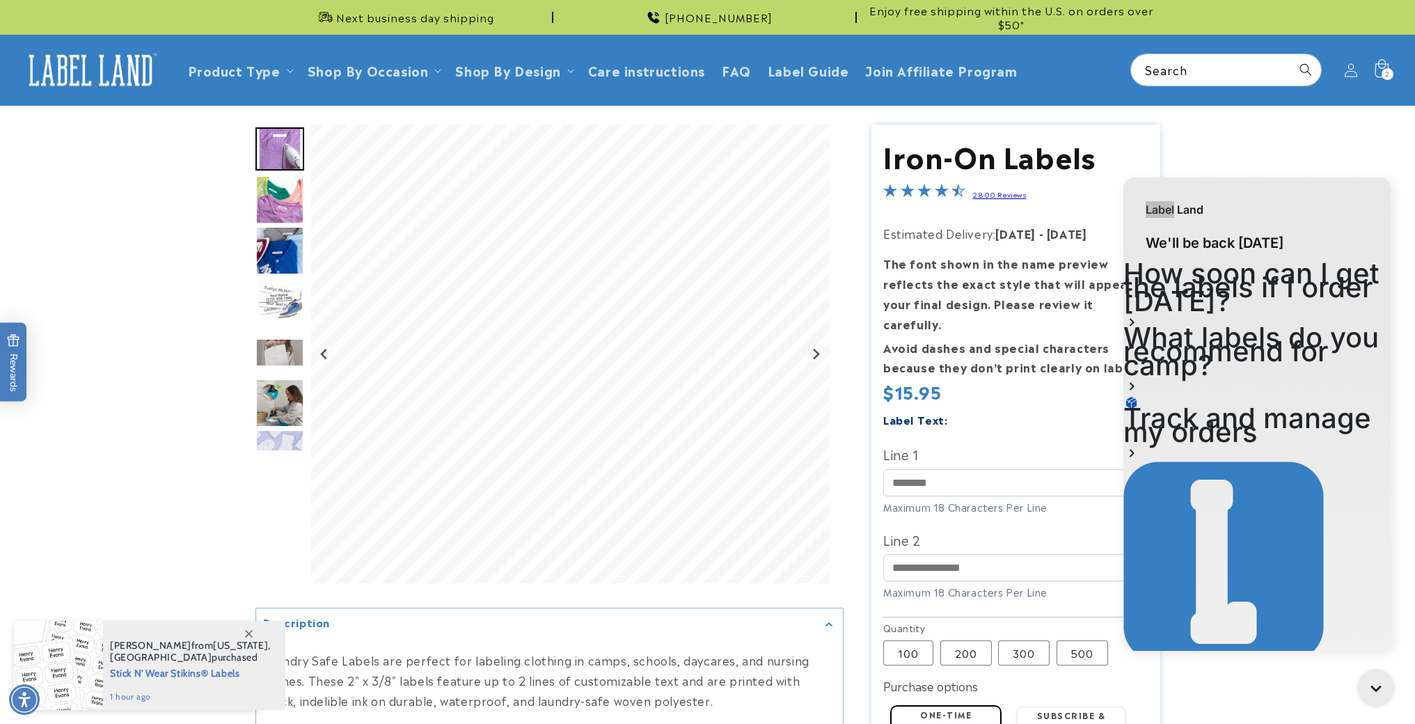
click at [1382, 69] on icon at bounding box center [1380, 70] width 33 height 33
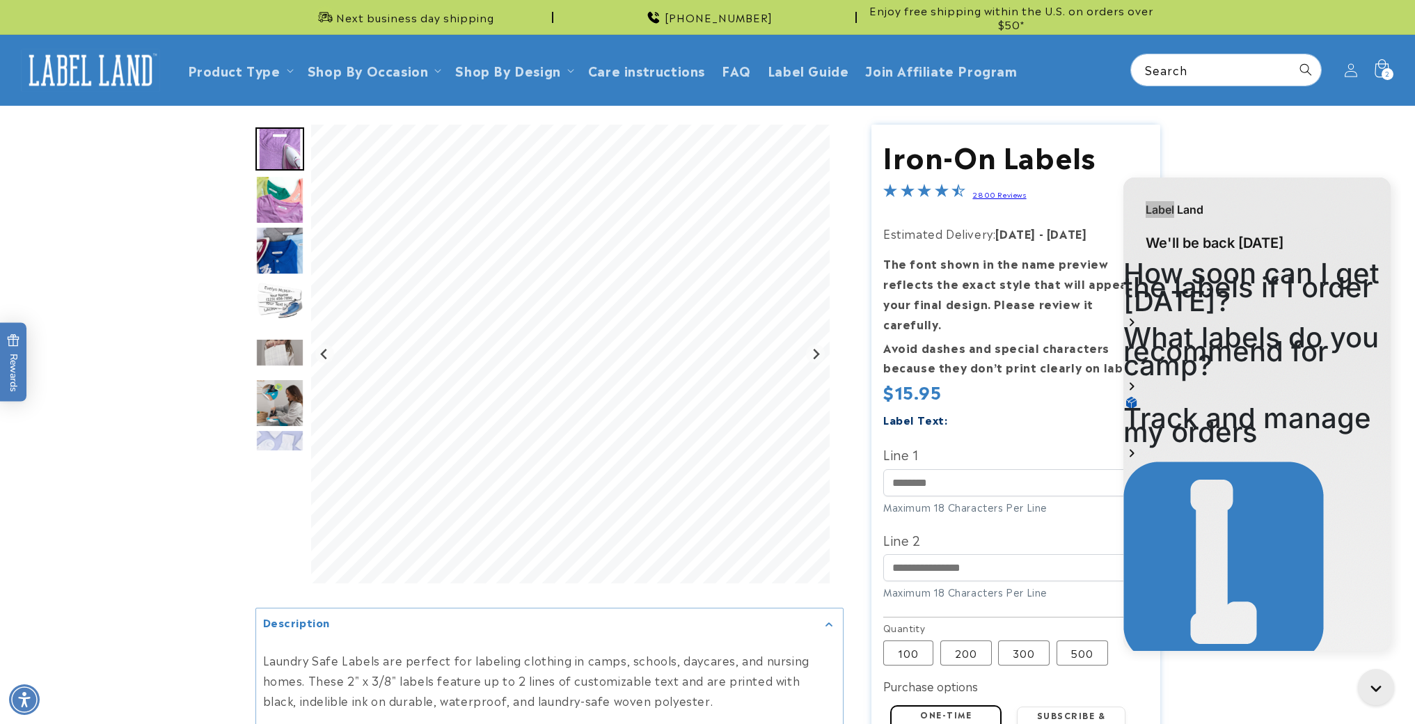
click at [1385, 63] on icon at bounding box center [1381, 68] width 14 height 18
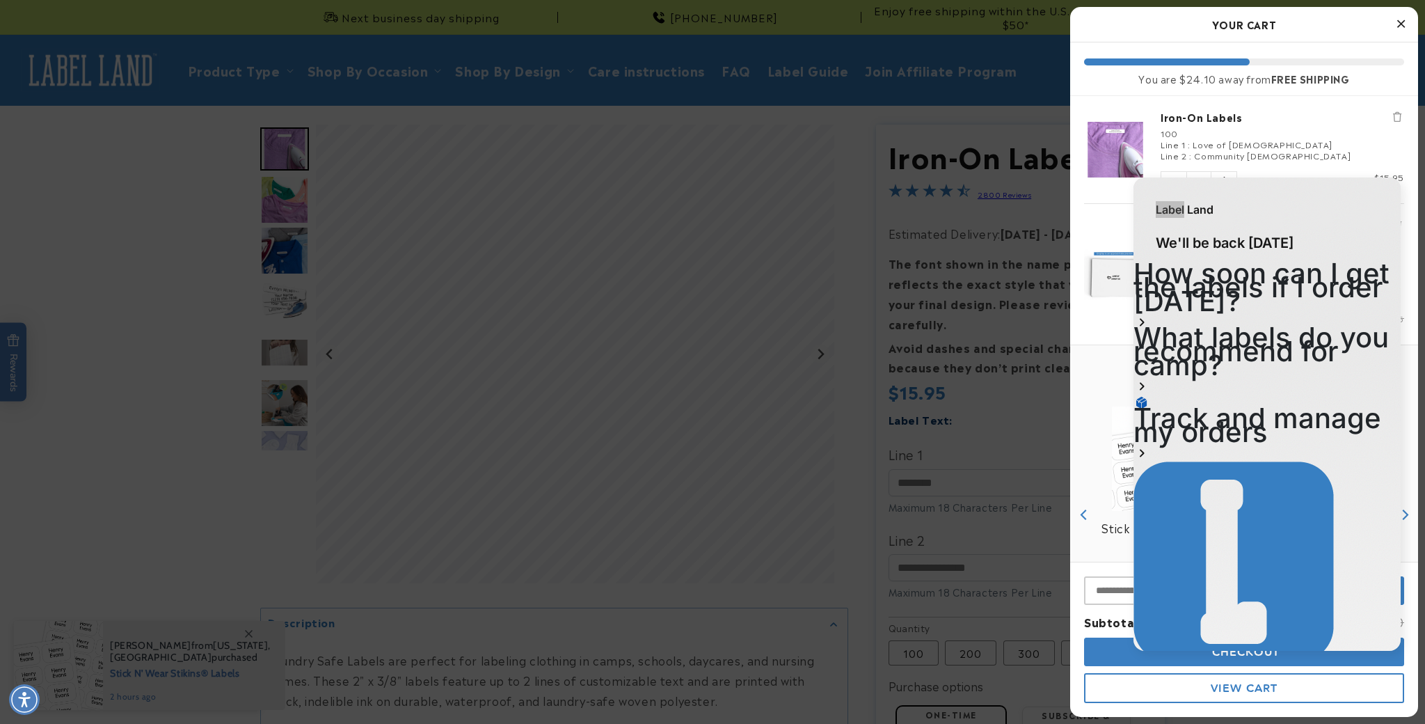
click at [1394, 20] on button "Close Cart" at bounding box center [1400, 24] width 21 height 21
click at [1394, 20] on div "Next business day shipping 732-987-3915 Enjoy free shipping within the U.S. on …" at bounding box center [712, 17] width 1425 height 35
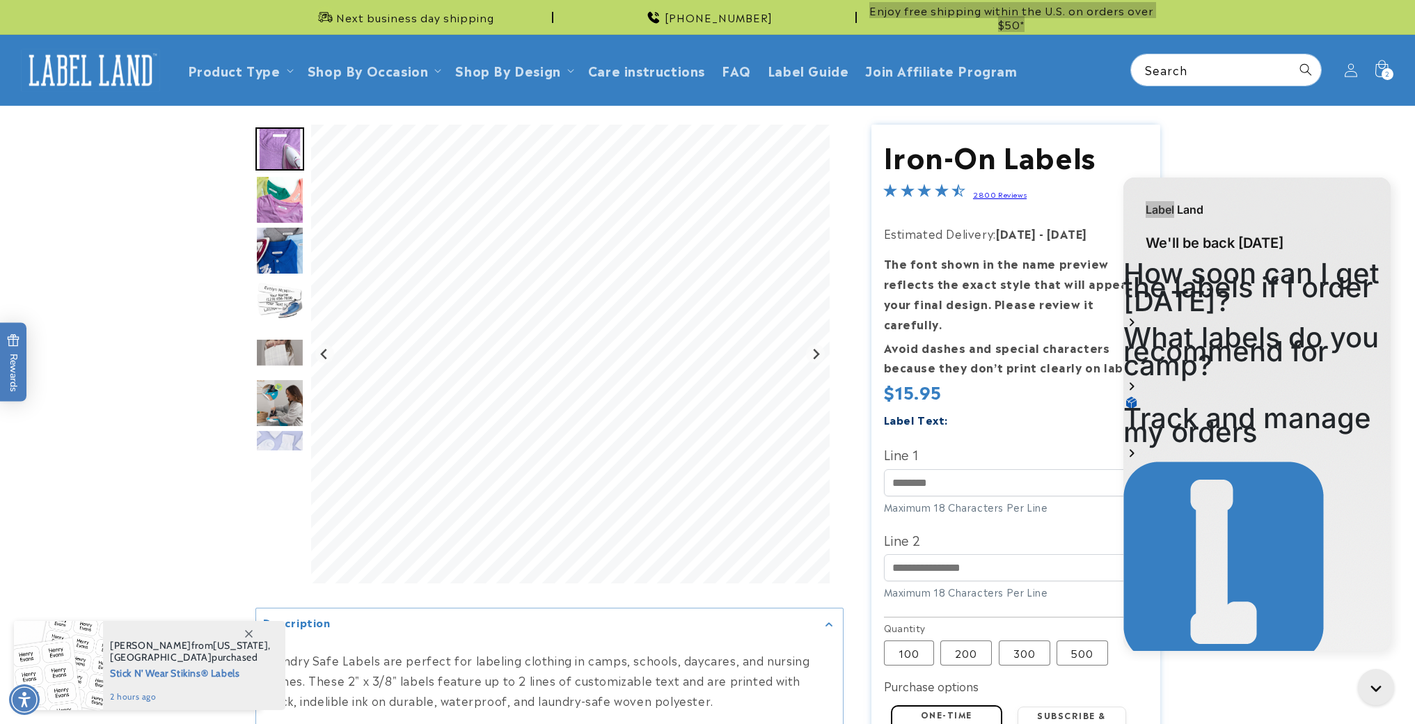
click at [1219, 215] on div "Label Land" at bounding box center [1256, 202] width 267 height 50
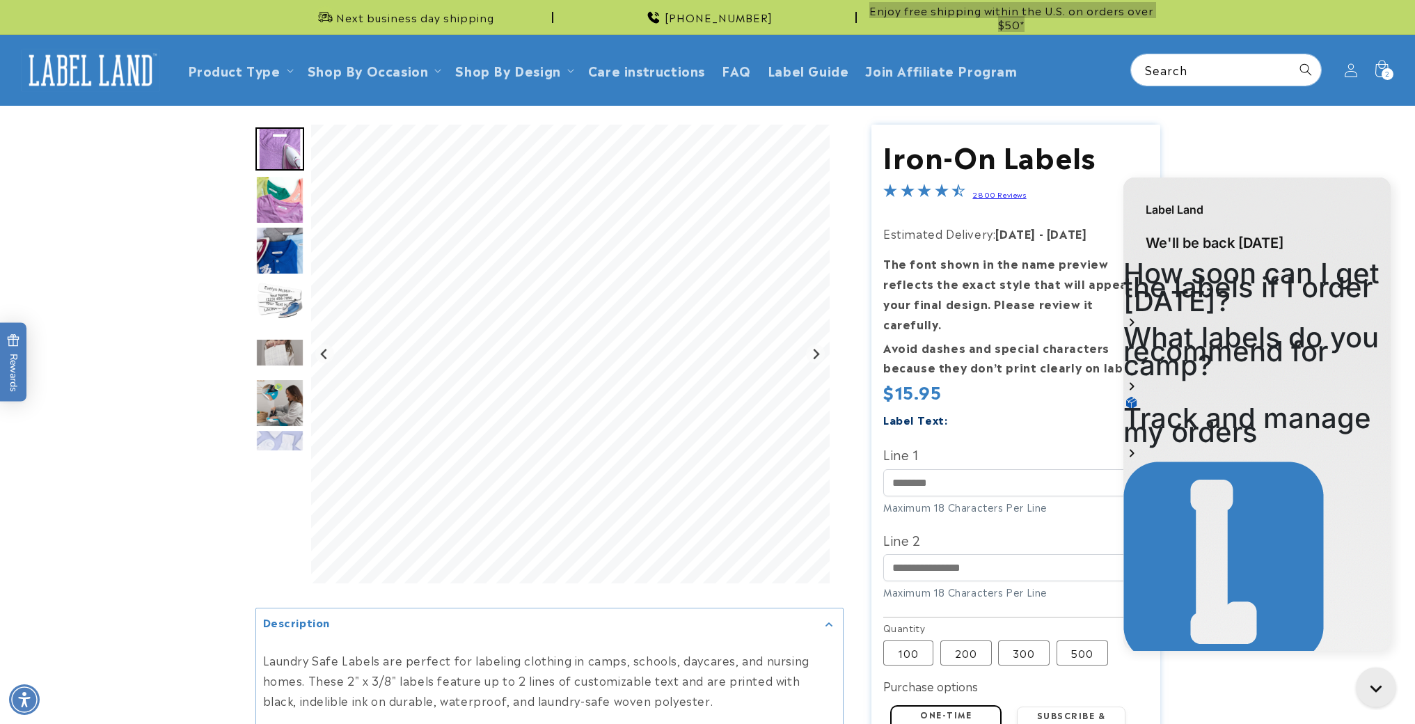
type textarea "**********"
click at [1378, 684] on icon "Close gorgias live chat" at bounding box center [1378, 689] width 15 height 15
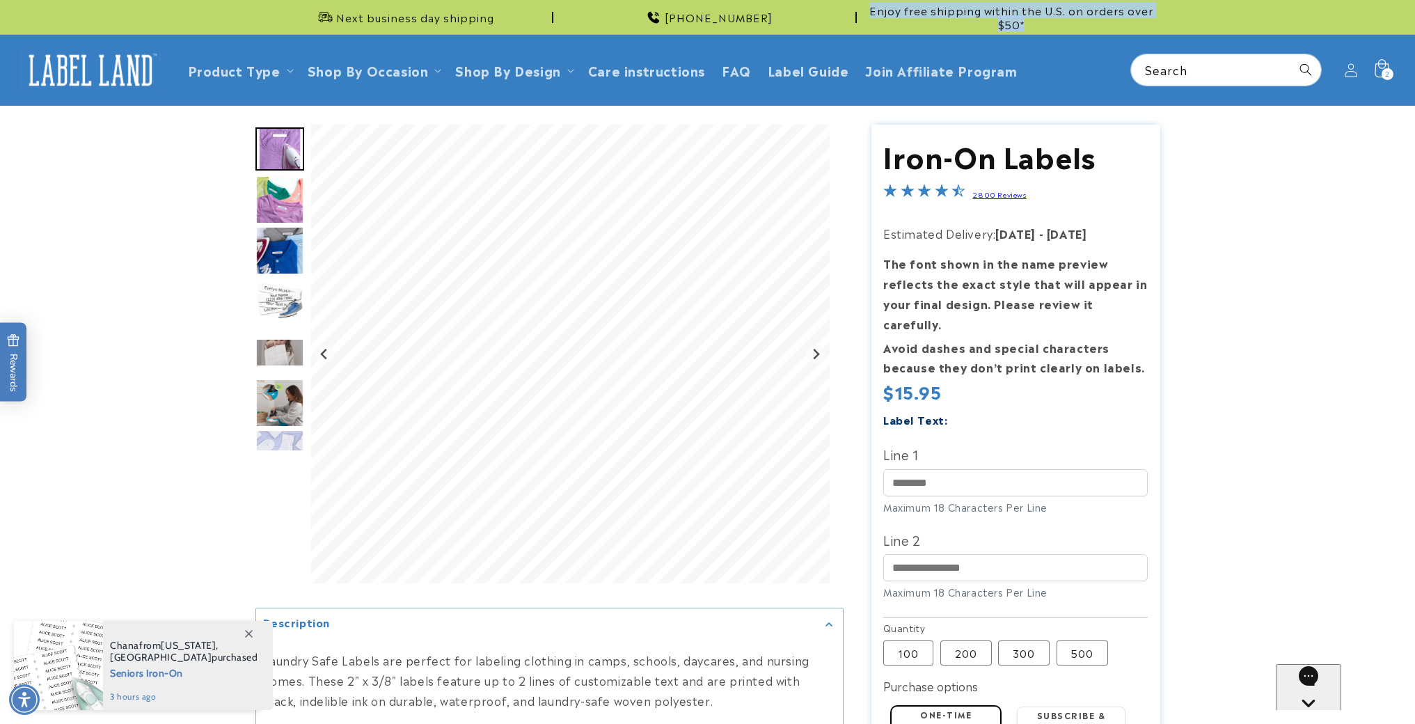
click at [1383, 61] on icon at bounding box center [1380, 70] width 33 height 33
click at [1373, 79] on icon at bounding box center [1380, 70] width 33 height 33
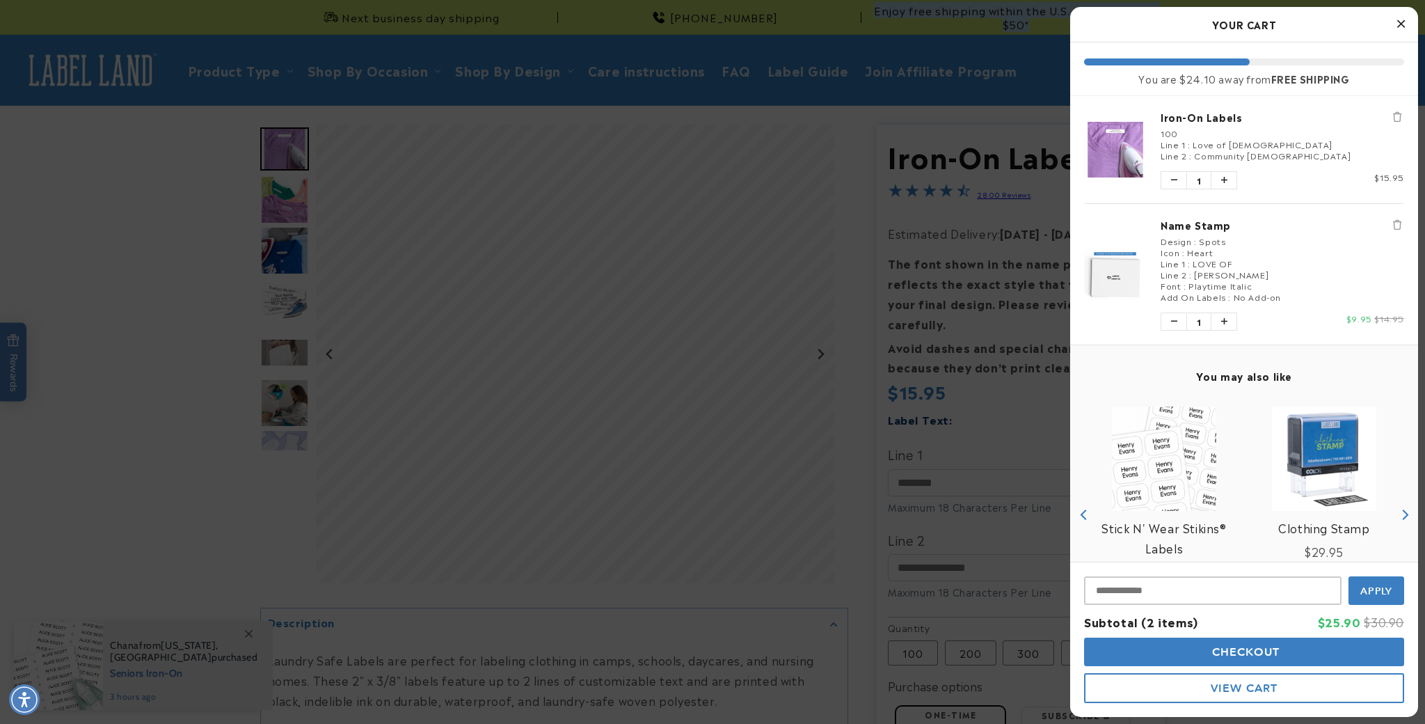
click at [1373, 79] on div at bounding box center [712, 362] width 1425 height 724
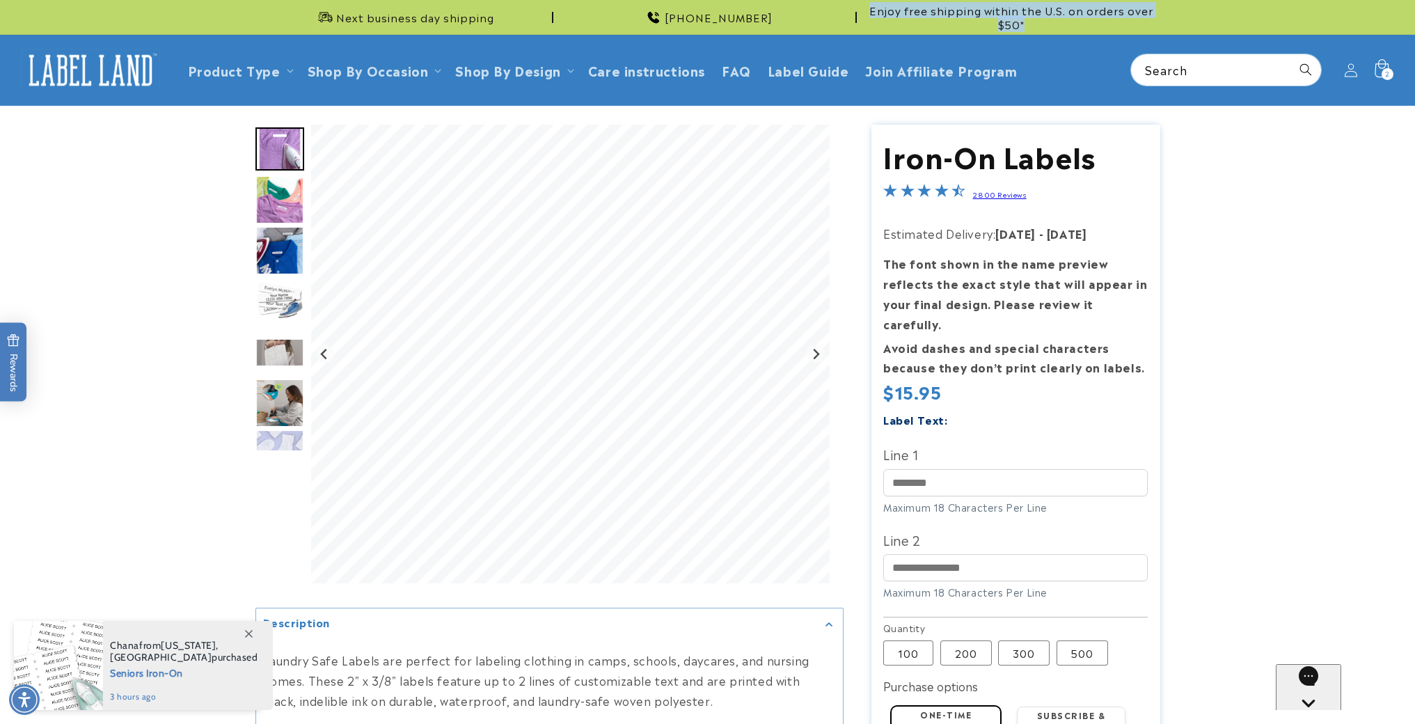
click at [1374, 76] on icon at bounding box center [1380, 70] width 33 height 33
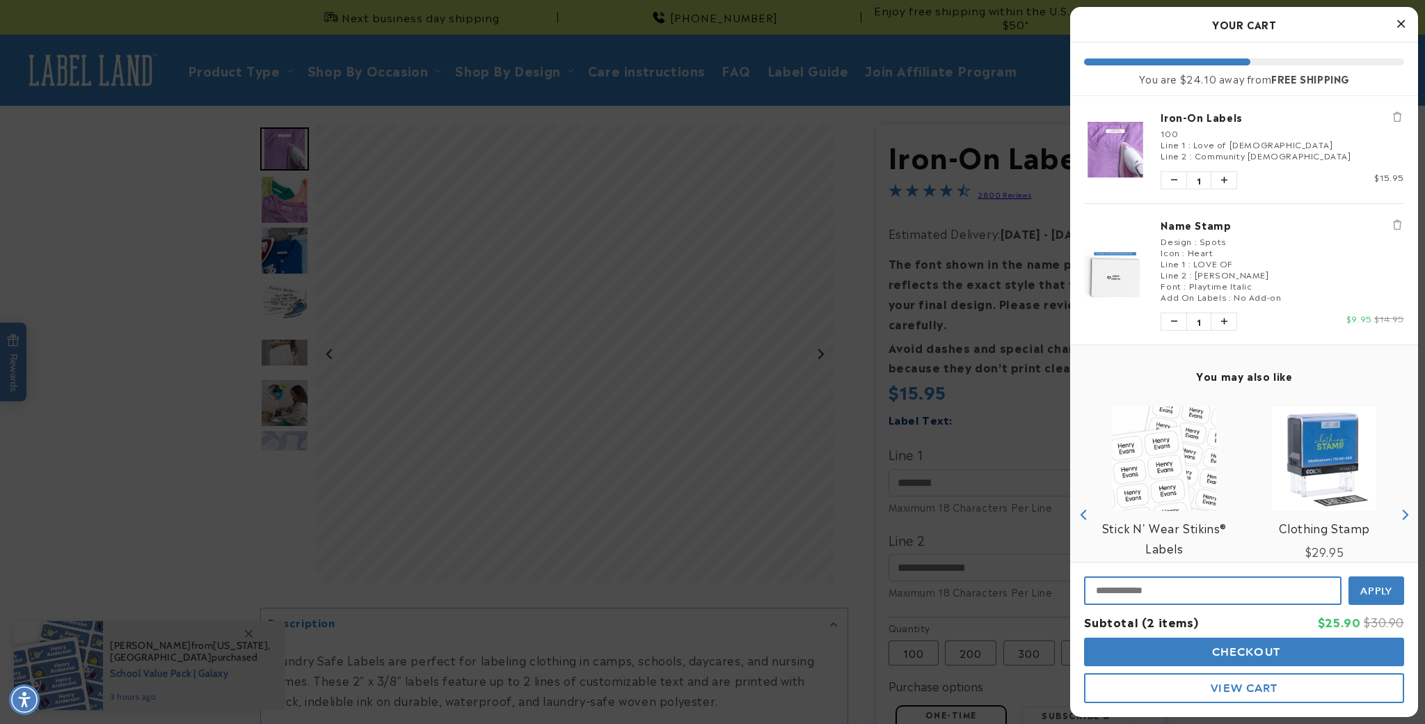
click at [1193, 587] on input "Input Discount" at bounding box center [1212, 590] width 257 height 29
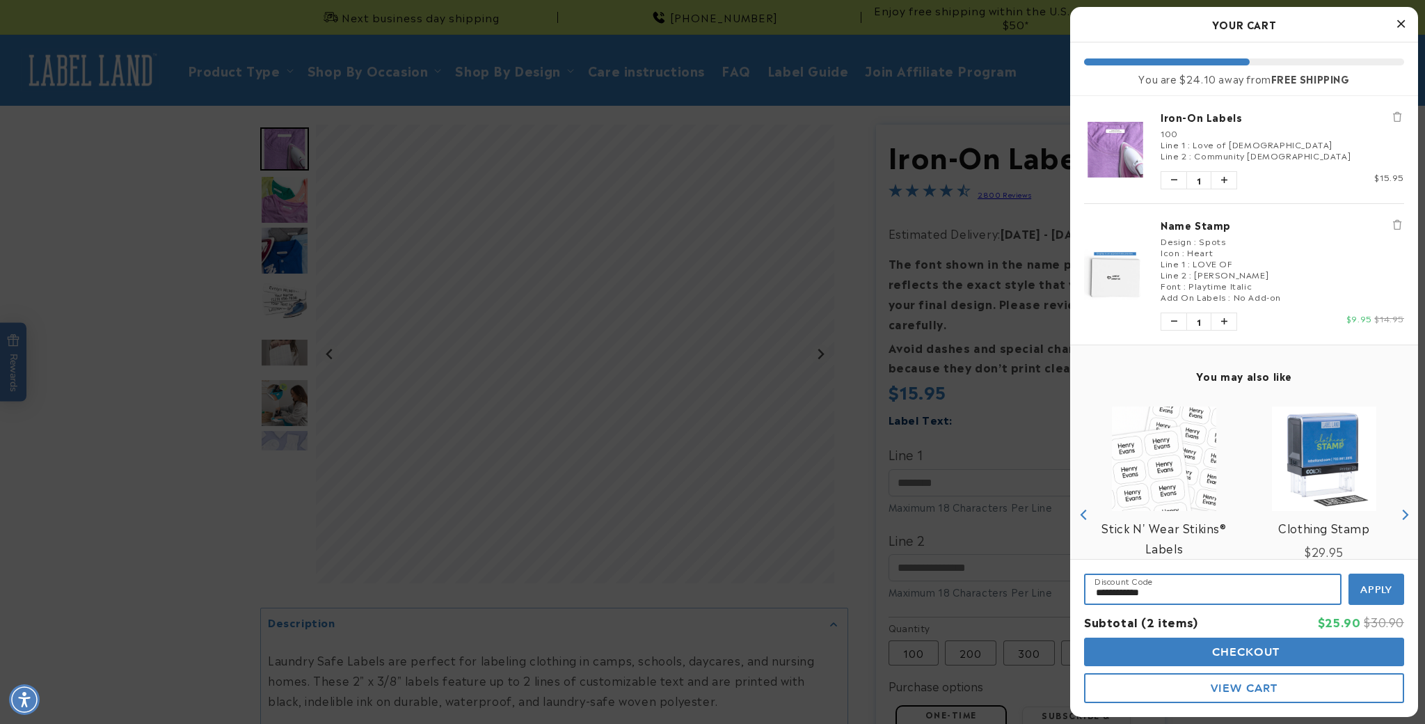
type input "**********"
click at [1397, 595] on button "Apply" at bounding box center [1376, 588] width 56 height 31
click at [1397, 595] on form "**********" at bounding box center [1244, 588] width 320 height 31
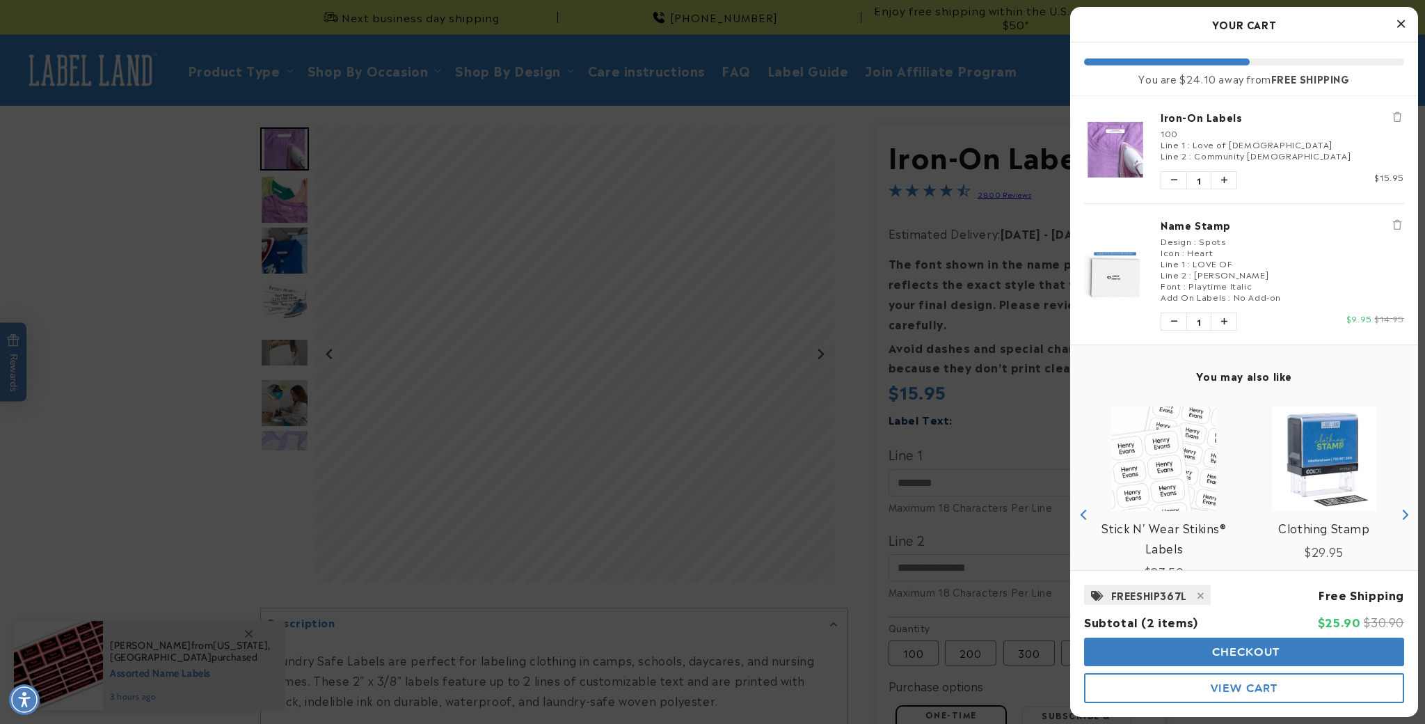
scroll to position [80, 0]
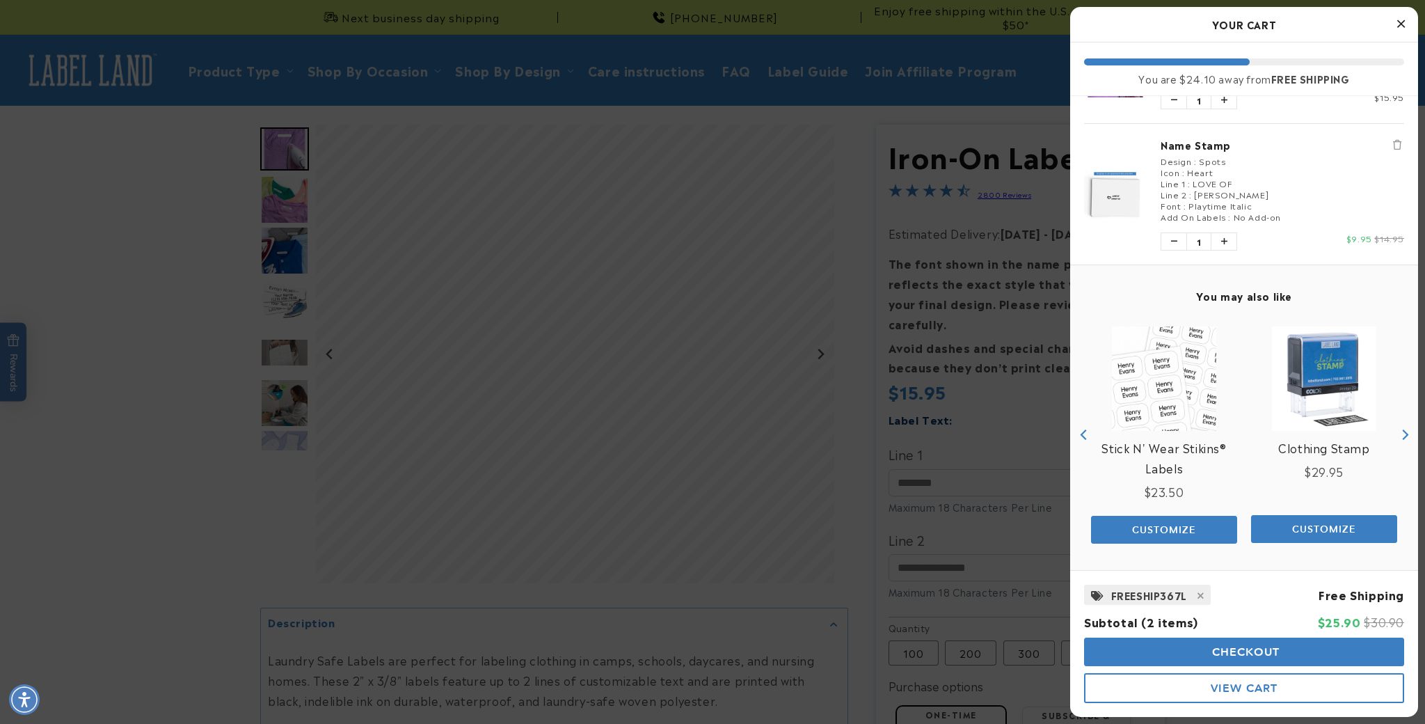
click at [1212, 694] on span "View Cart" at bounding box center [1244, 687] width 67 height 13
click at [1212, 694] on span "Redirecting to Cart..." at bounding box center [1244, 687] width 161 height 13
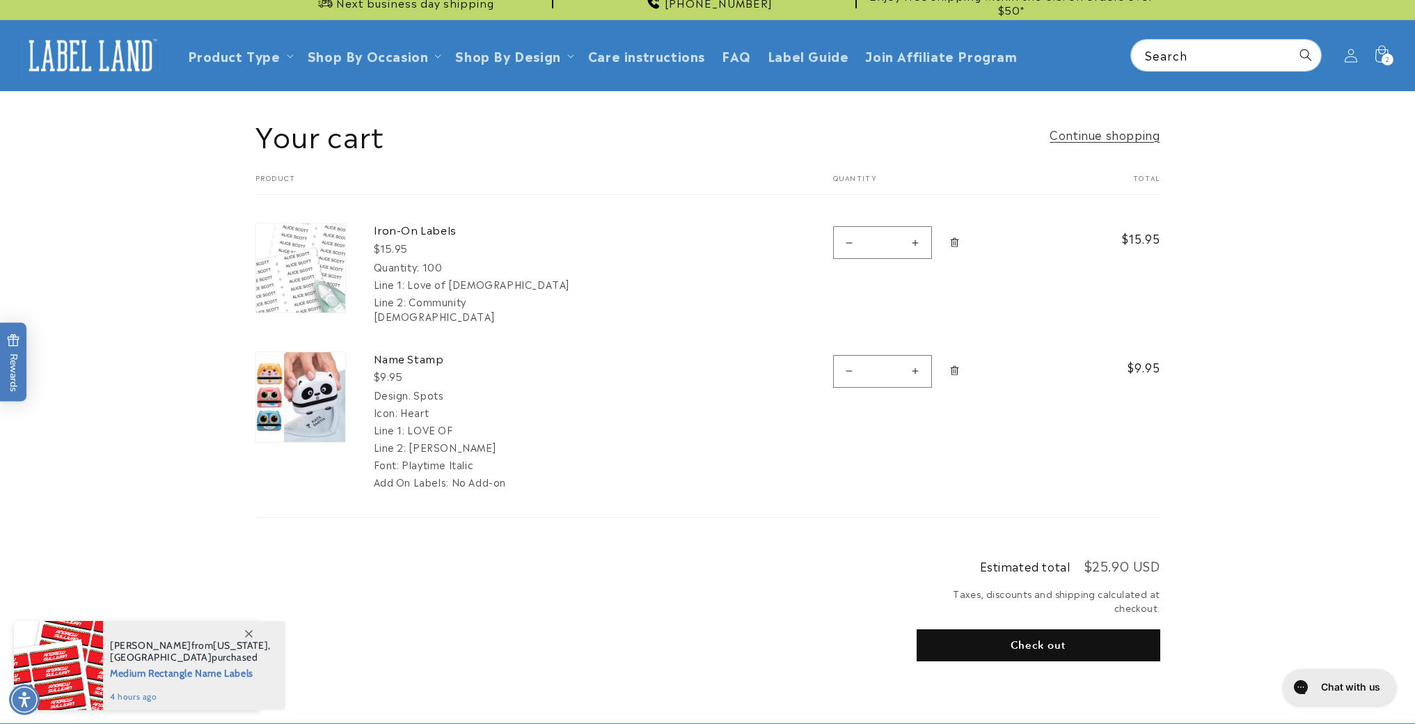
scroll to position [27, 0]
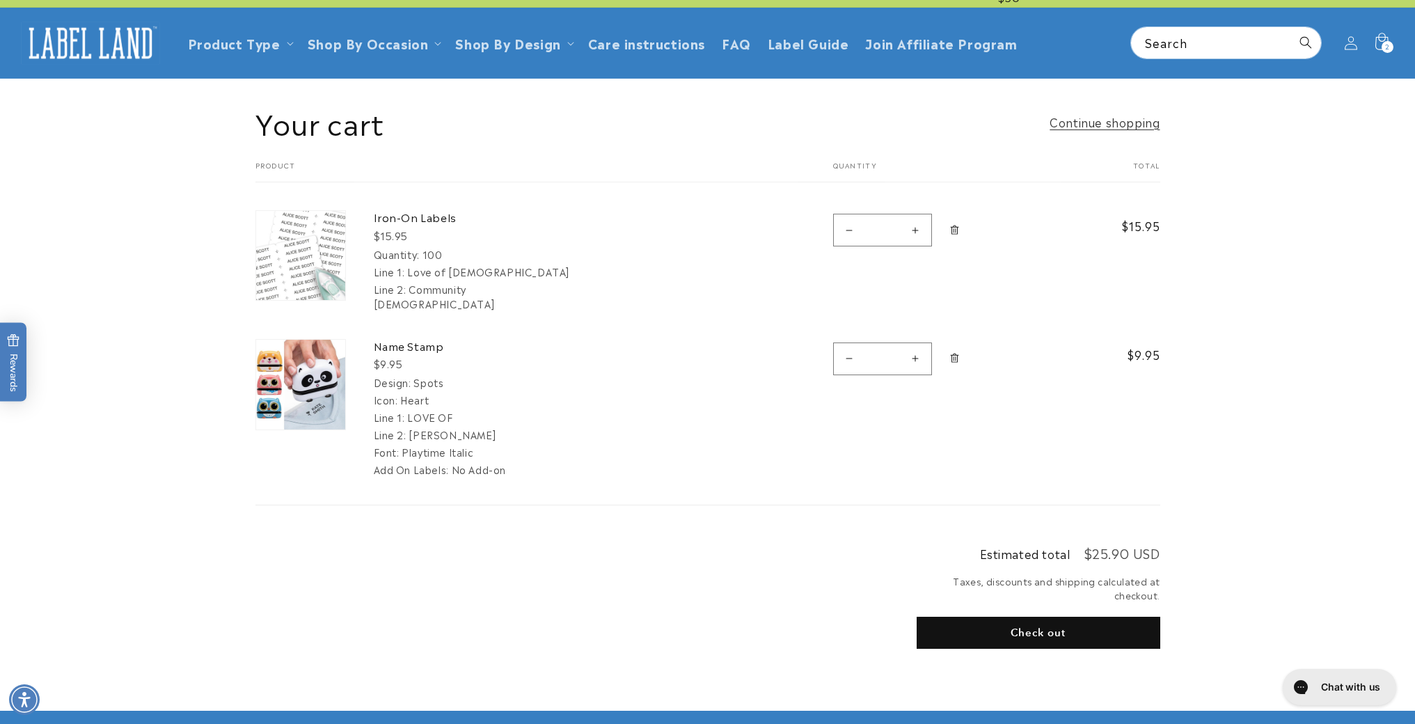
click at [268, 352] on img at bounding box center [300, 385] width 89 height 90
click at [401, 427] on dt "Line 2:" at bounding box center [390, 434] width 33 height 14
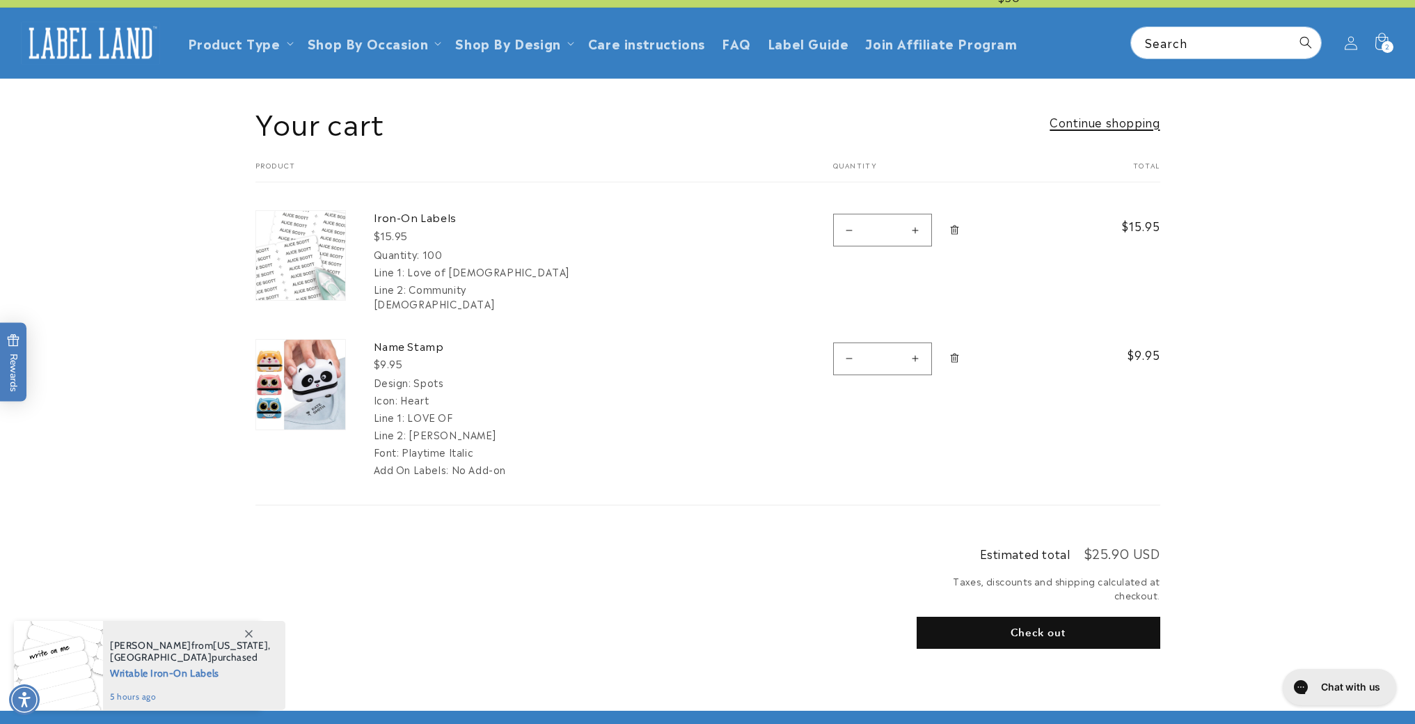
click at [1124, 129] on link "Continue shopping" at bounding box center [1104, 122] width 110 height 20
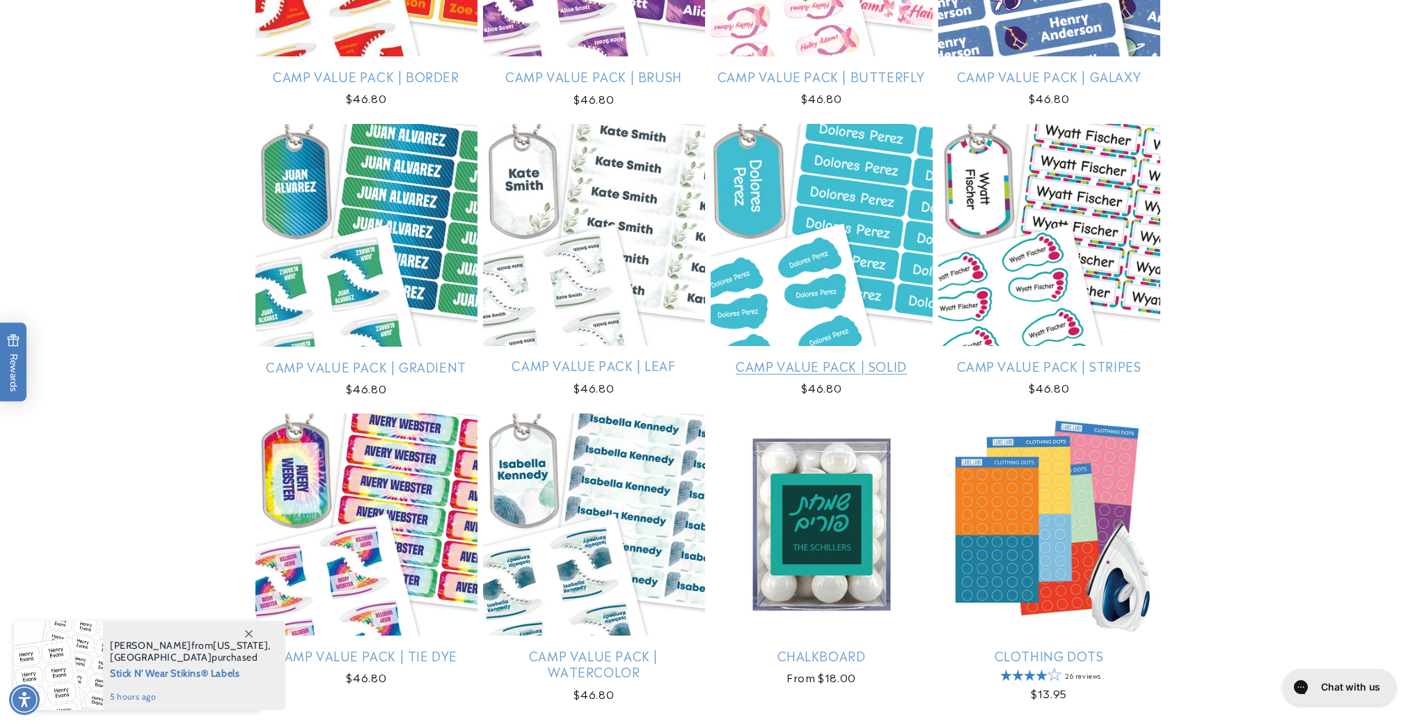
scroll to position [2382, 0]
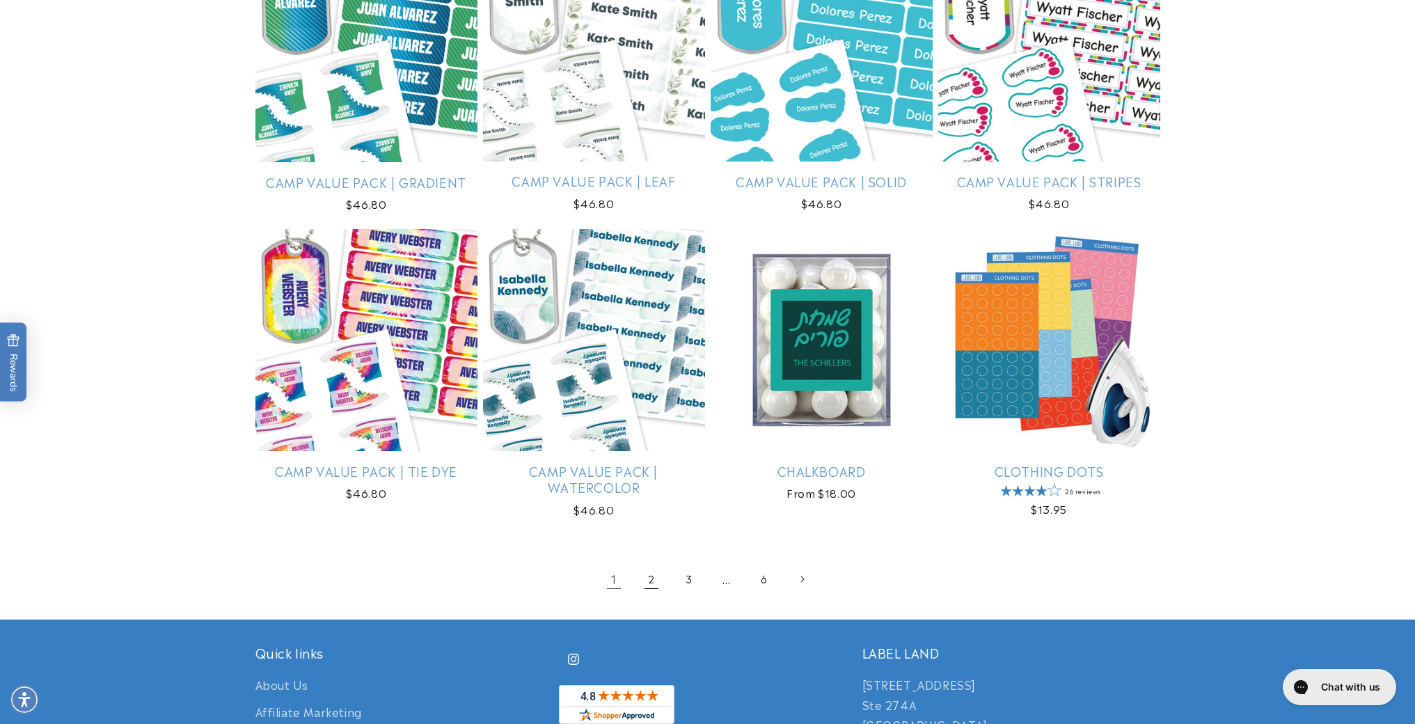
click at [653, 585] on link "2" at bounding box center [651, 579] width 31 height 31
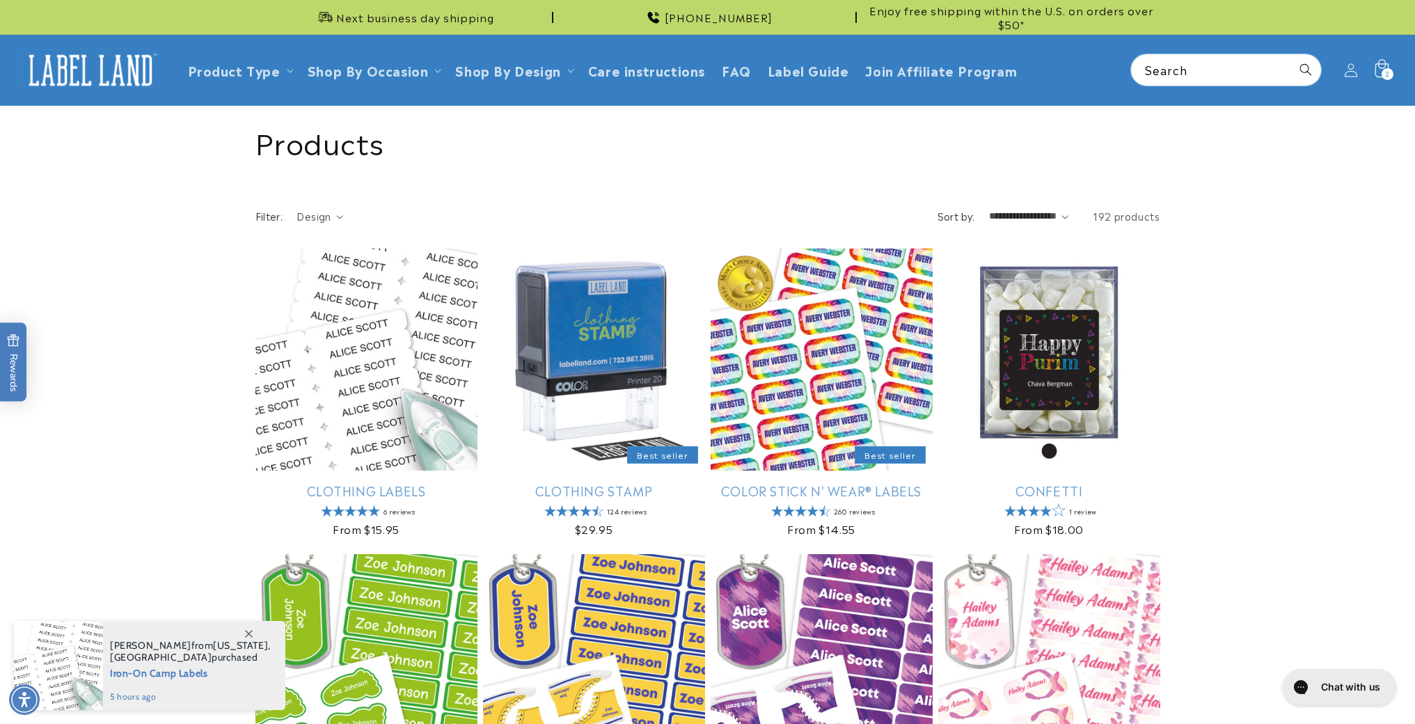
click at [1385, 76] on span "2" at bounding box center [1387, 74] width 5 height 12
click at [1384, 72] on div "2 2 items" at bounding box center [1387, 74] width 12 height 12
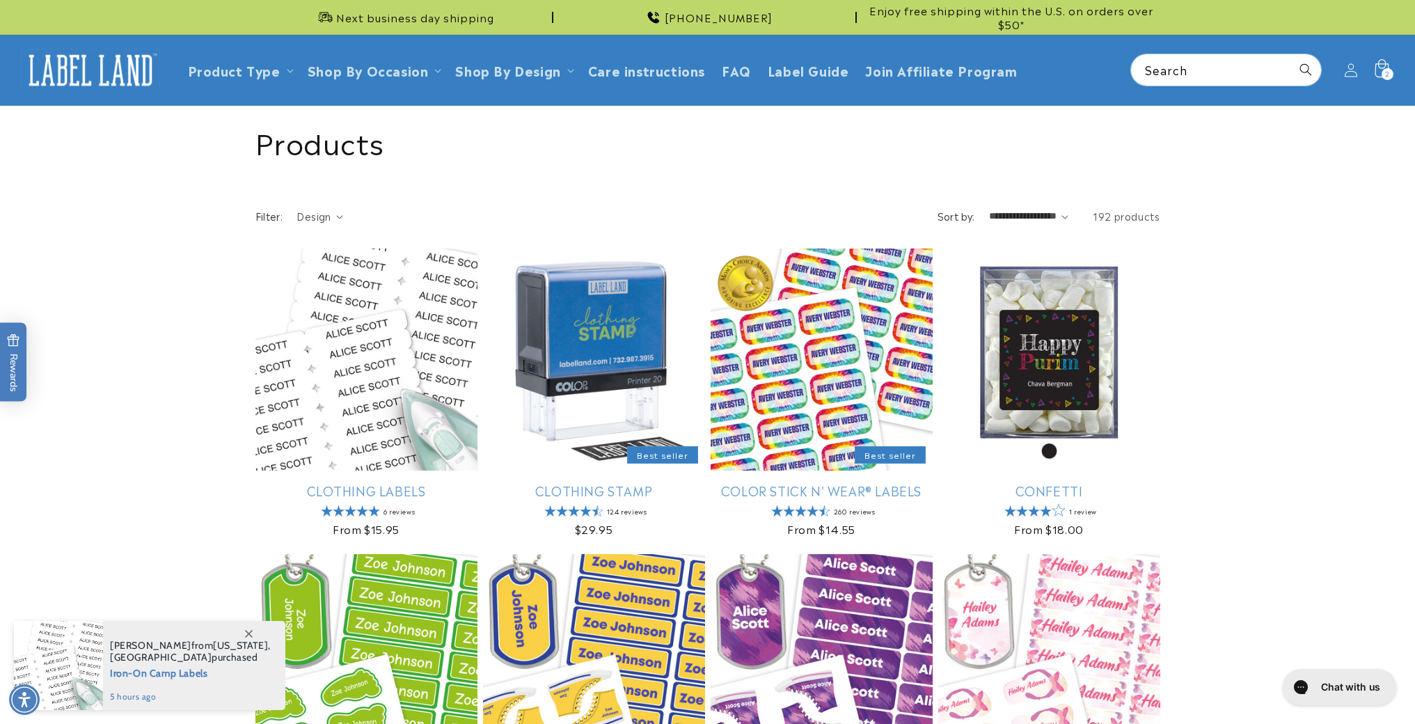
click at [1384, 72] on div "2 2 items" at bounding box center [1387, 74] width 12 height 12
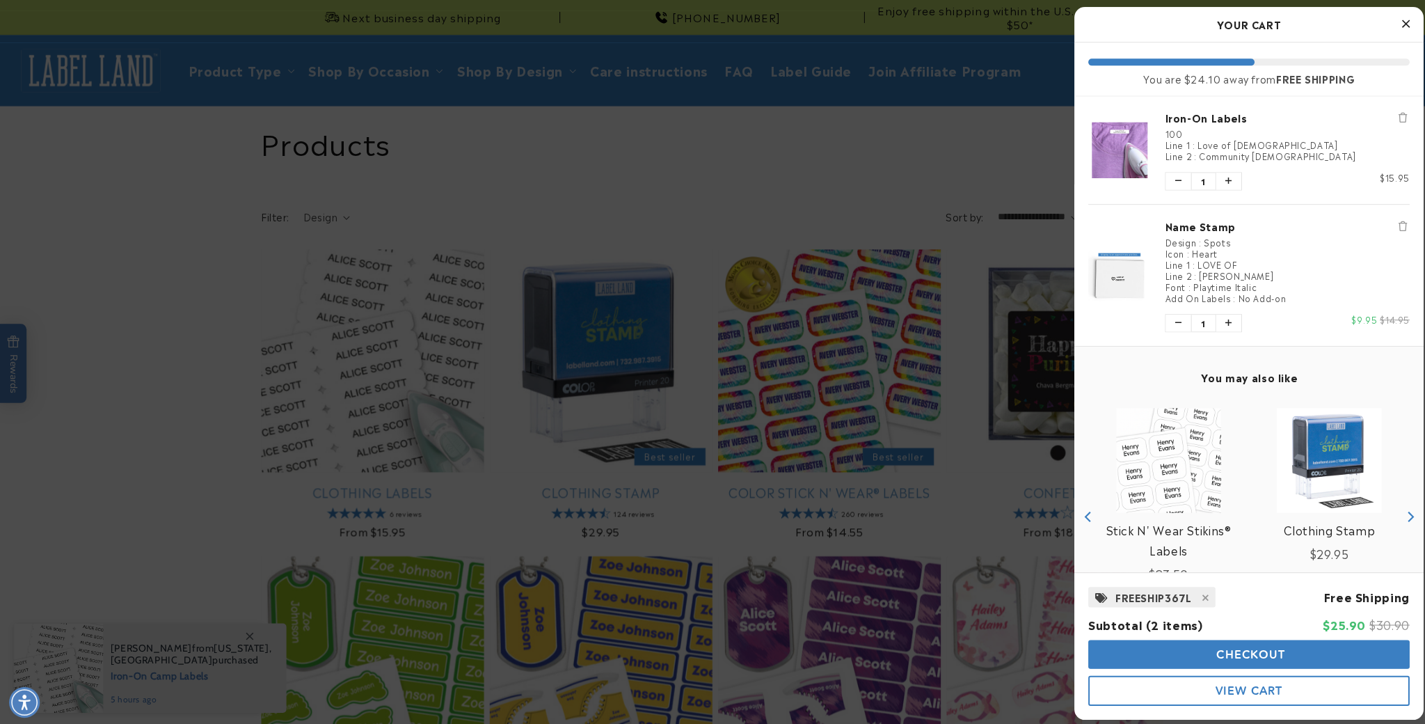
click at [1384, 72] on div at bounding box center [712, 362] width 1425 height 724
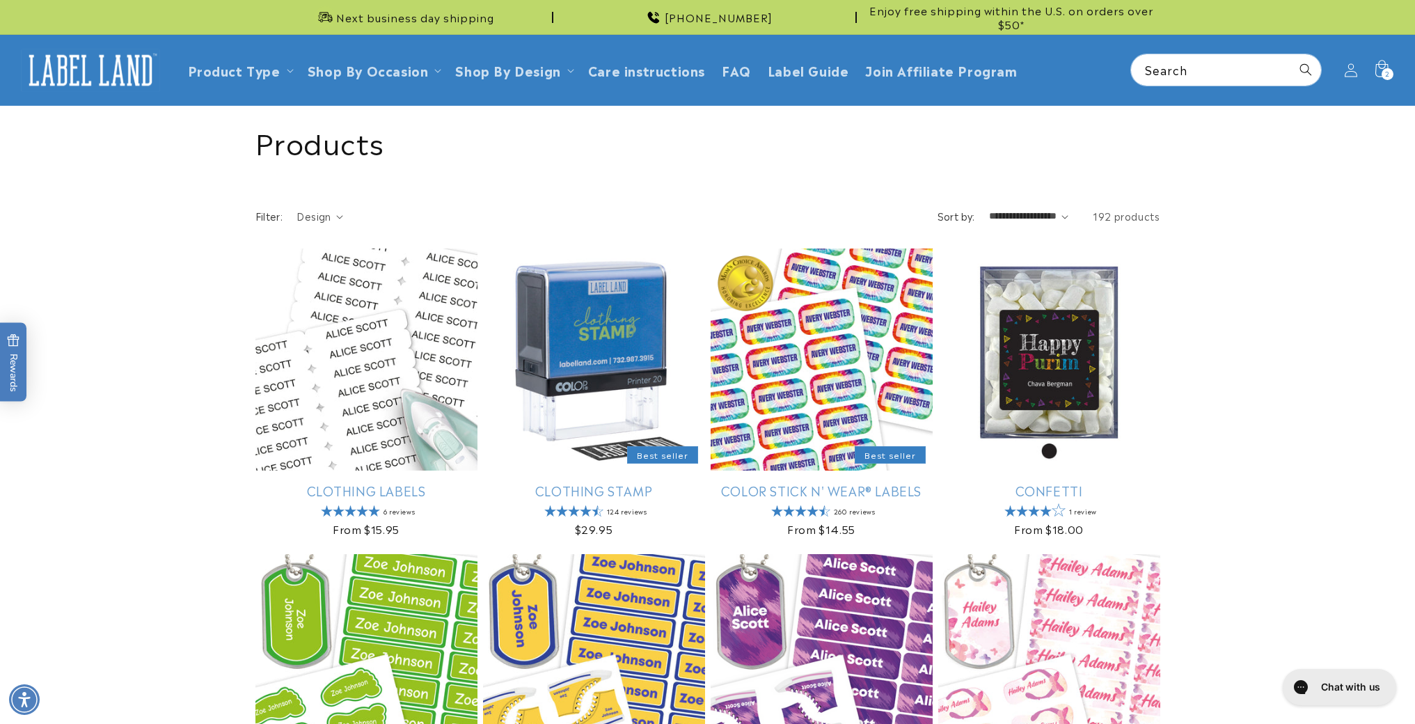
click at [1384, 72] on div "2 2 items" at bounding box center [1387, 74] width 12 height 12
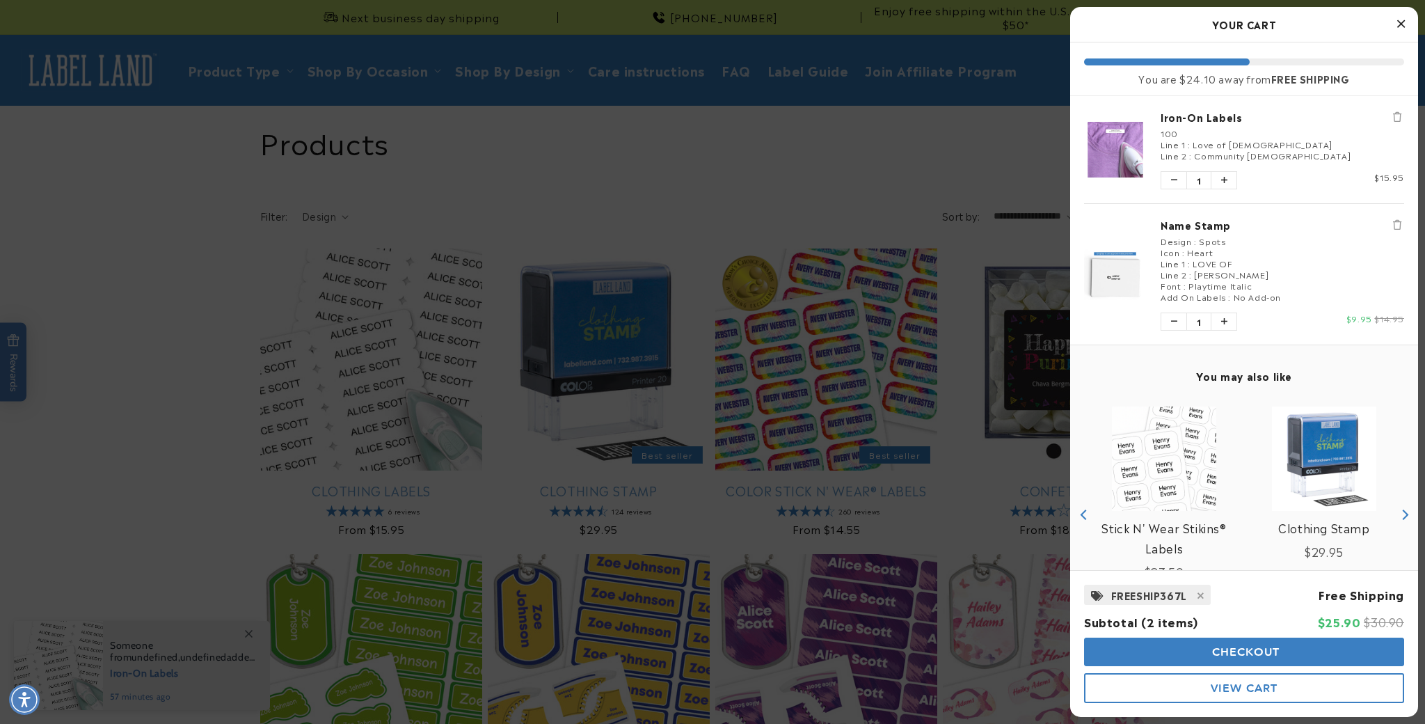
click at [1208, 683] on button "View Cart" at bounding box center [1244, 688] width 320 height 30
click at [1211, 683] on span "View Cart" at bounding box center [1244, 687] width 67 height 13
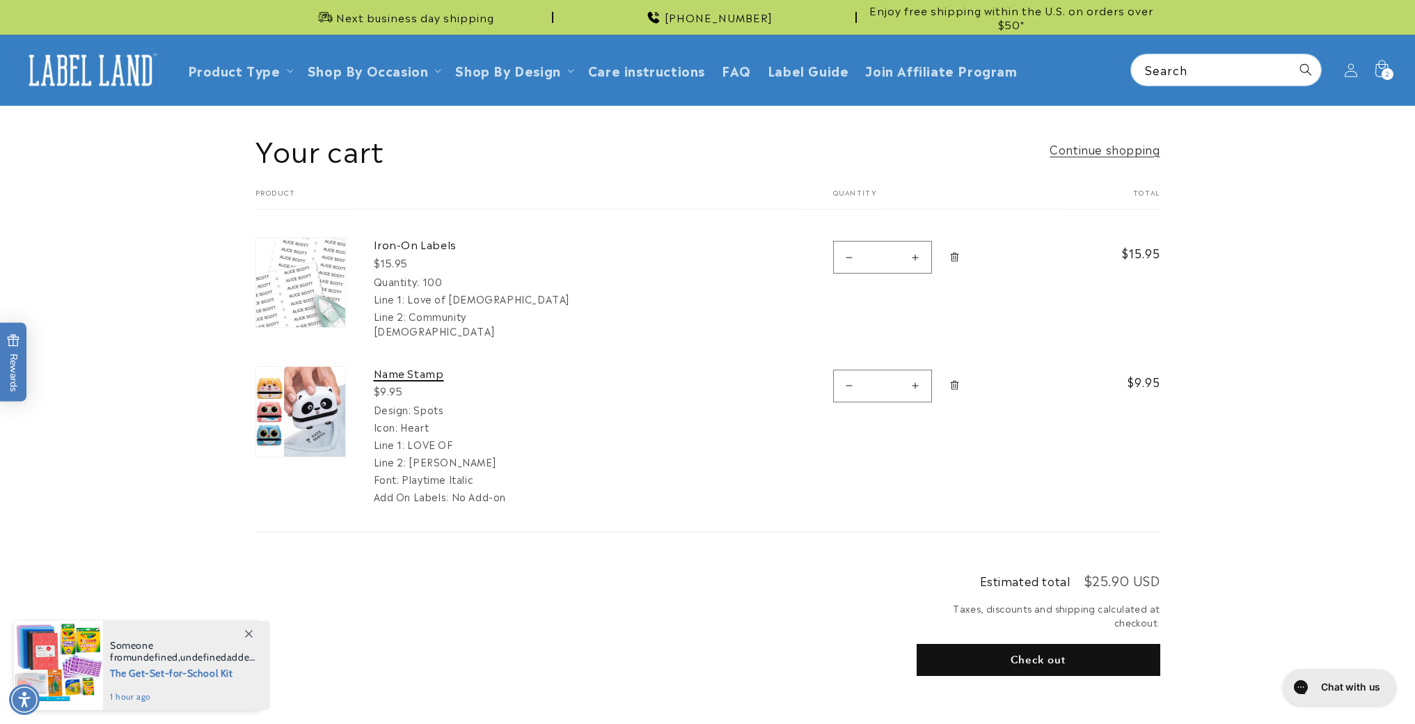
click at [415, 373] on link "Name Stamp" at bounding box center [478, 373] width 209 height 14
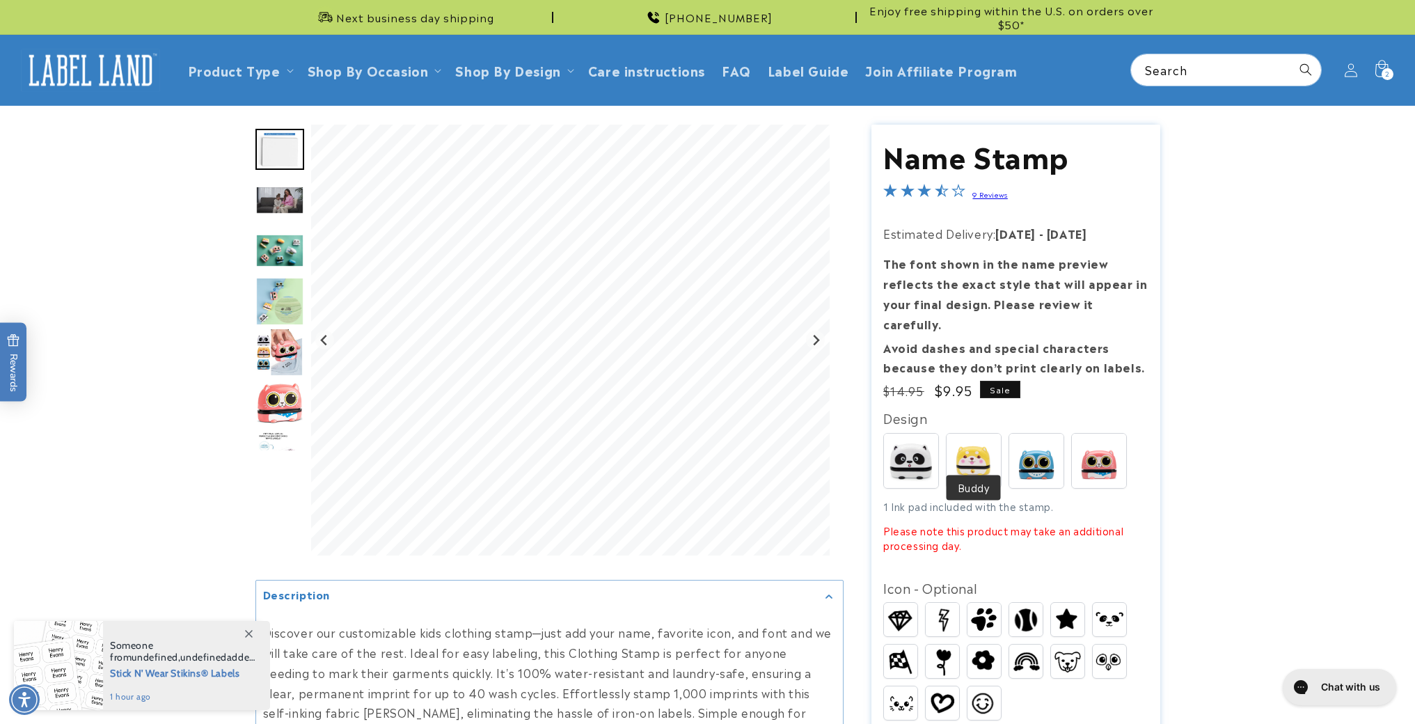
click at [962, 440] on img at bounding box center [973, 460] width 54 height 54
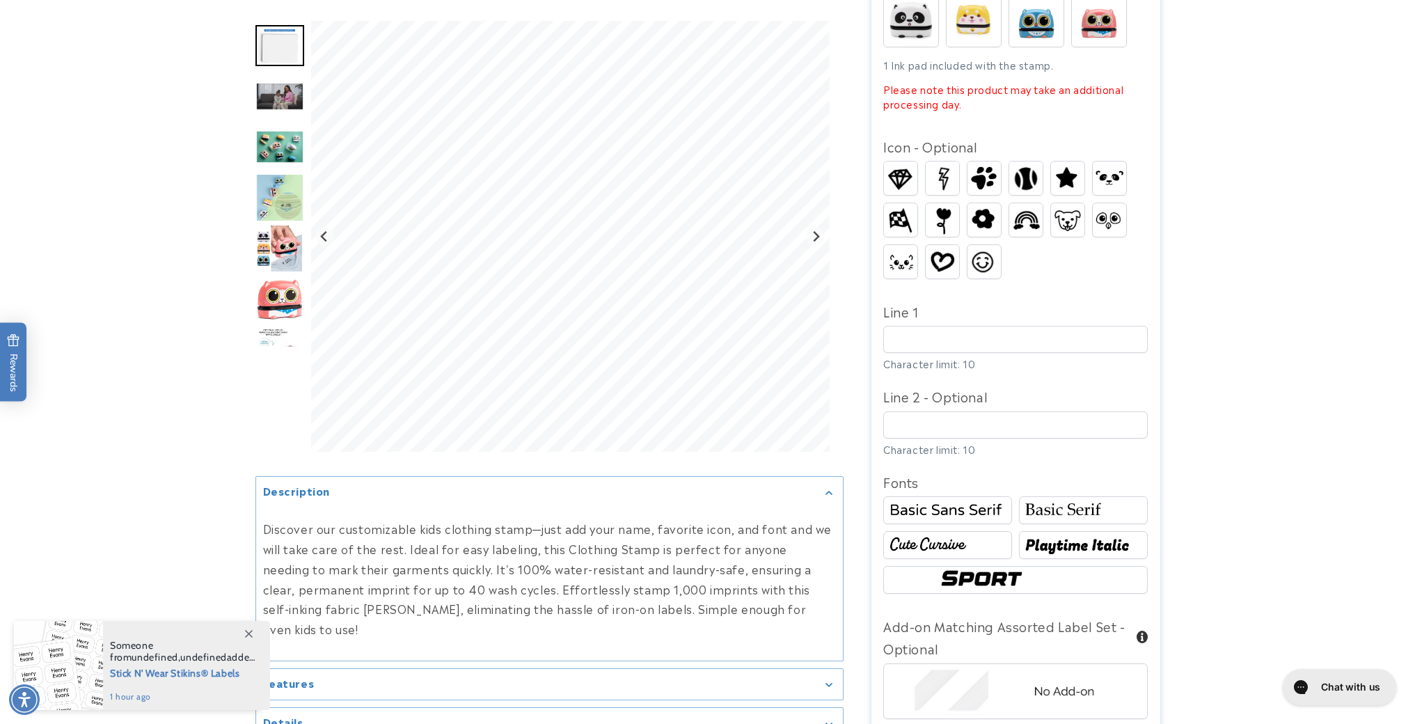
scroll to position [448, 0]
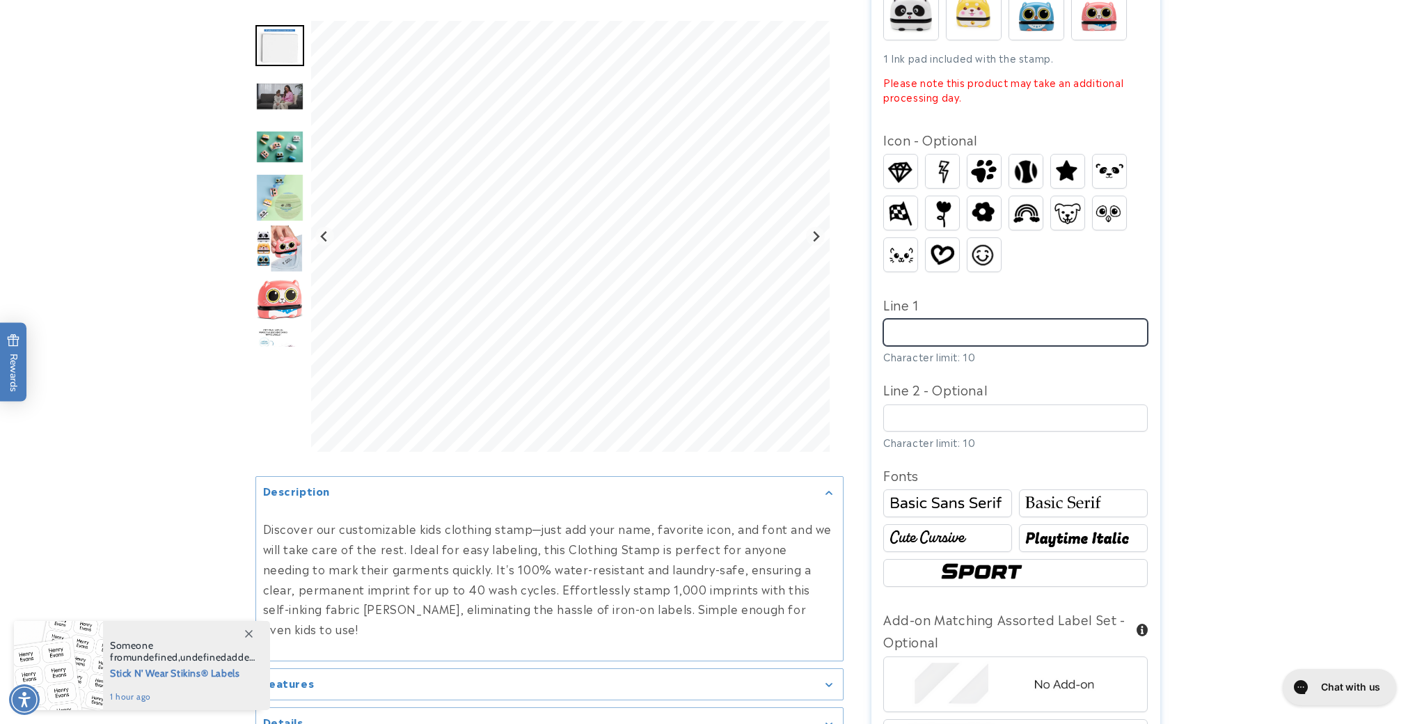
click at [980, 319] on input "Line 1" at bounding box center [1015, 332] width 264 height 27
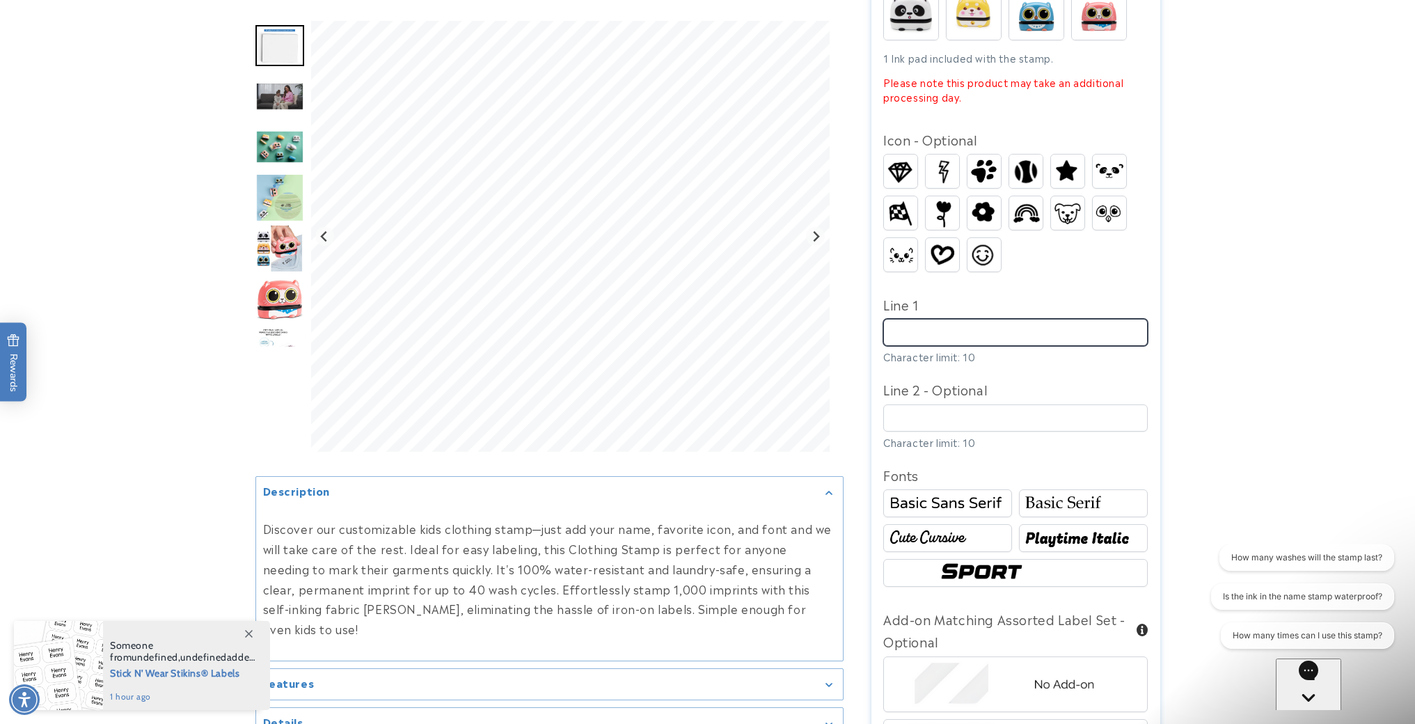
scroll to position [0, 0]
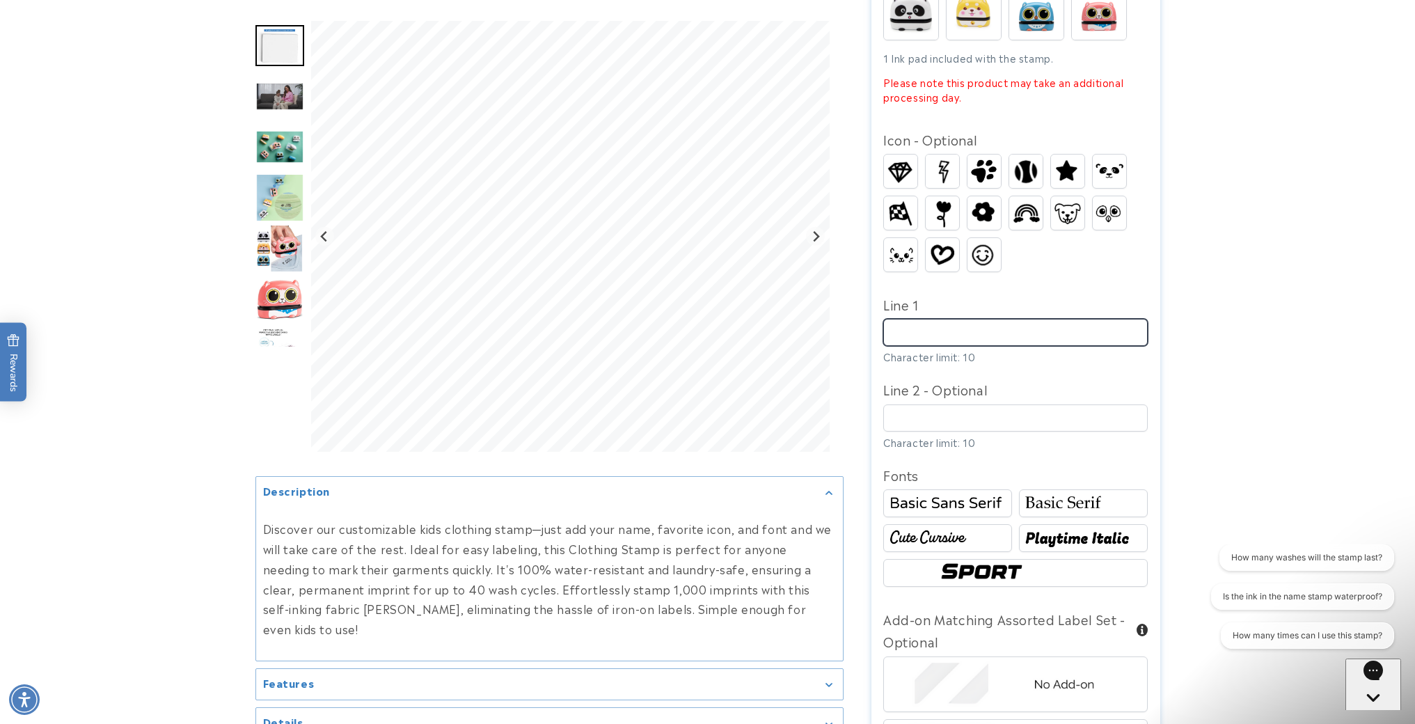
type input "*******"
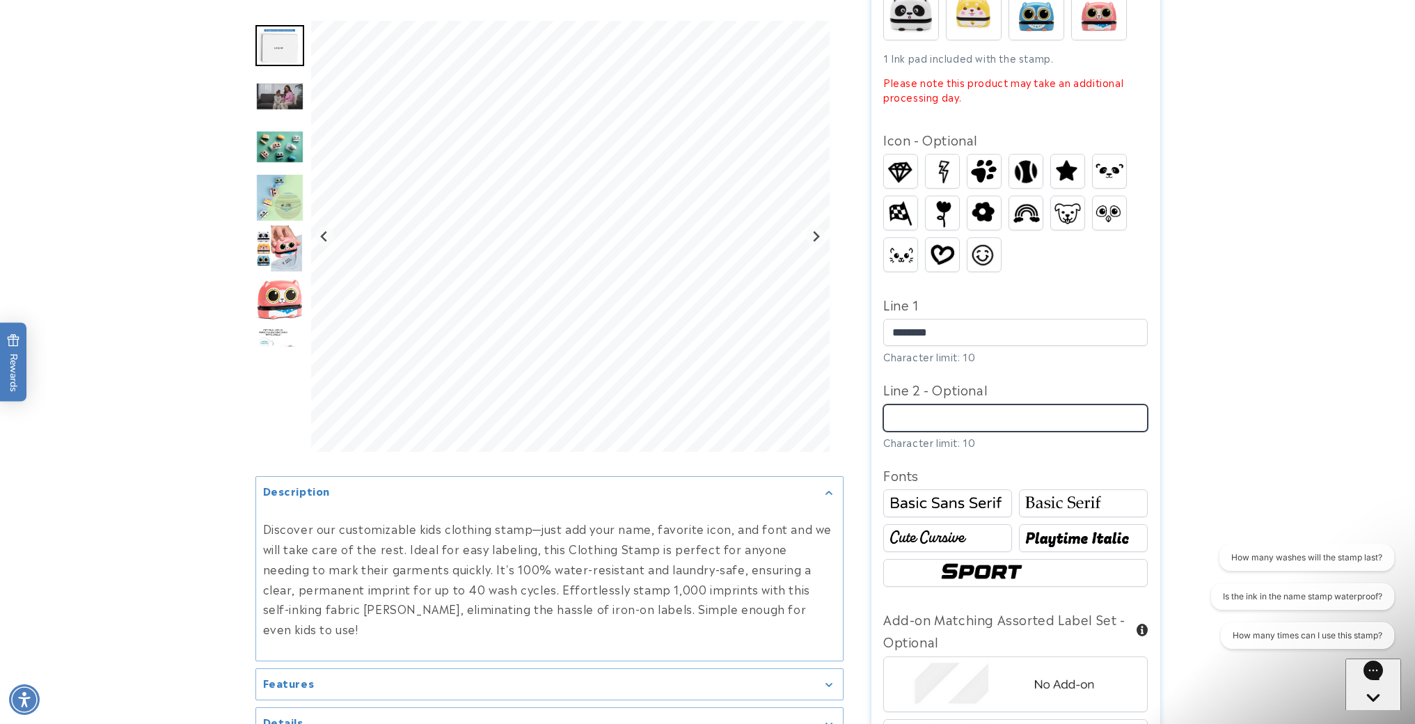
click at [957, 404] on input "Line 2 - Optional" at bounding box center [1015, 417] width 264 height 27
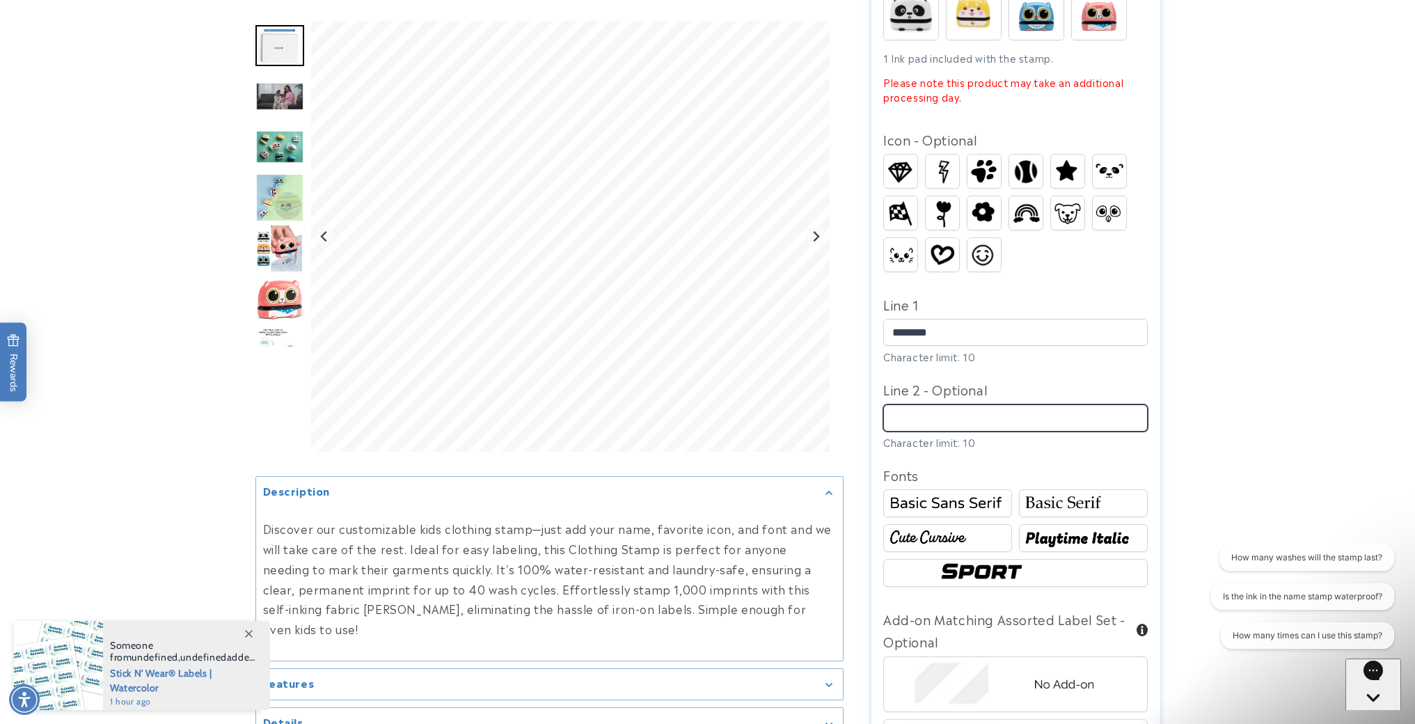
type input "*********"
click at [985, 437] on div "Design Spots Buddy" at bounding box center [1015, 427] width 264 height 939
click at [927, 241] on img at bounding box center [941, 254] width 33 height 26
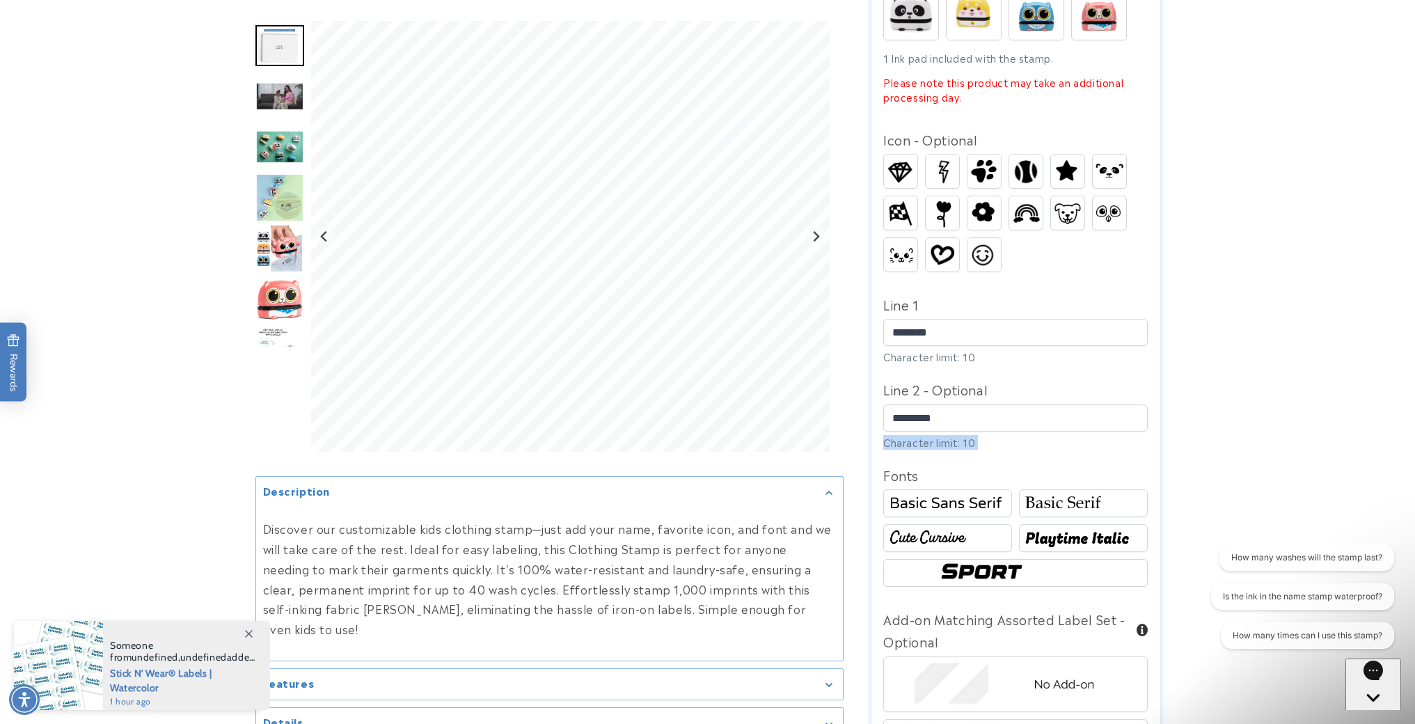
click at [949, 243] on img at bounding box center [941, 254] width 33 height 26
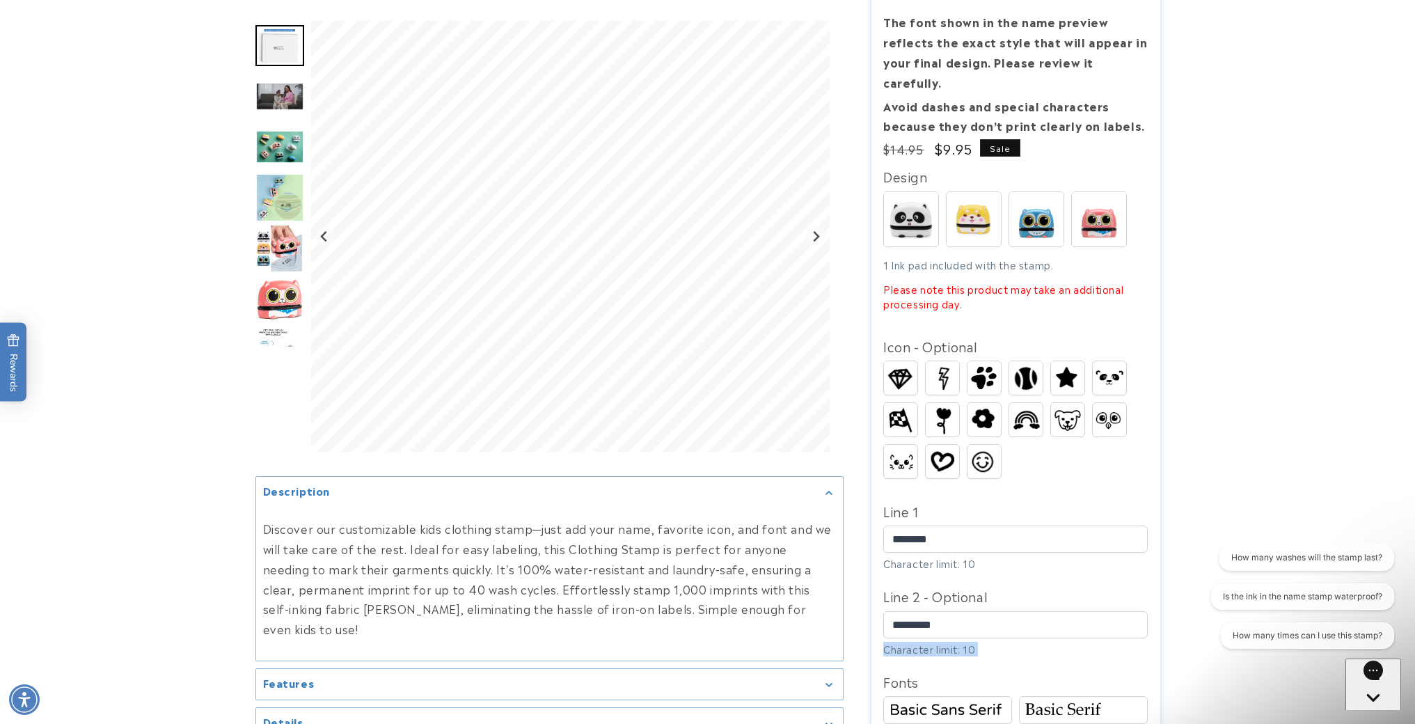
scroll to position [442, 0]
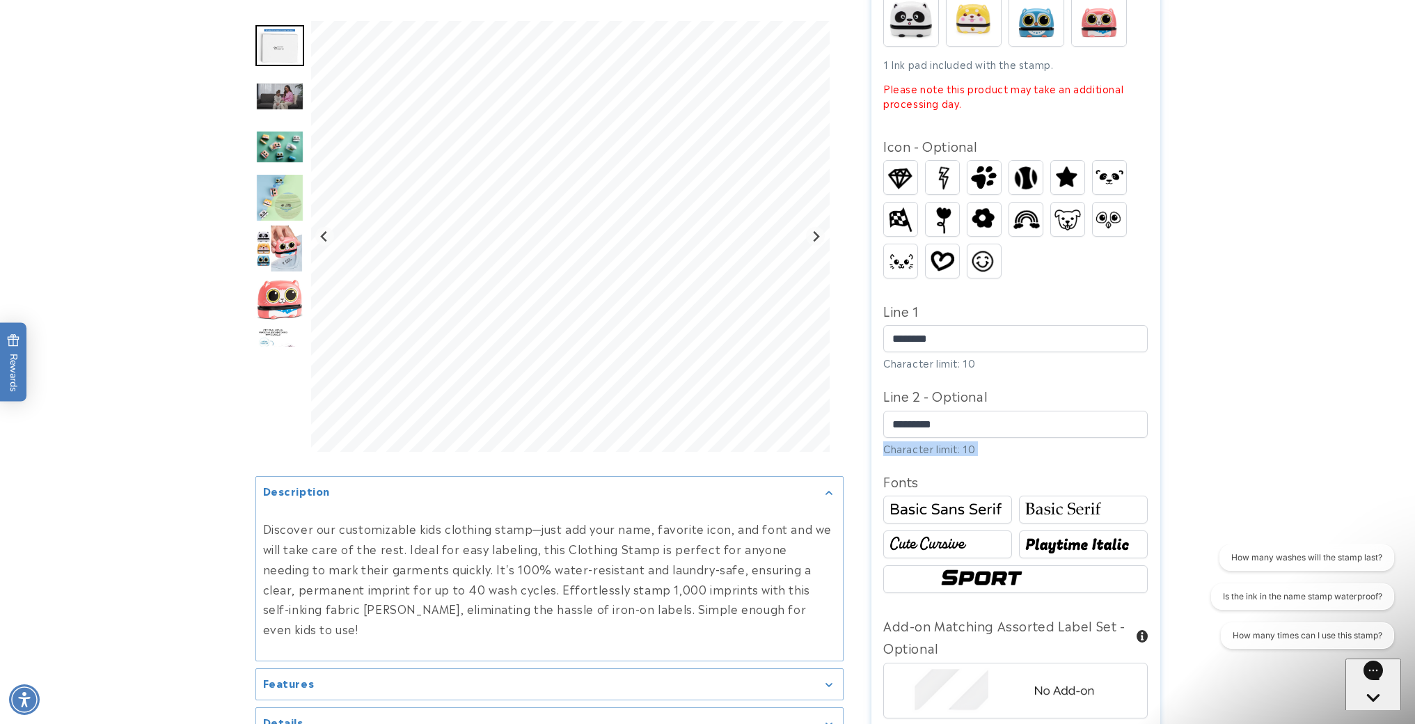
click at [1042, 534] on img at bounding box center [1083, 544] width 125 height 21
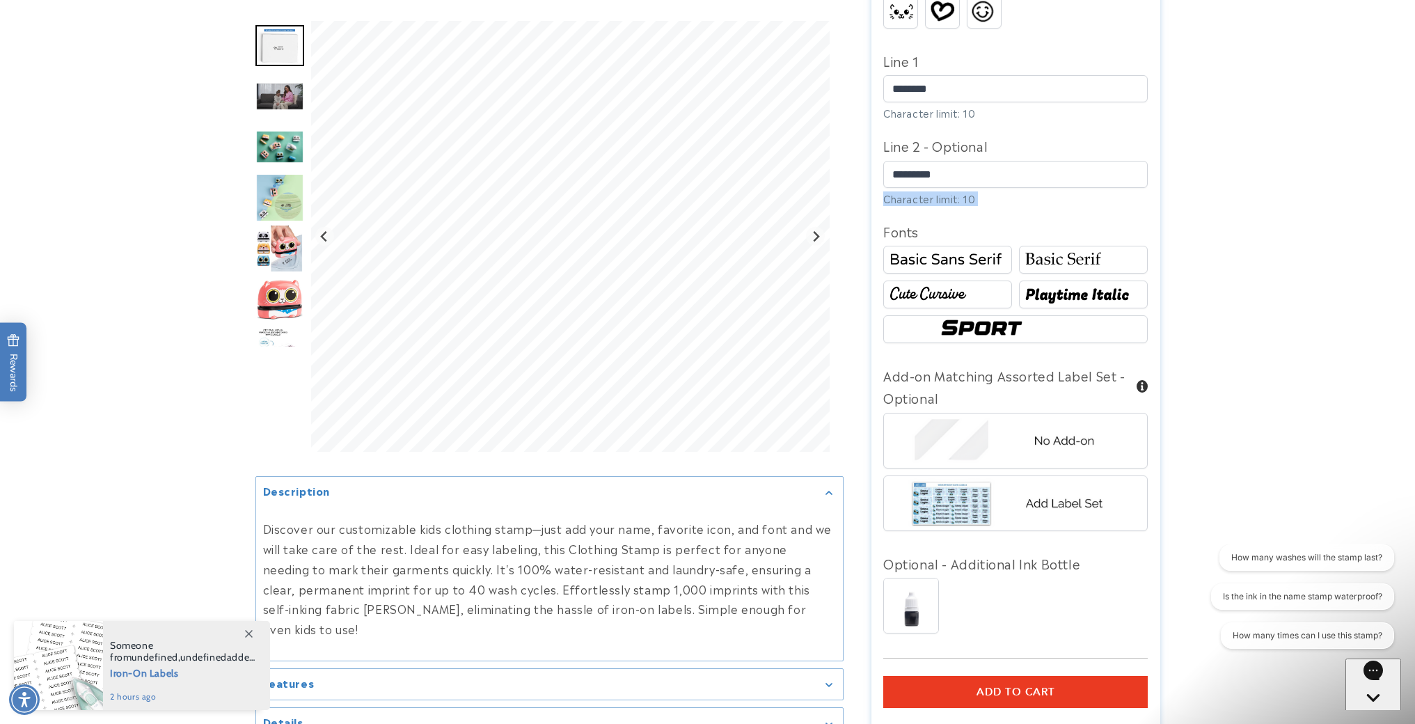
scroll to position [698, 0]
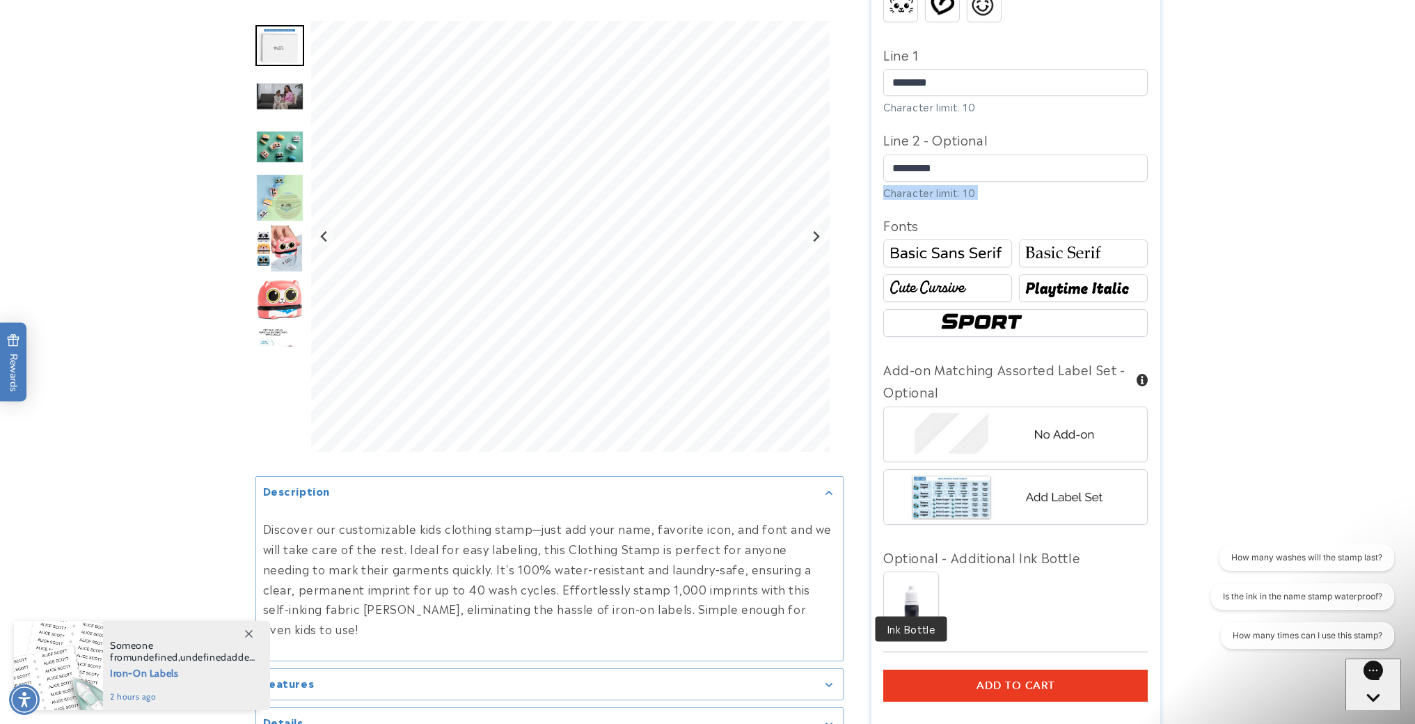
click at [918, 592] on img at bounding box center [911, 599] width 54 height 54
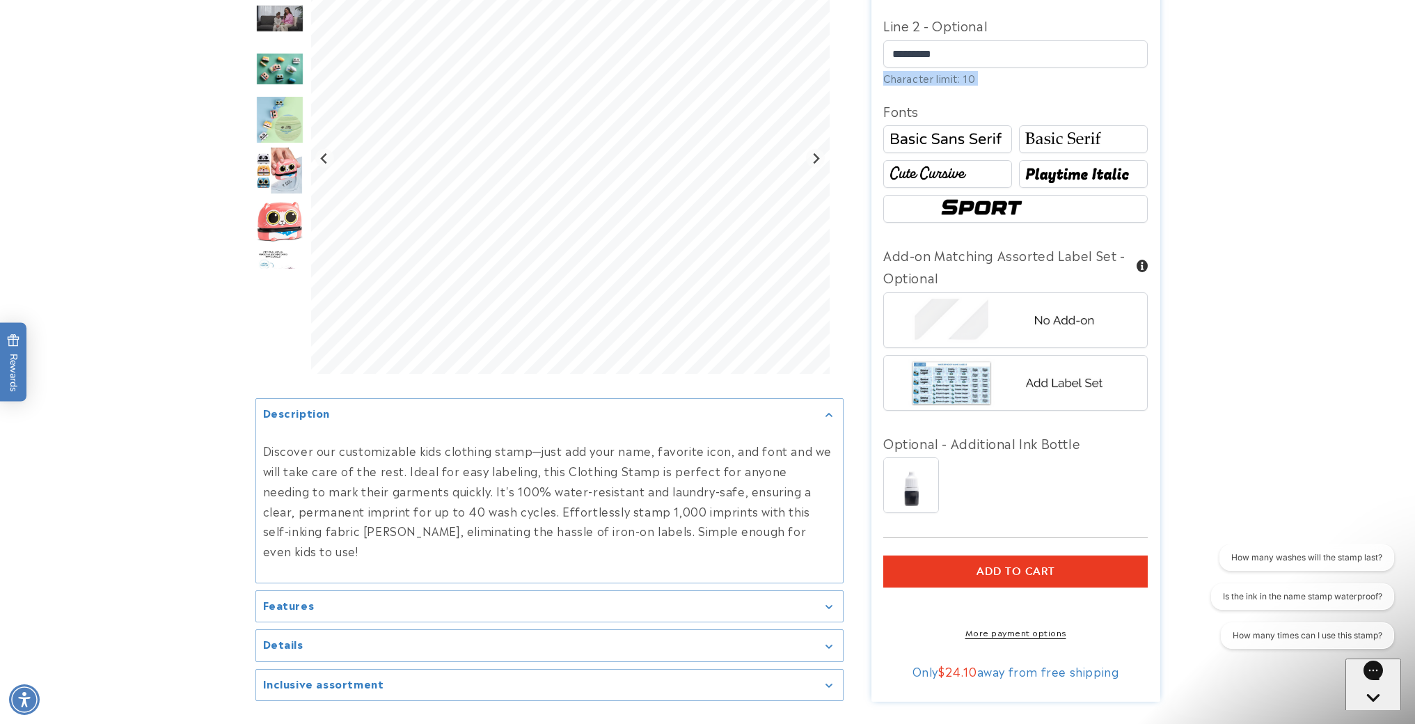
scroll to position [890, 0]
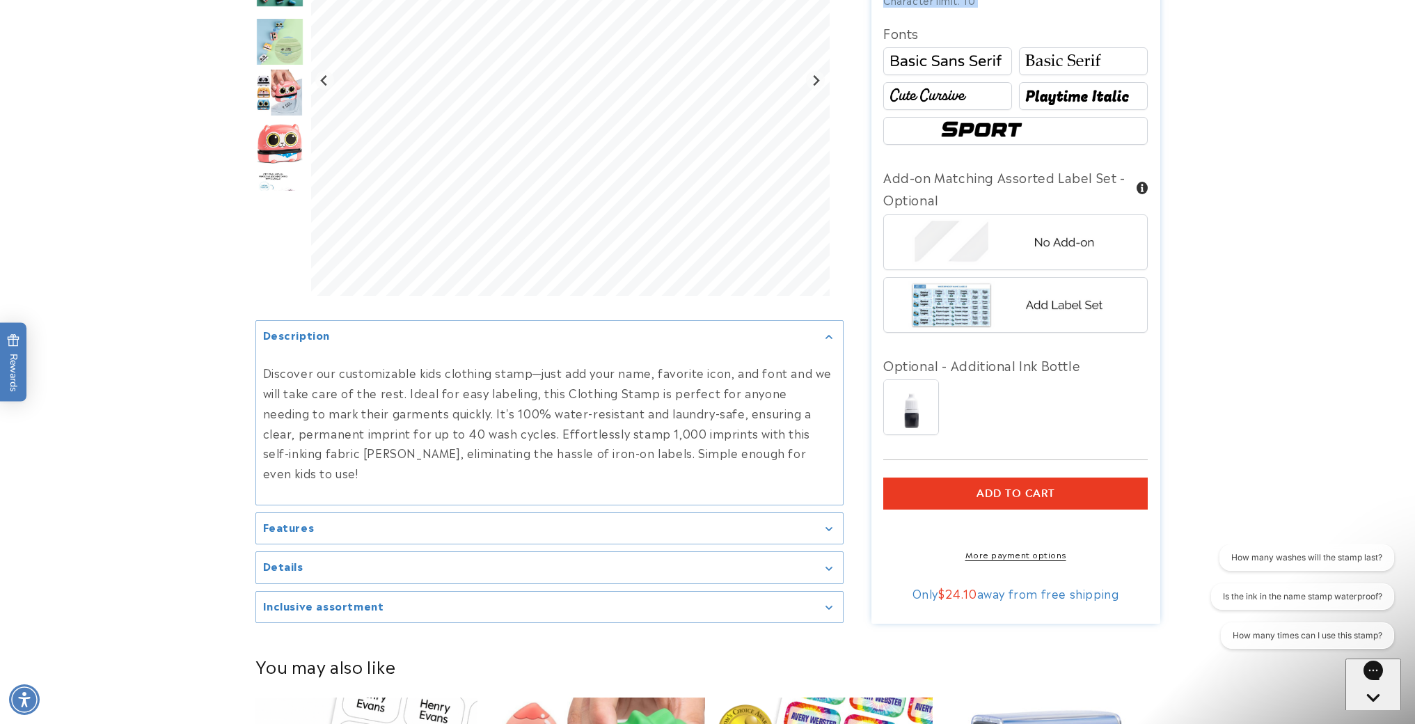
click at [1024, 487] on span "Add to cart" at bounding box center [1015, 493] width 79 height 13
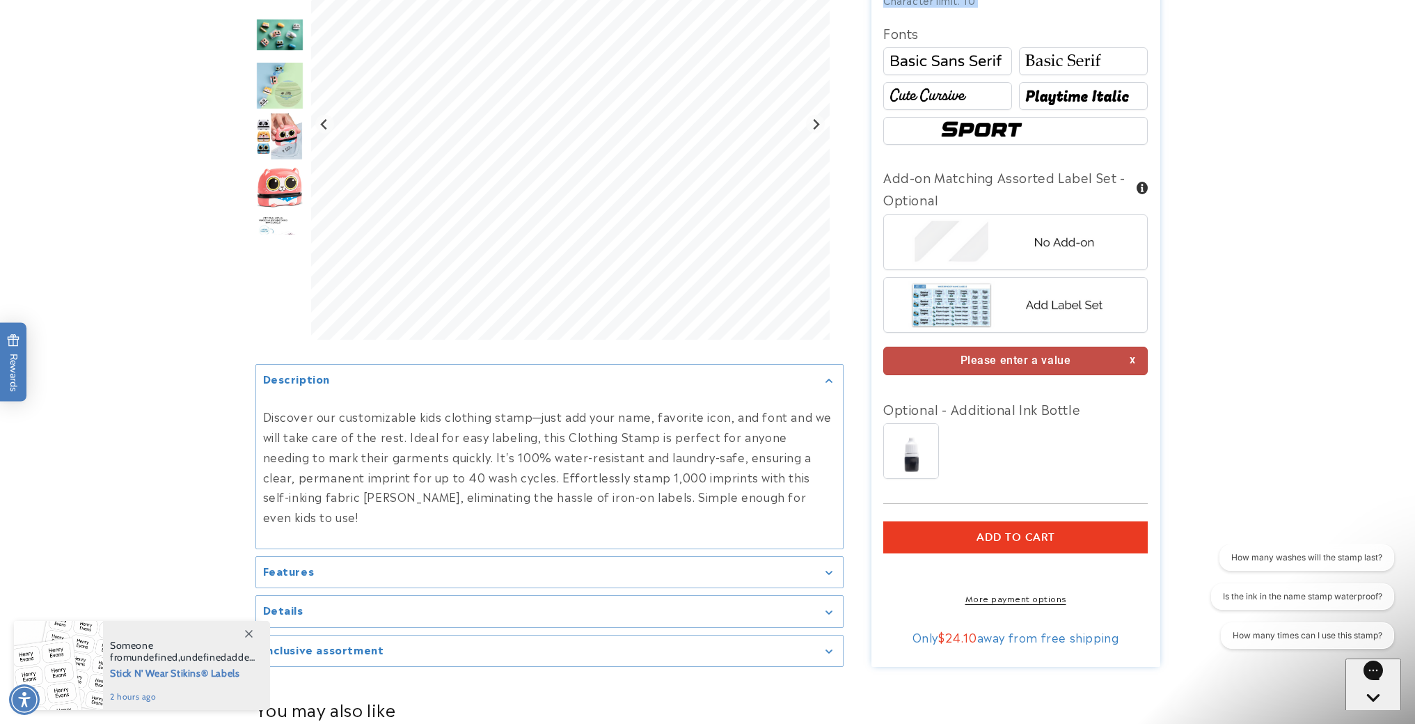
click at [1020, 228] on img at bounding box center [1015, 242] width 217 height 54
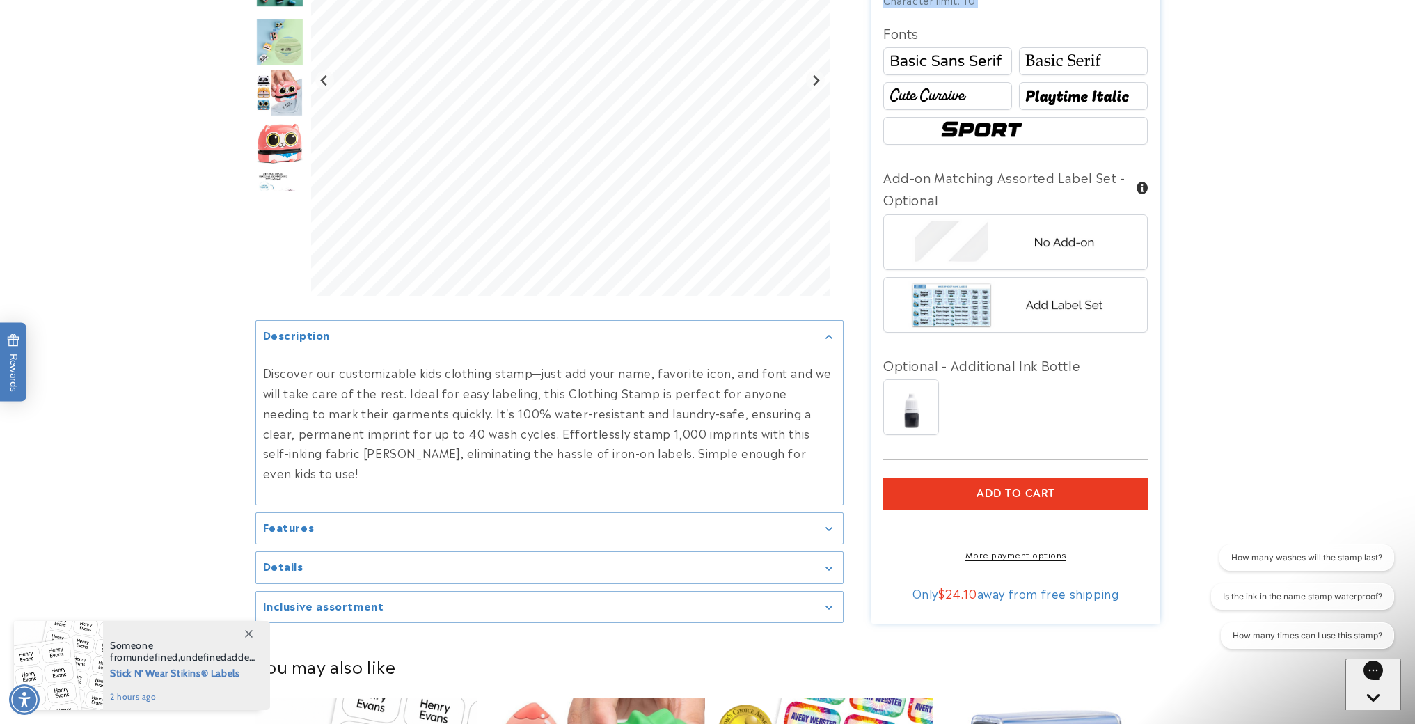
click at [994, 487] on span "Add to cart" at bounding box center [1015, 493] width 79 height 13
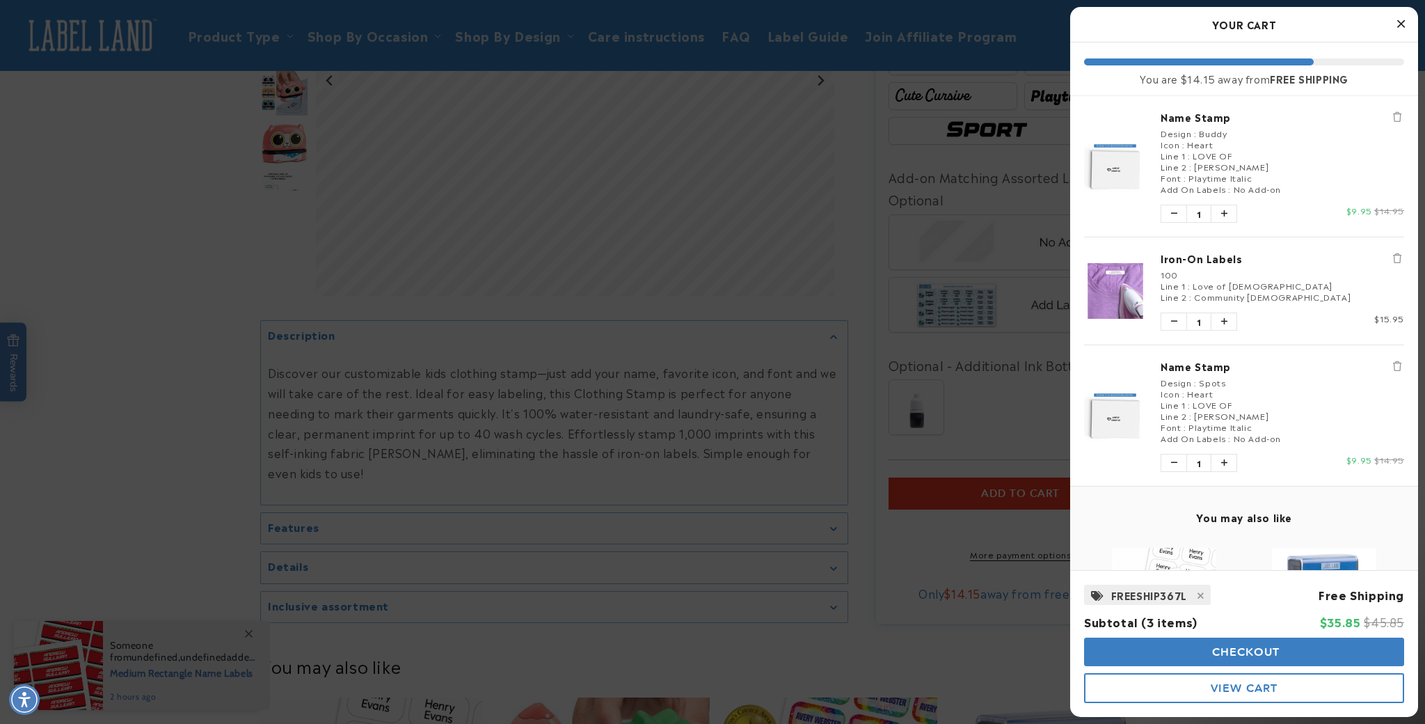
click at [1402, 24] on icon "Close Cart" at bounding box center [1401, 23] width 8 height 13
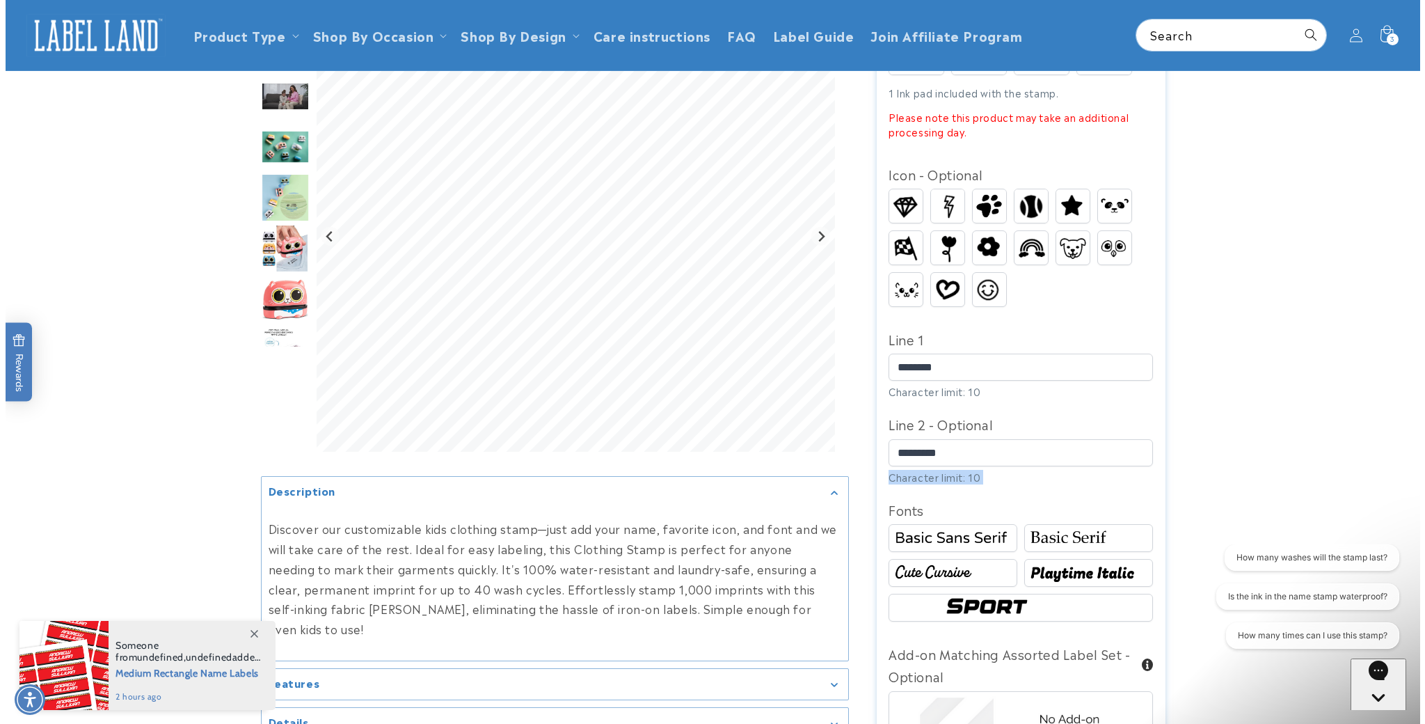
scroll to position [180, 0]
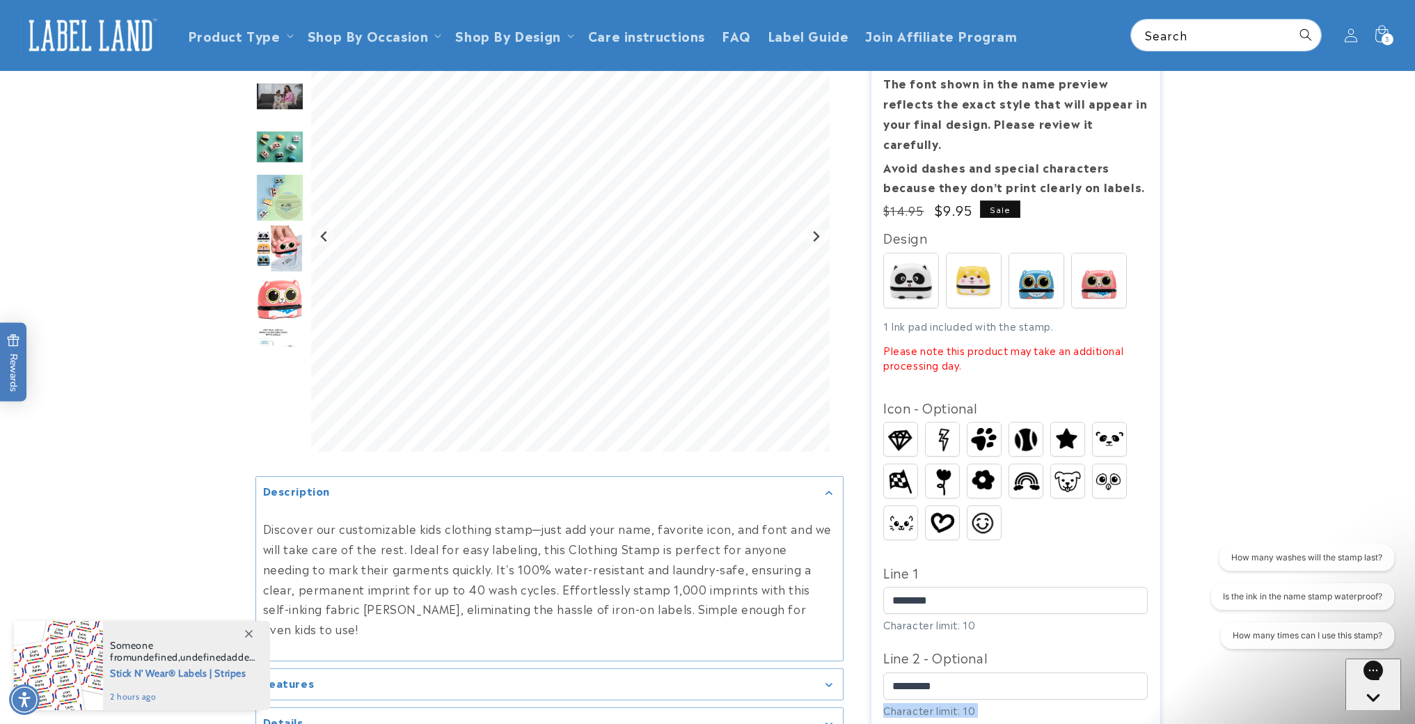
click at [1380, 35] on icon at bounding box center [1381, 35] width 31 height 31
click at [1383, 42] on div "3 3 items" at bounding box center [1387, 39] width 12 height 12
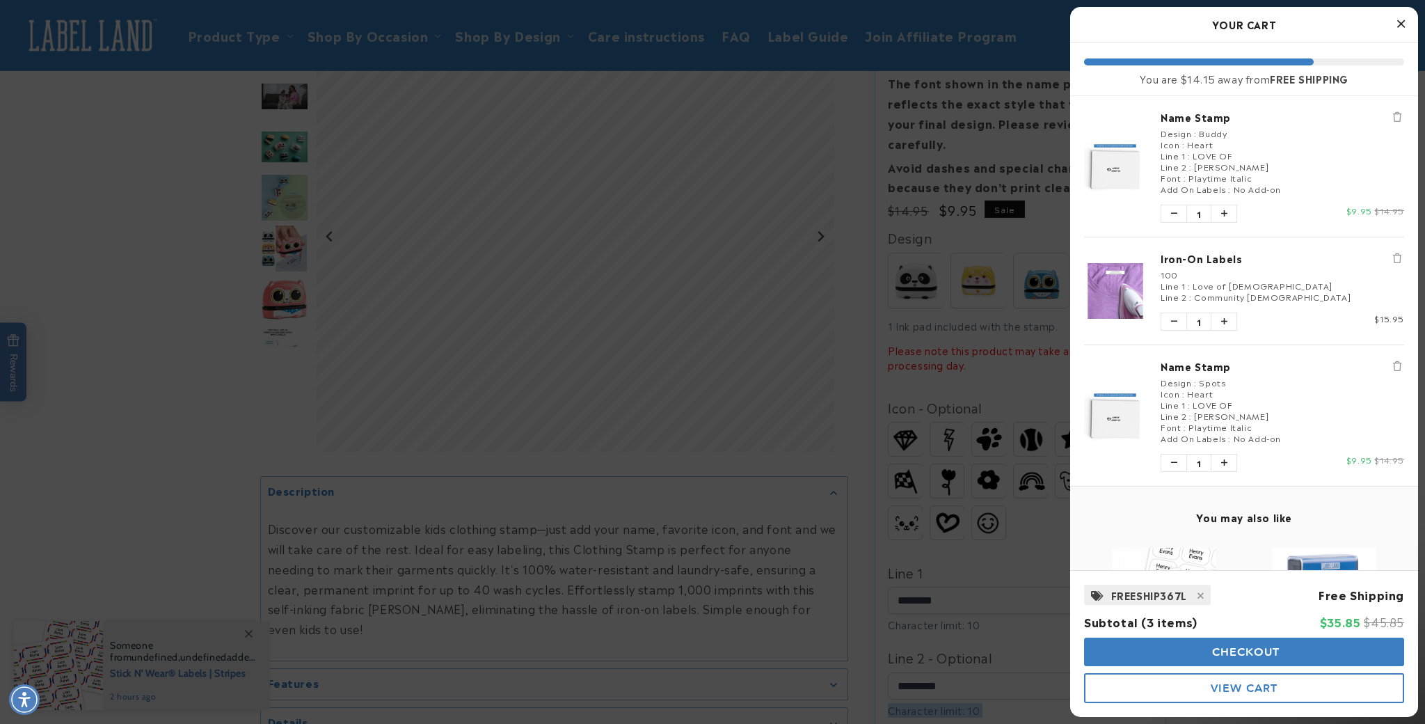
click at [1383, 42] on div at bounding box center [712, 362] width 1425 height 724
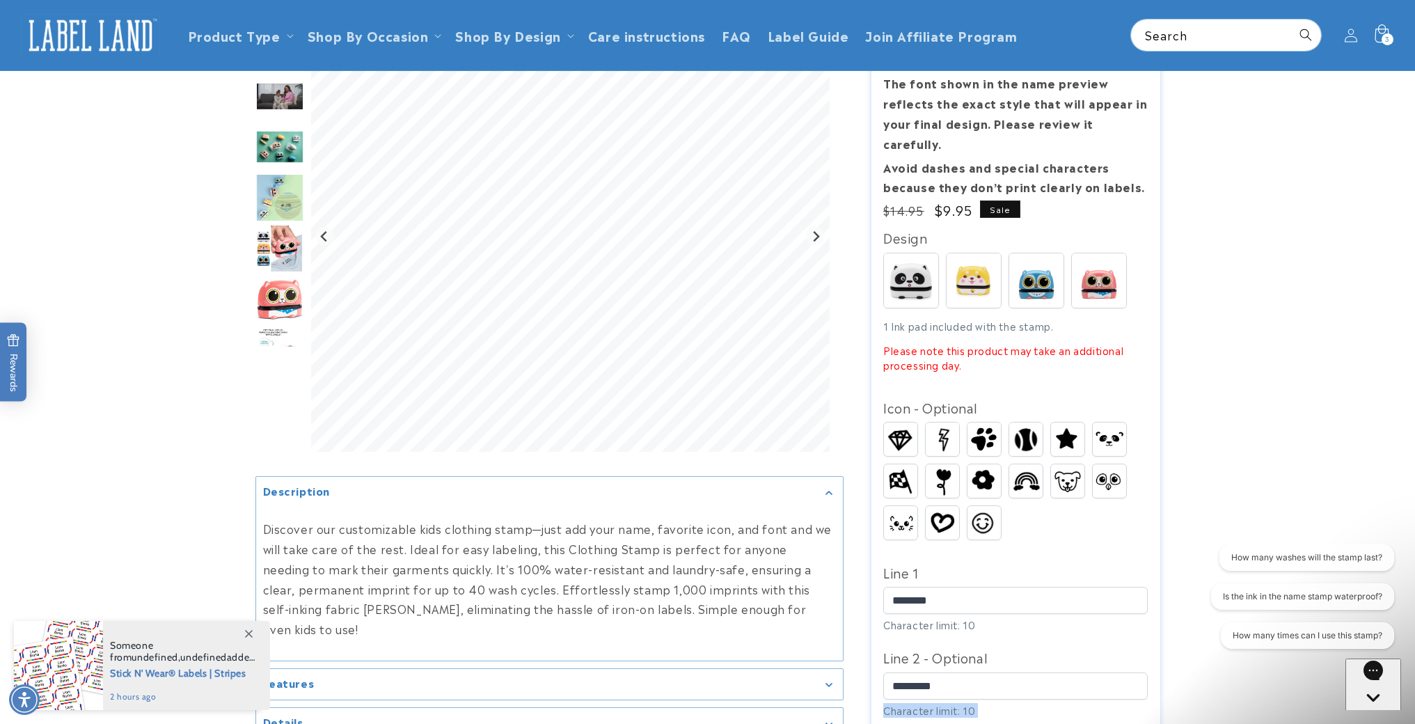
click at [1383, 42] on div "3 3 items" at bounding box center [1387, 39] width 12 height 12
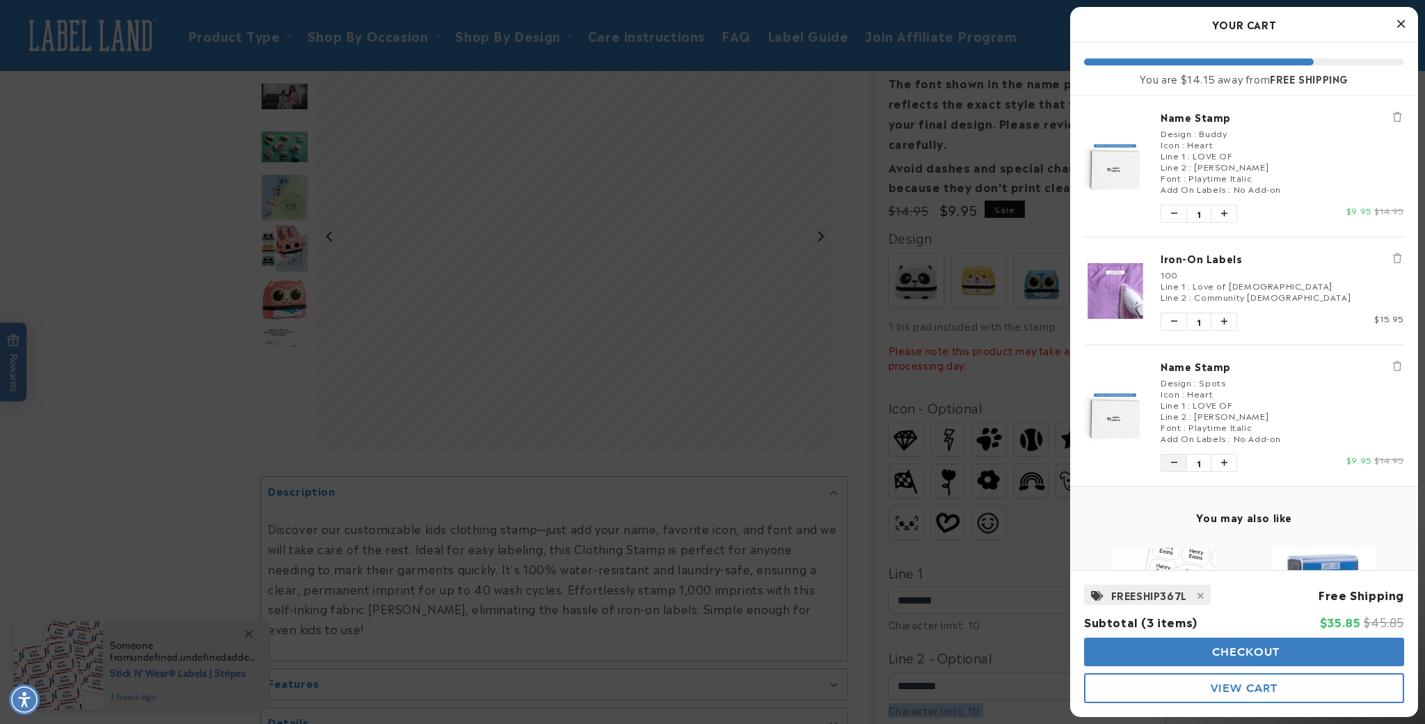
click at [1178, 462] on button "Decrease quantity of Name Stamp" at bounding box center [1173, 462] width 25 height 17
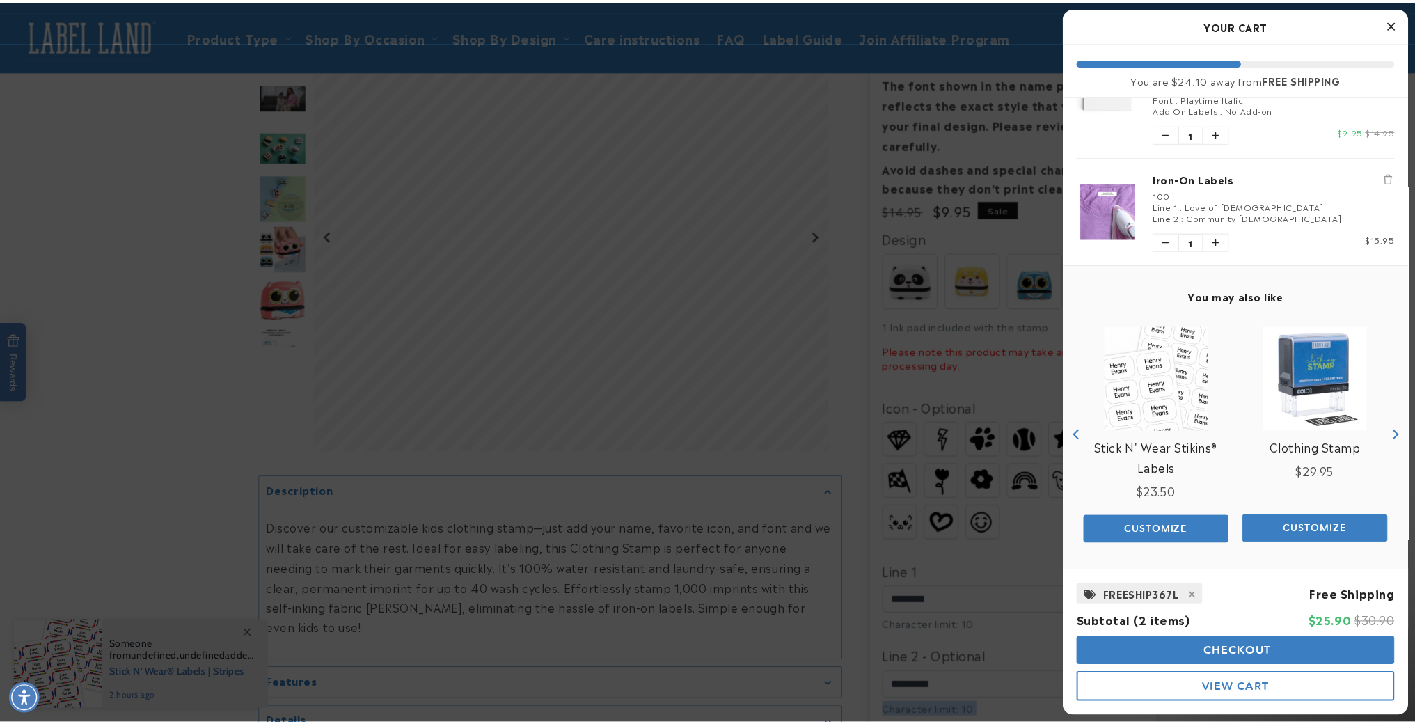
scroll to position [0, 0]
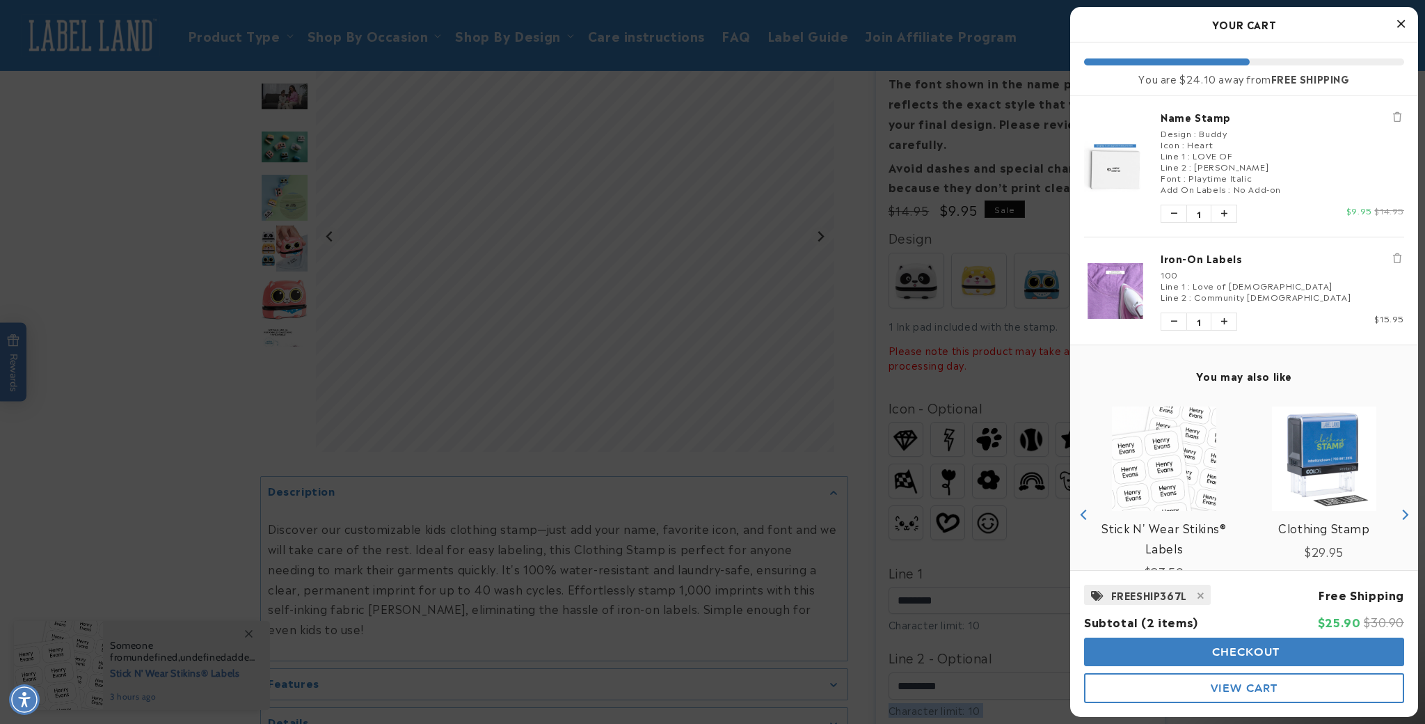
click at [1406, 24] on button "Close Cart" at bounding box center [1400, 24] width 21 height 21
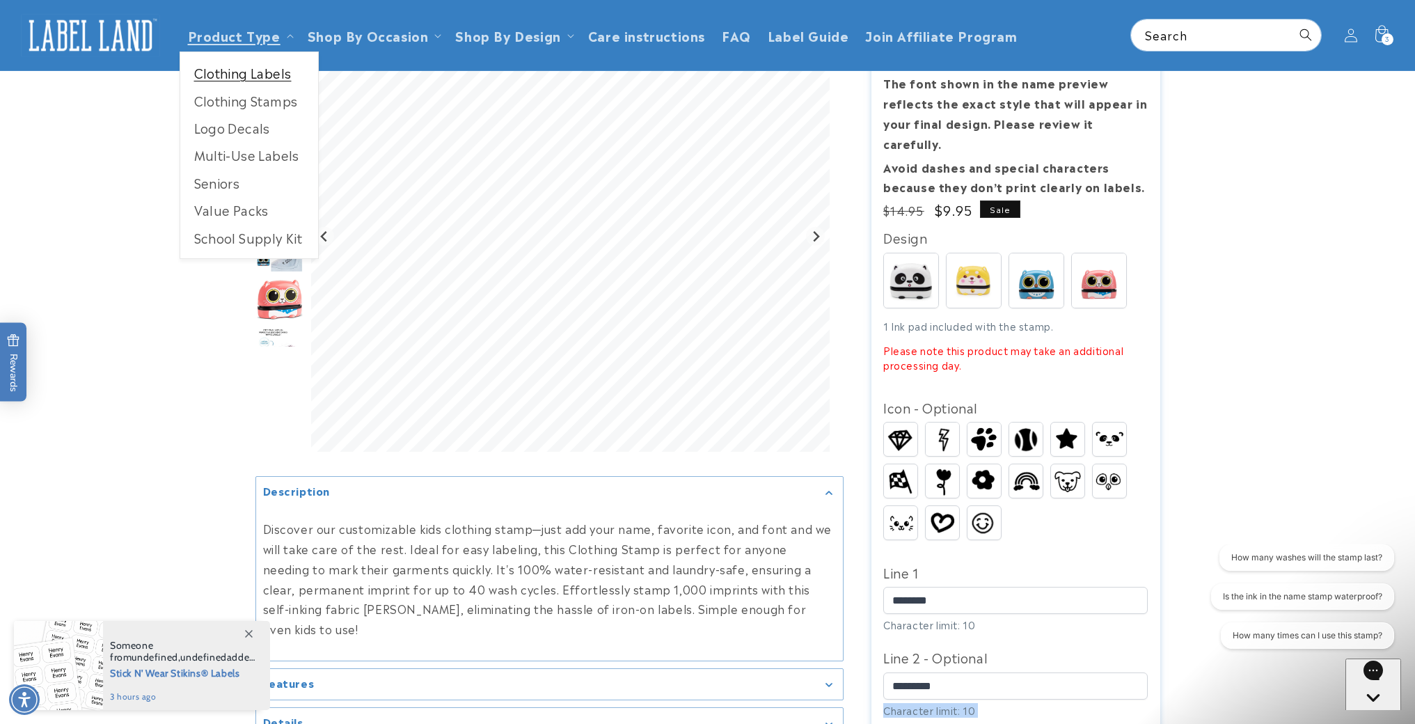
click at [235, 71] on link "Clothing Labels" at bounding box center [249, 72] width 138 height 27
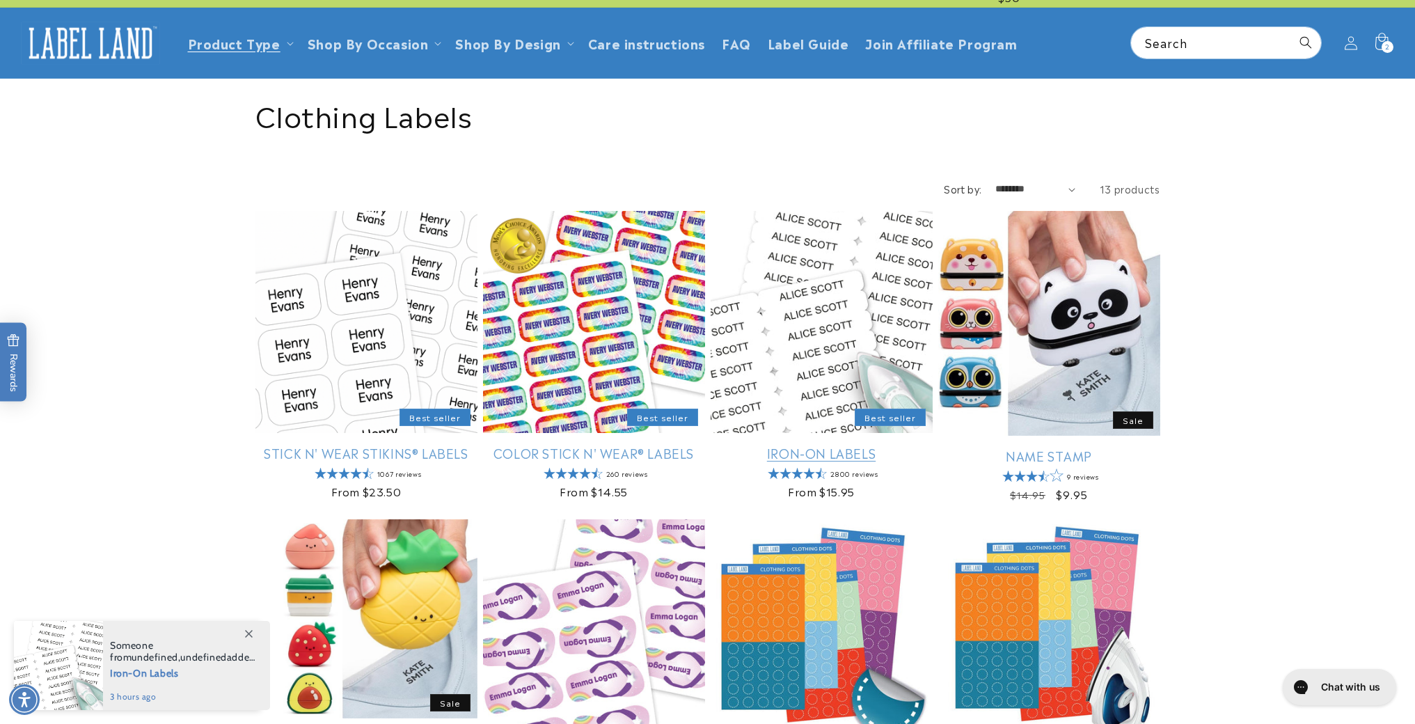
scroll to position [28, 0]
click at [845, 460] on link "Iron-On Labels" at bounding box center [821, 452] width 222 height 16
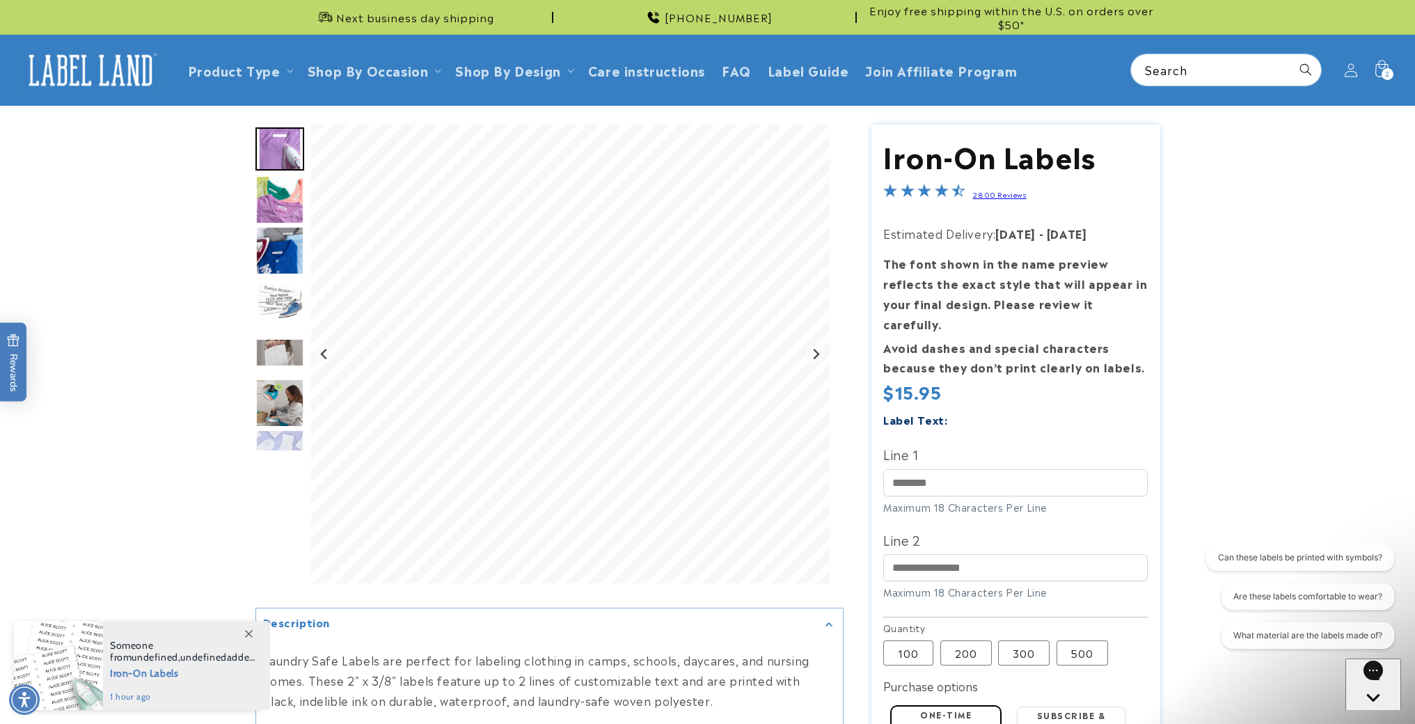
click at [280, 197] on img "Go to slide 2" at bounding box center [279, 199] width 49 height 49
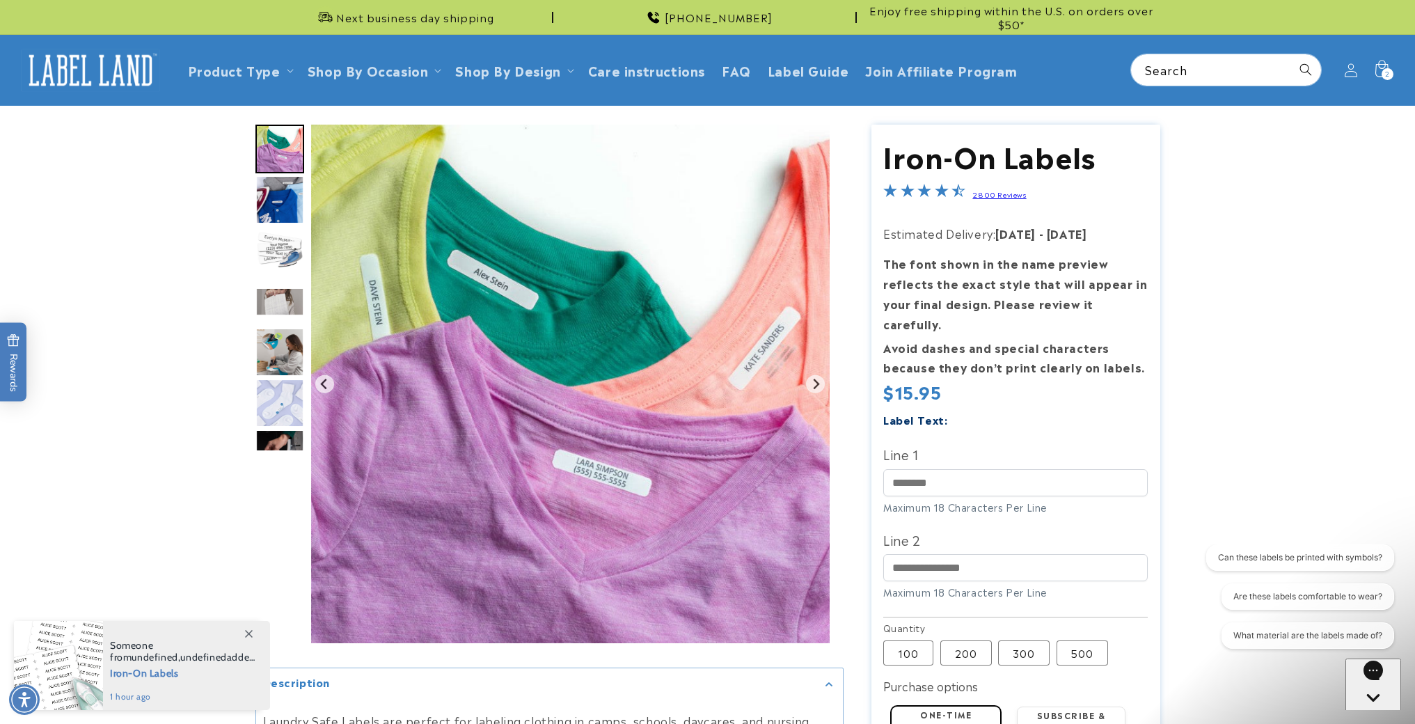
click at [273, 226] on img "Go to slide 4" at bounding box center [279, 250] width 49 height 49
click at [273, 277] on div "Go to slide 5" at bounding box center [279, 301] width 49 height 49
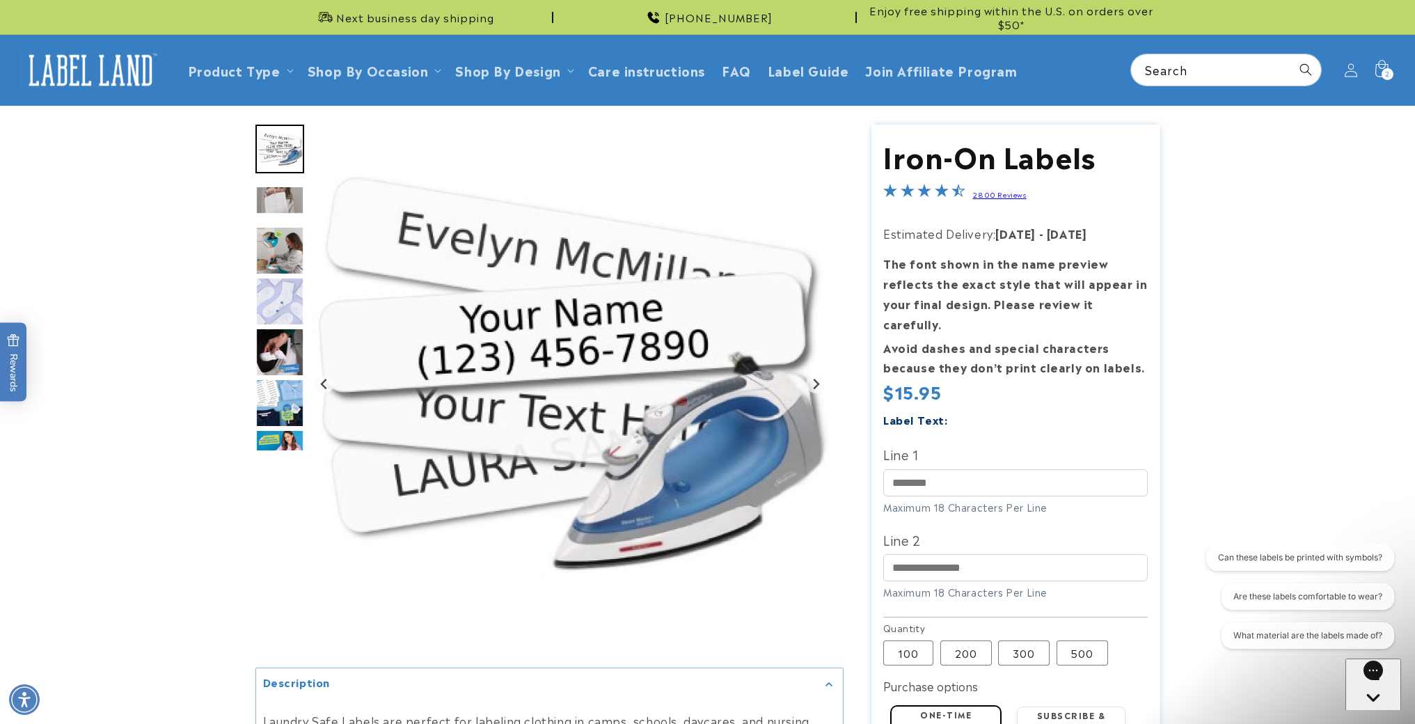
click at [274, 296] on img "Go to slide 7" at bounding box center [279, 301] width 49 height 49
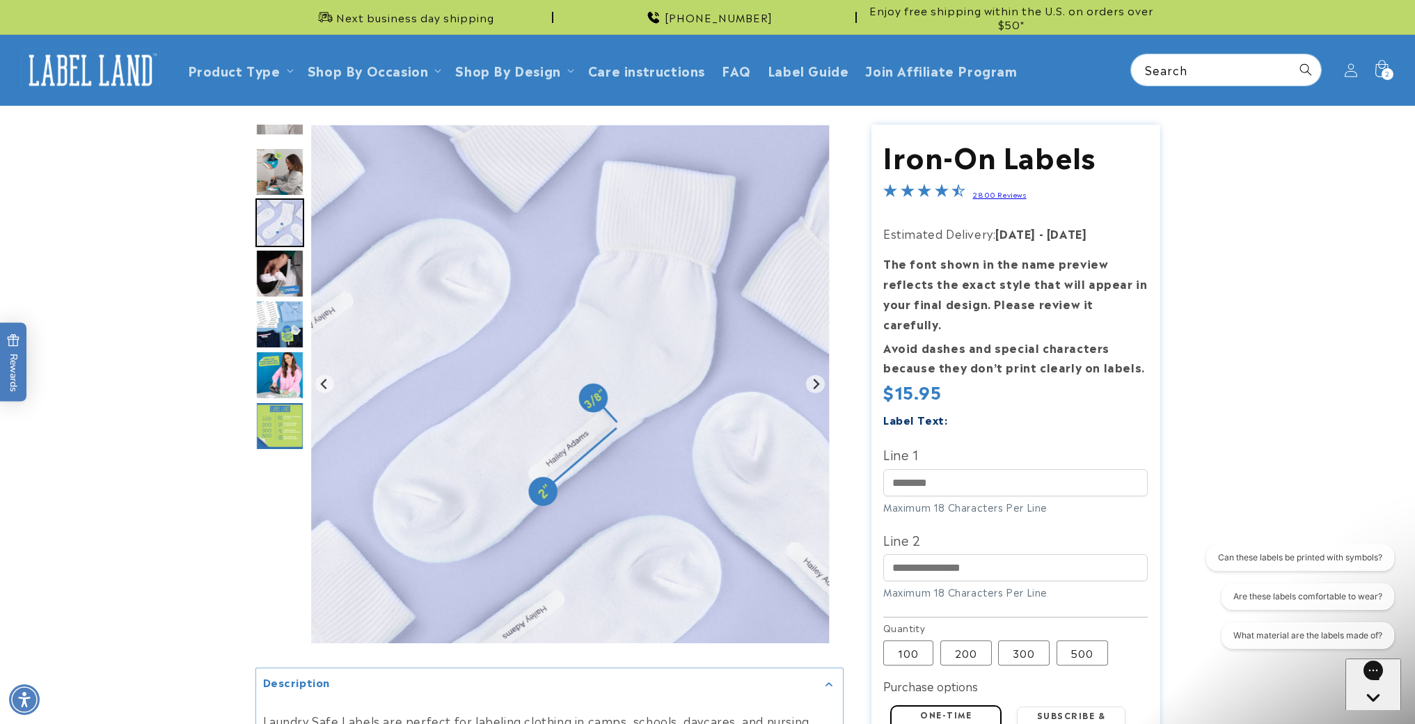
click at [282, 319] on img "Go to slide 9" at bounding box center [279, 324] width 49 height 49
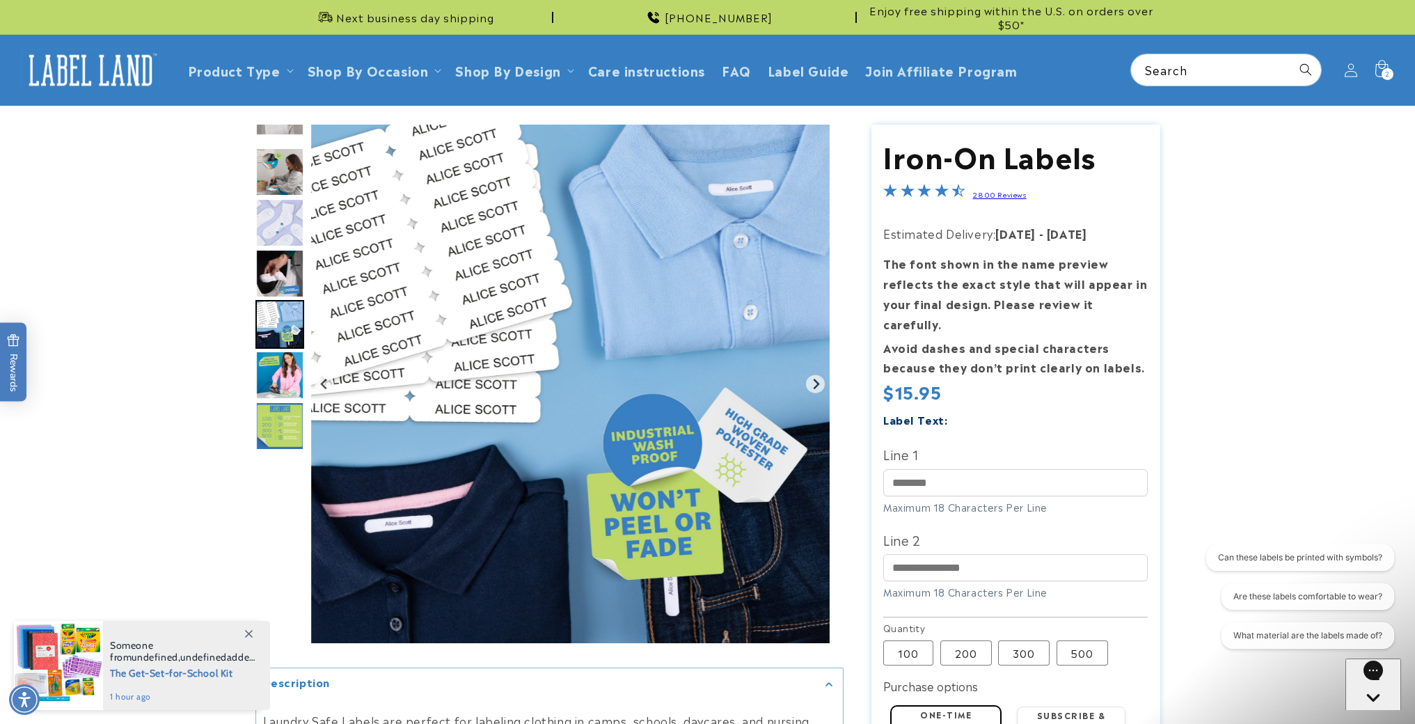
click at [280, 360] on img "Go to slide 10" at bounding box center [279, 375] width 49 height 49
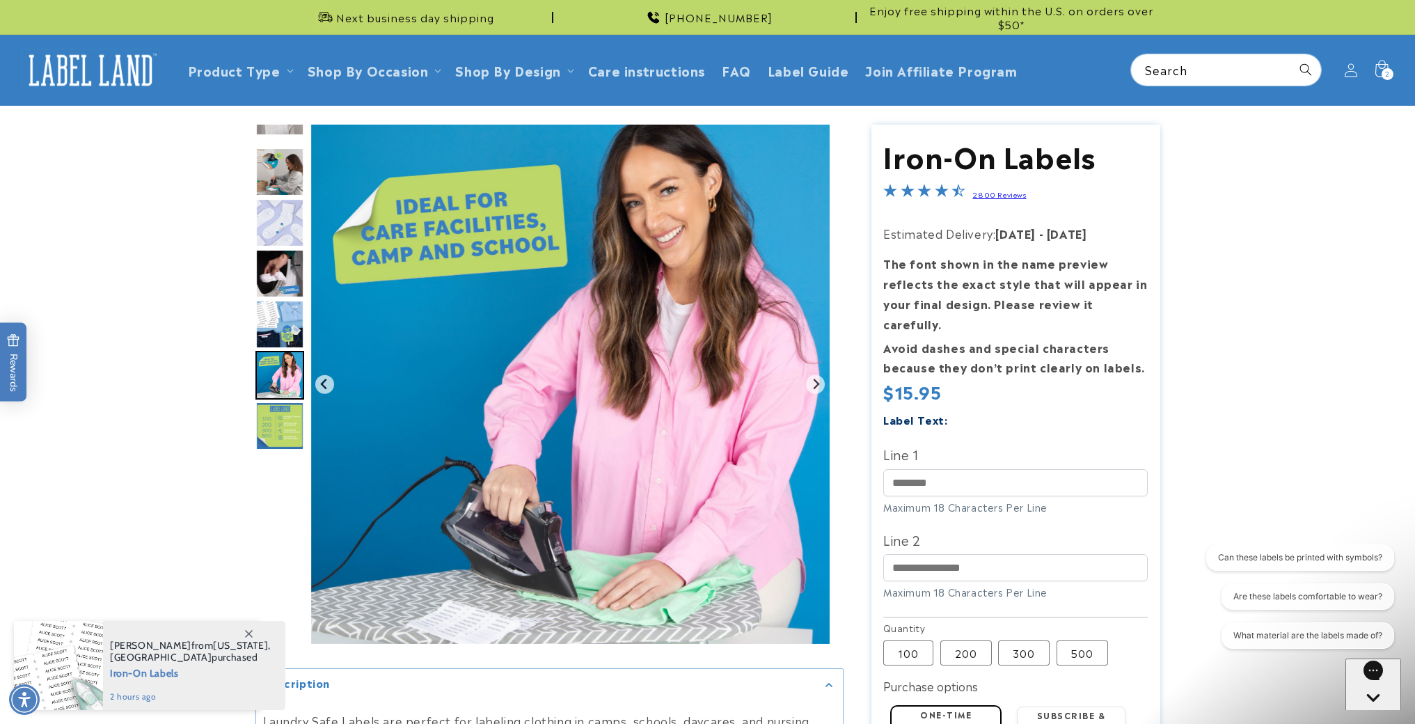
click at [281, 411] on img "Go to slide 11" at bounding box center [279, 425] width 49 height 49
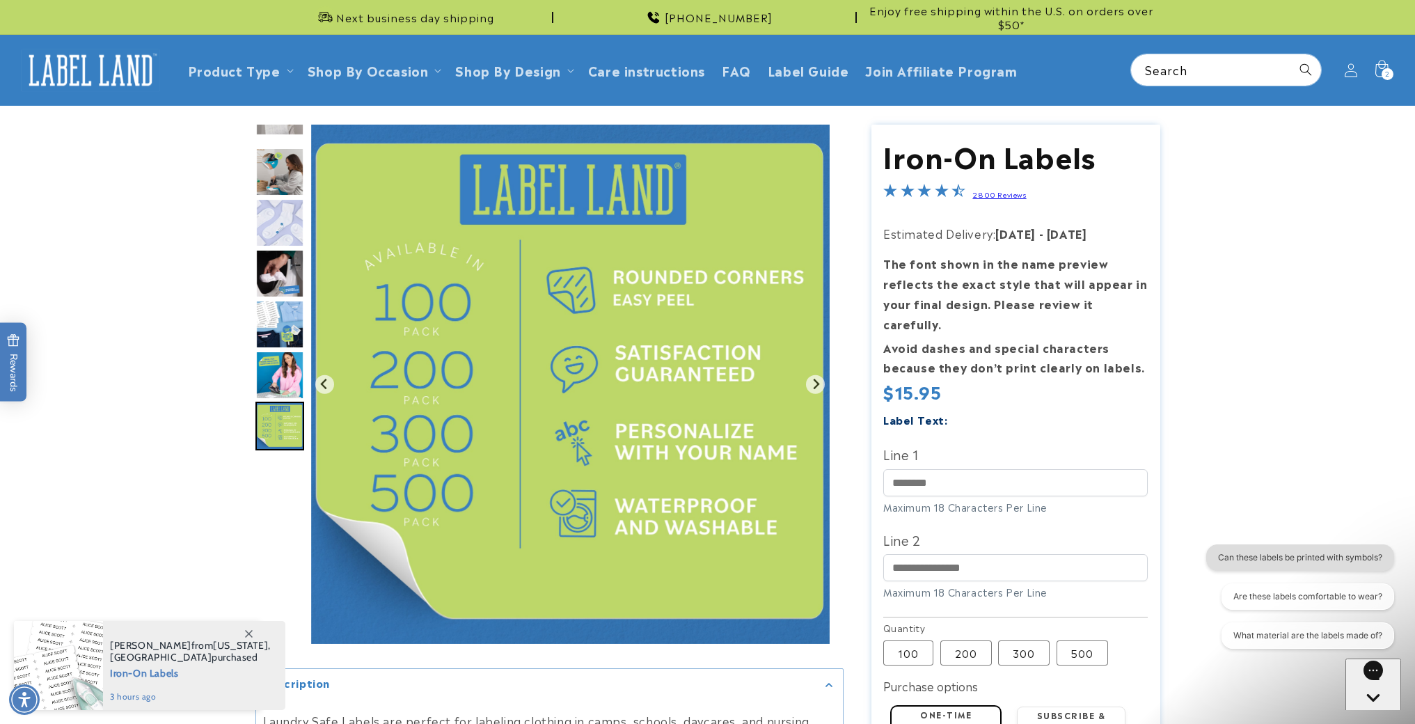
click at [1299, 551] on button "Can these labels be printed with symbols?" at bounding box center [1300, 557] width 188 height 26
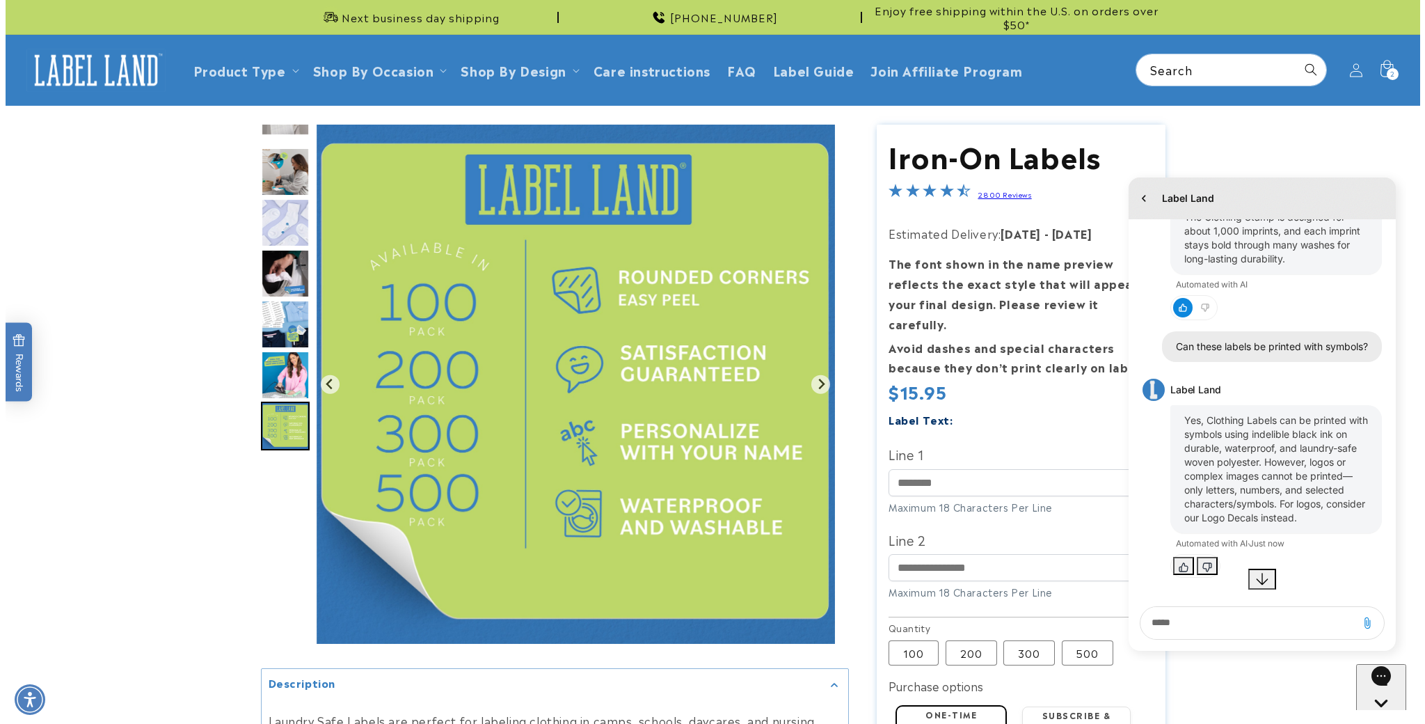
scroll to position [157, 0]
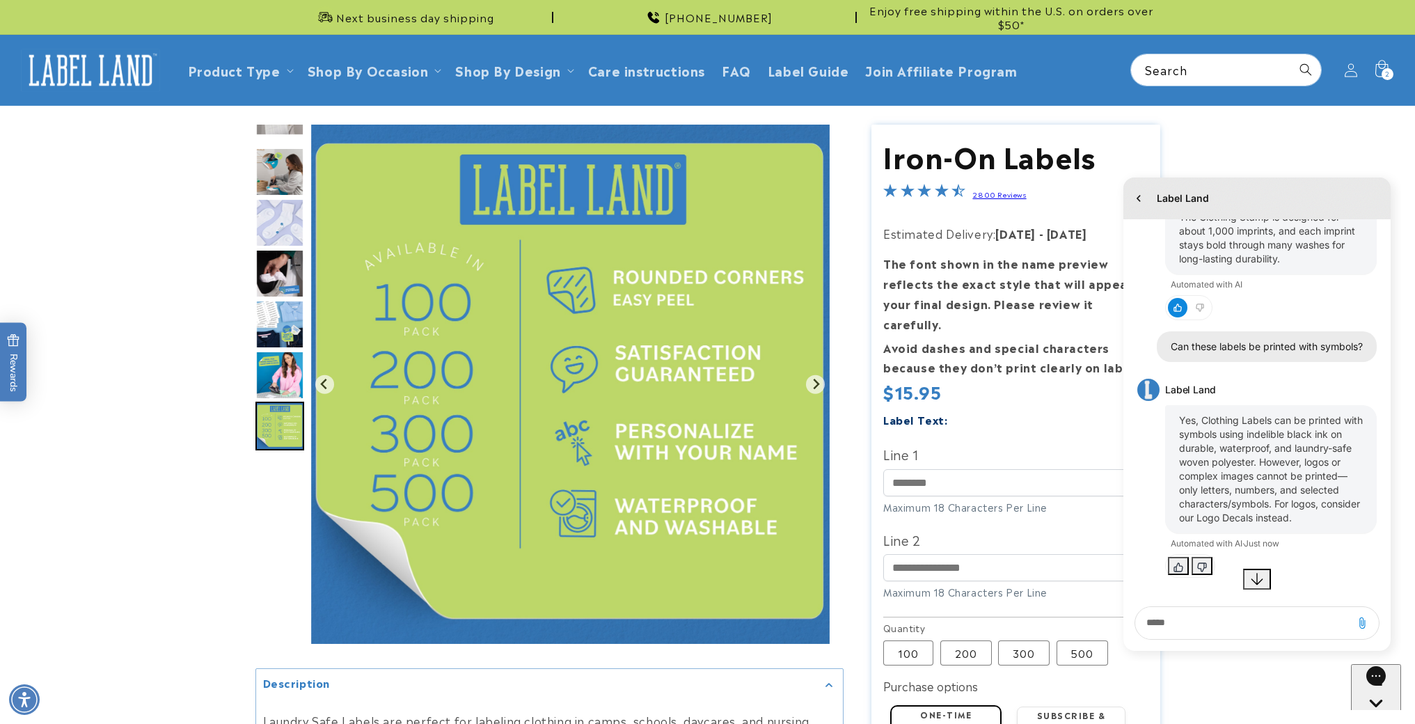
click at [1394, 490] on div "Label Land History has been fetched August 19 5:03 PM. You said: How many washe…" at bounding box center [1257, 415] width 288 height 491
click at [1374, 720] on icon "Close gorgias live chat" at bounding box center [1376, 727] width 14 height 14
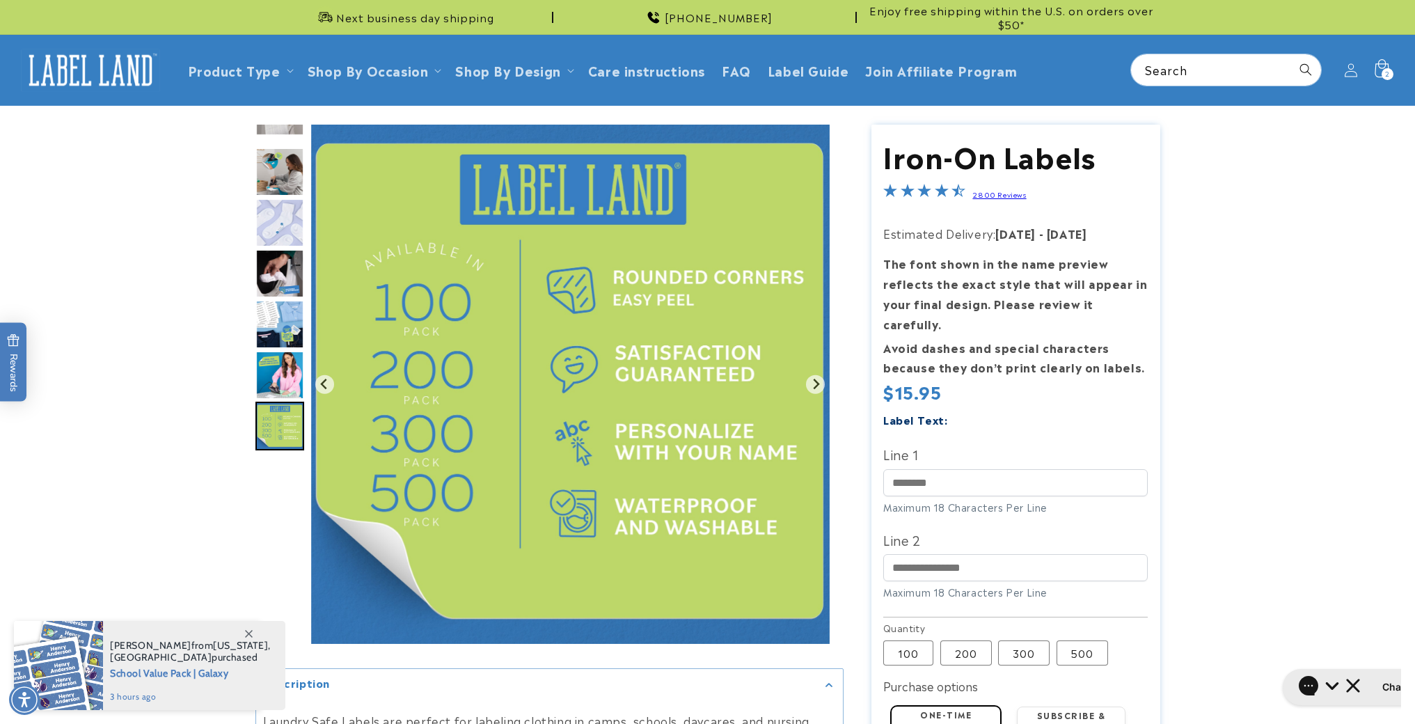
click at [1379, 67] on icon at bounding box center [1381, 68] width 14 height 18
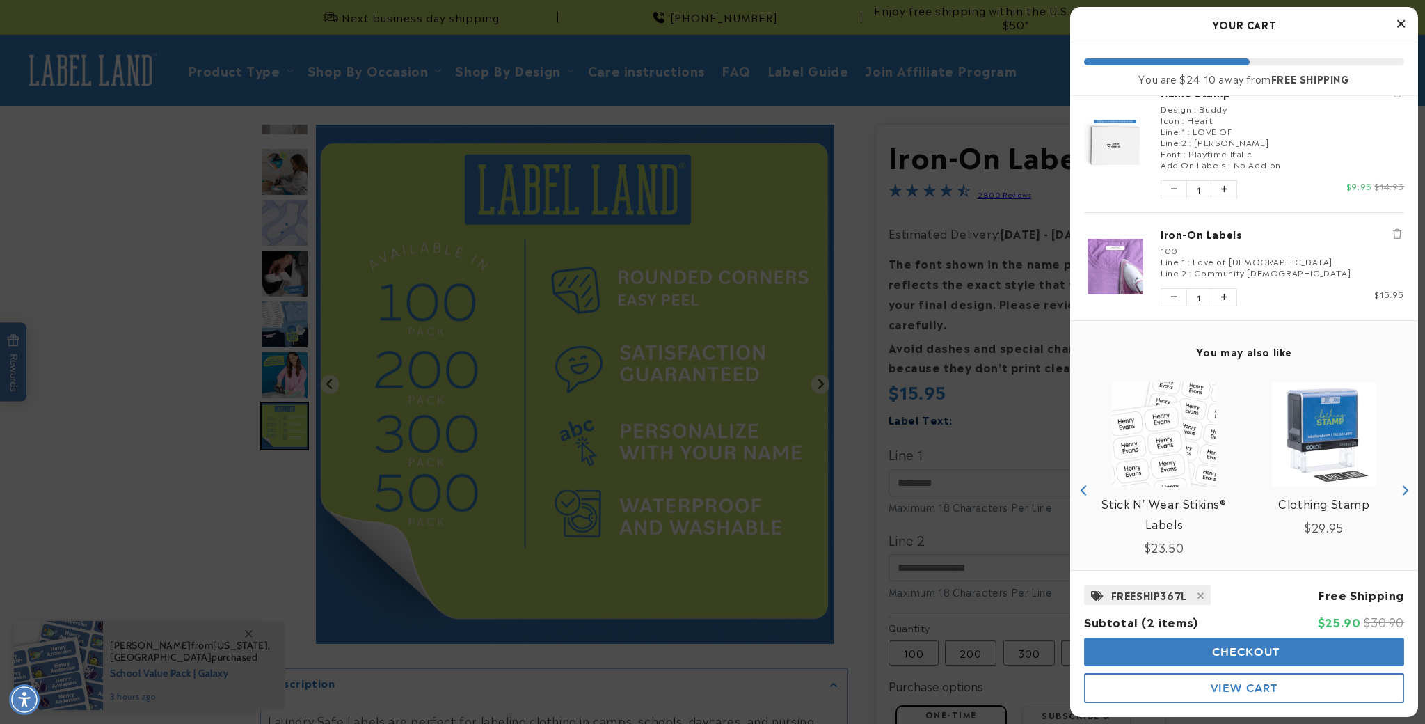
scroll to position [80, 0]
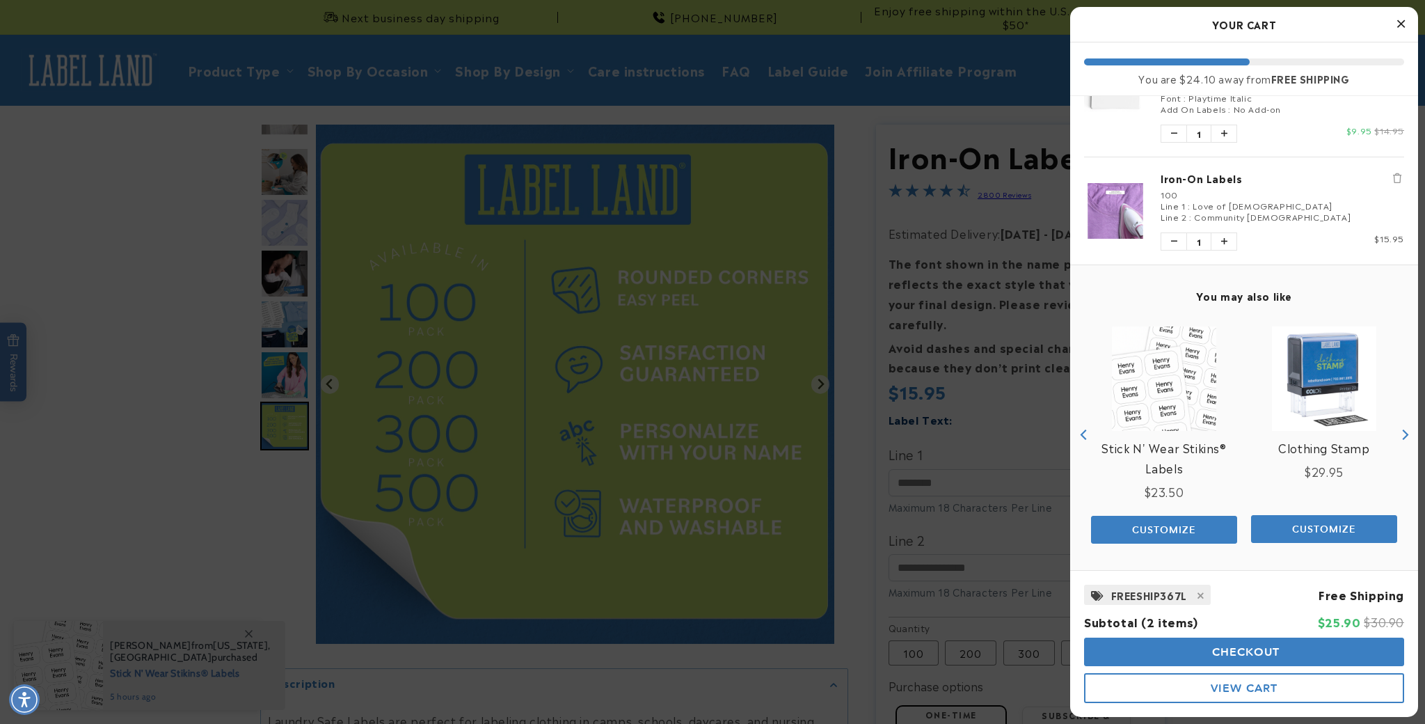
drag, startPoint x: 1227, startPoint y: 685, endPoint x: 1239, endPoint y: 664, distance: 23.7
click at [1227, 685] on span "View Cart" at bounding box center [1244, 687] width 67 height 13
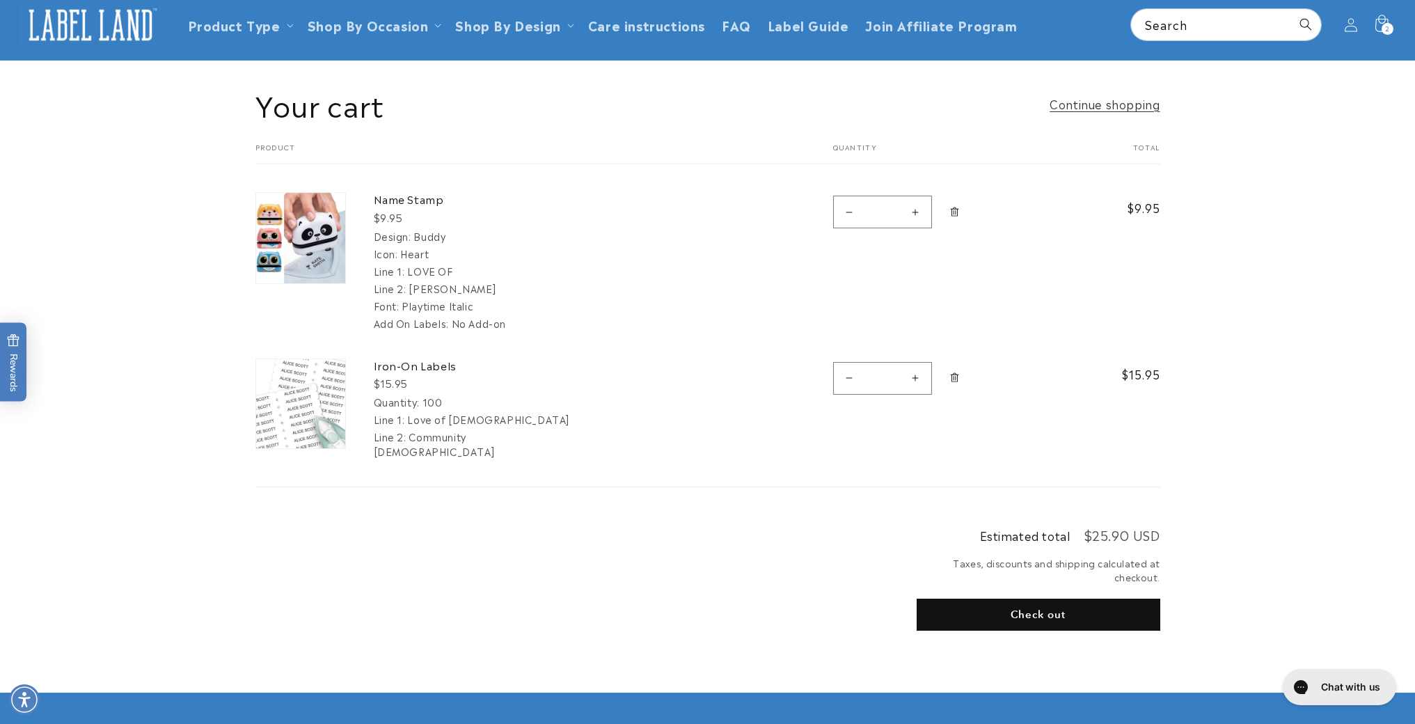
scroll to position [48, 0]
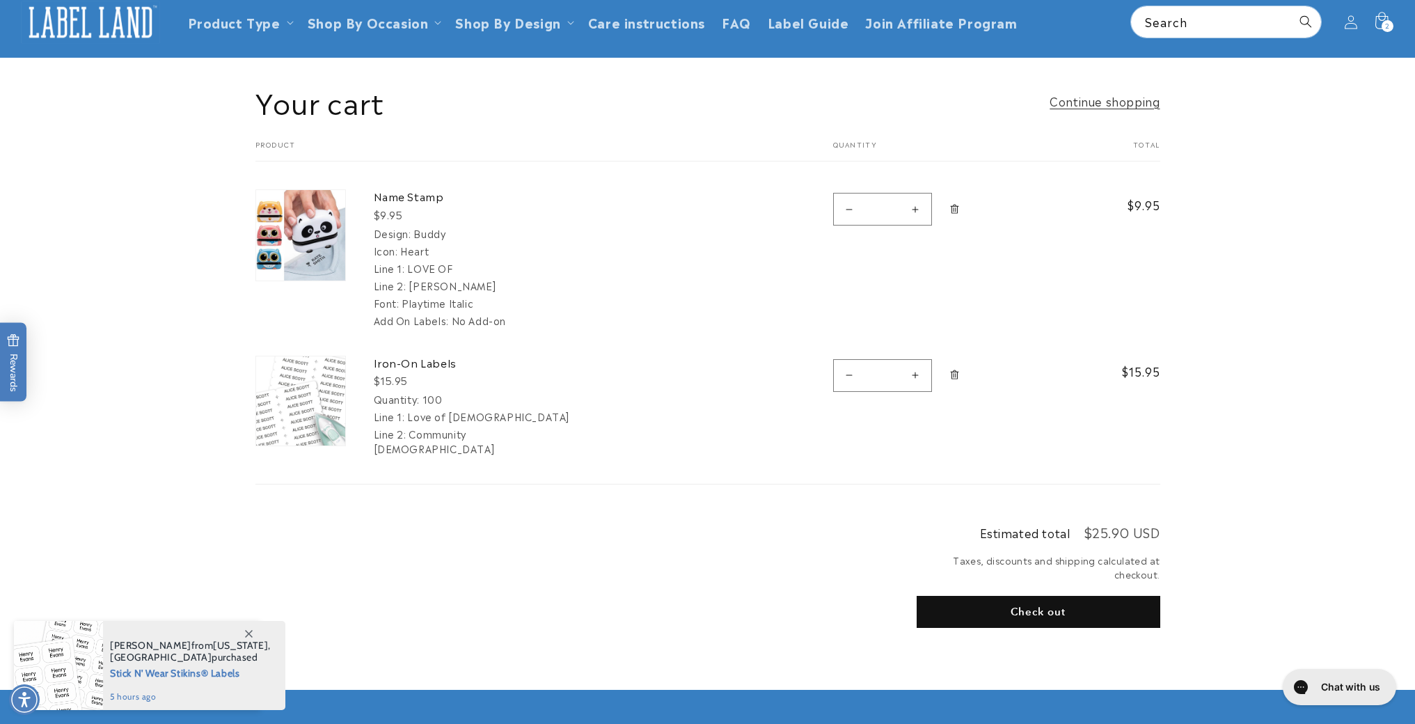
click at [1017, 615] on button "Check out" at bounding box center [1038, 612] width 244 height 32
